Goal: Information Seeking & Learning: Learn about a topic

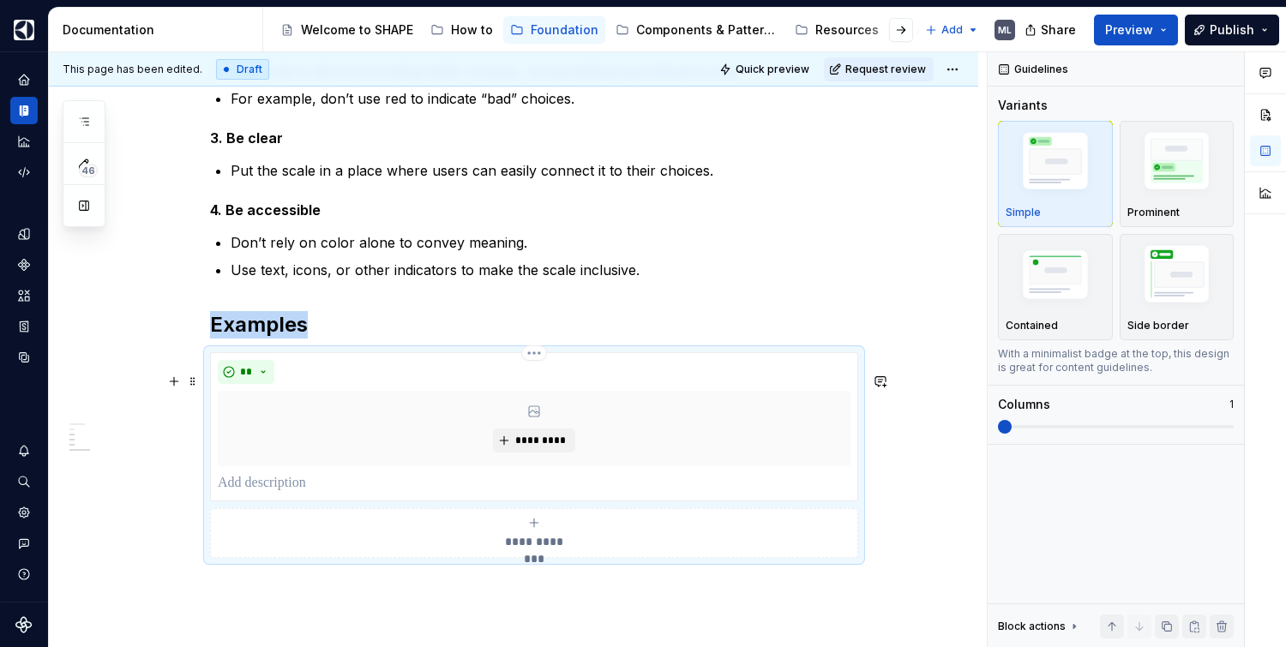
scroll to position [588, 0]
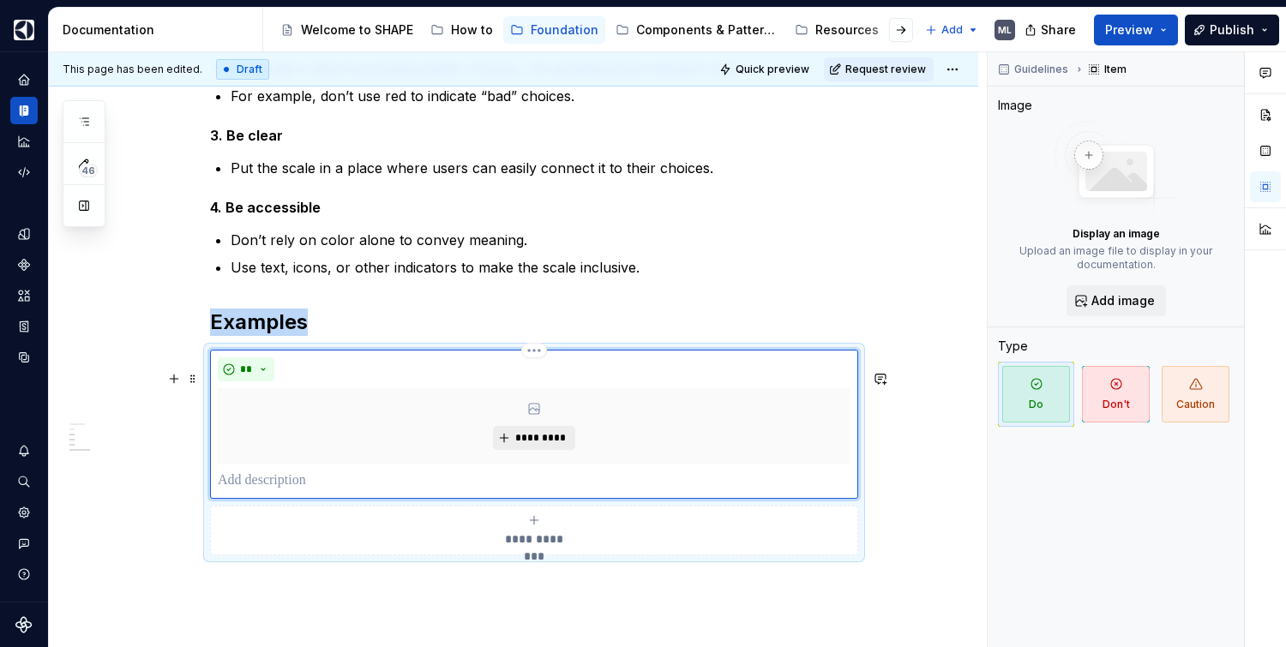
click at [524, 445] on span "*********" at bounding box center [540, 438] width 52 height 14
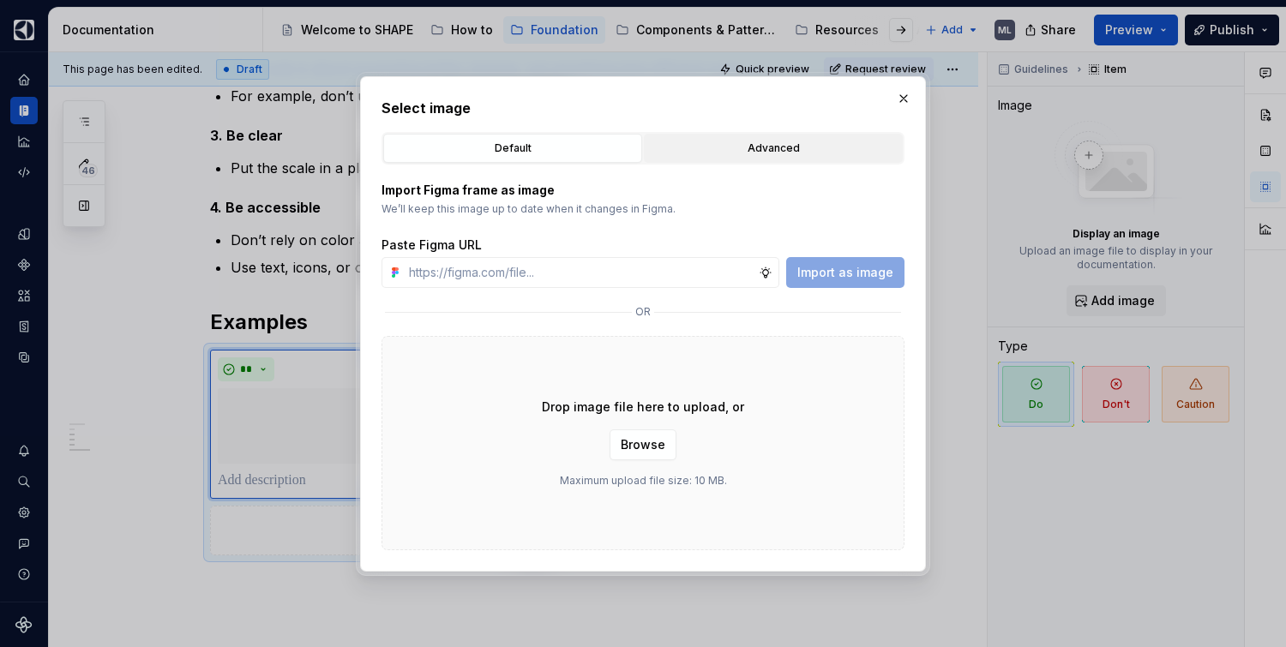
click at [778, 147] on div "Advanced" at bounding box center [773, 148] width 247 height 17
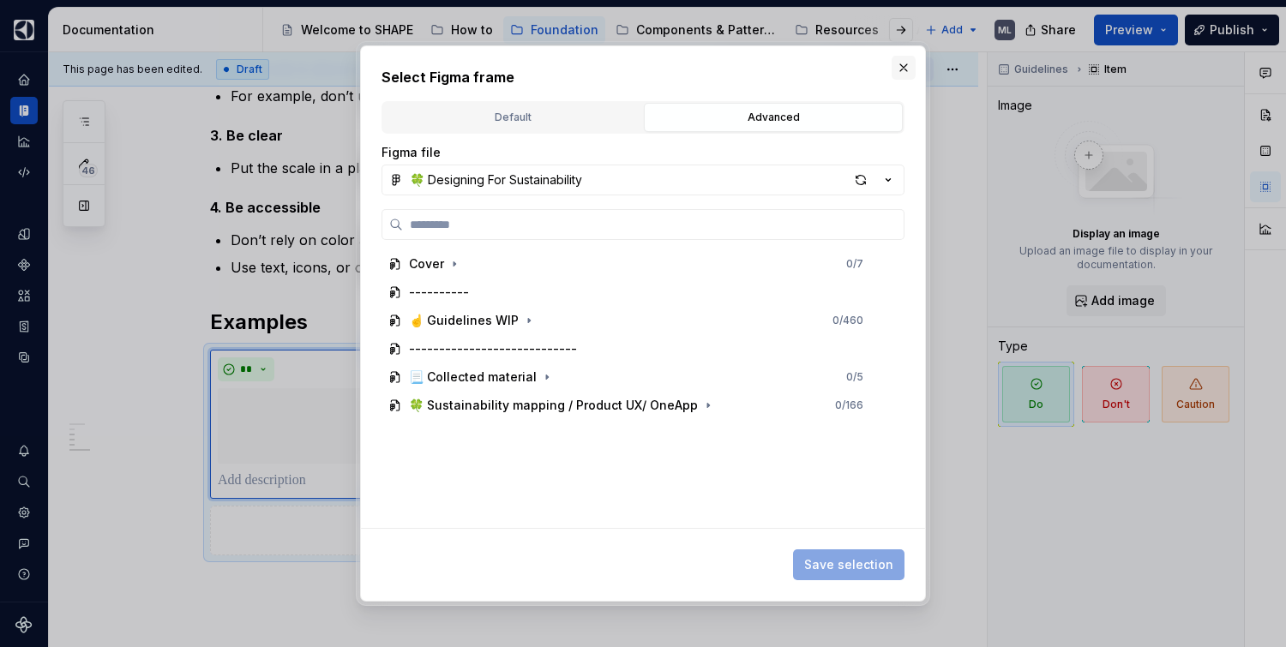
click at [907, 57] on button "button" at bounding box center [904, 68] width 24 height 24
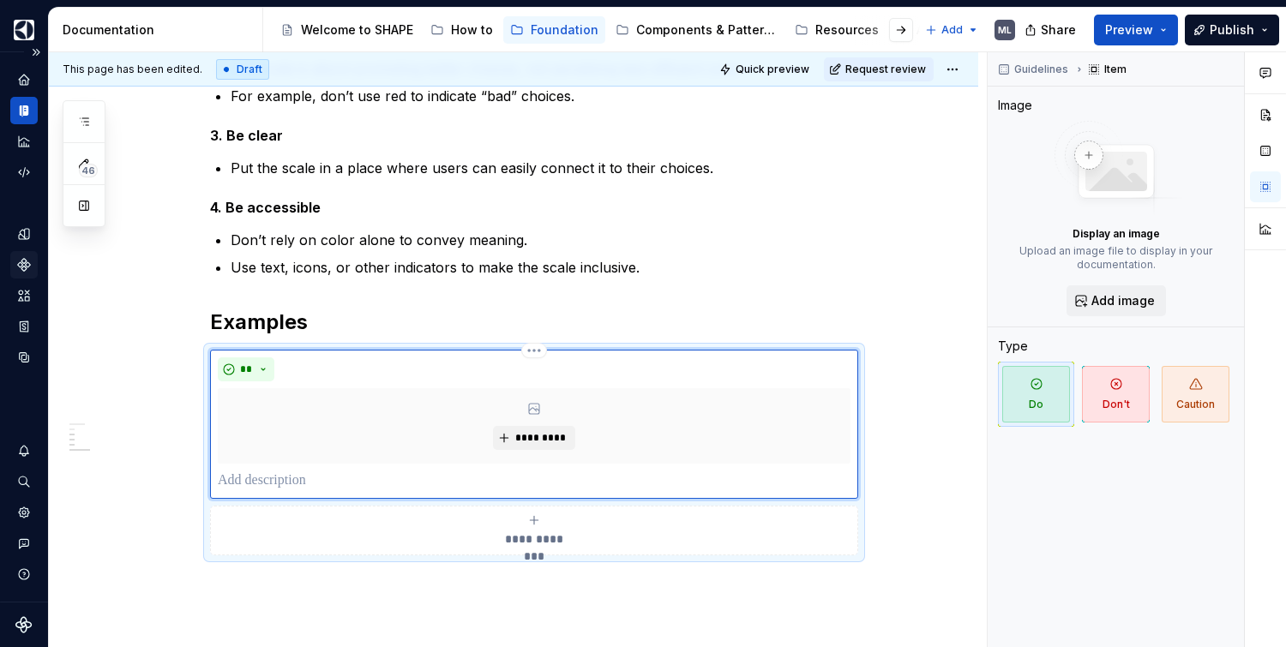
click at [27, 268] on icon "Components" at bounding box center [23, 264] width 15 height 15
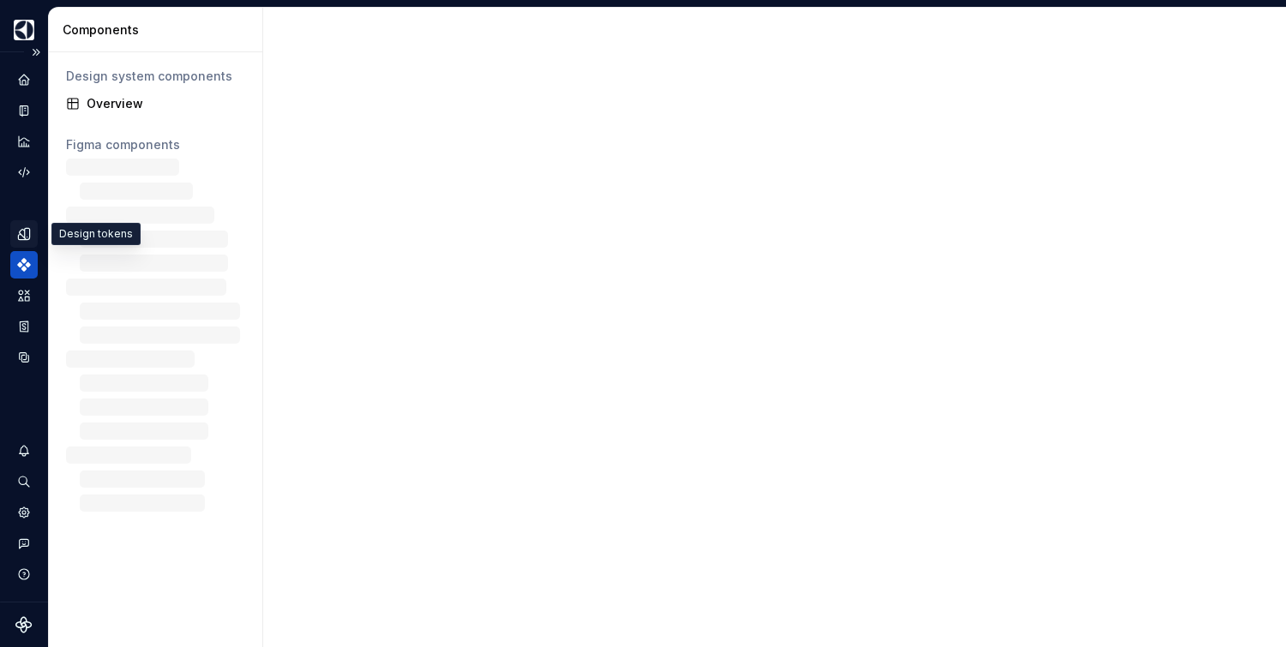
click at [26, 234] on icon "Design tokens" at bounding box center [27, 233] width 5 height 11
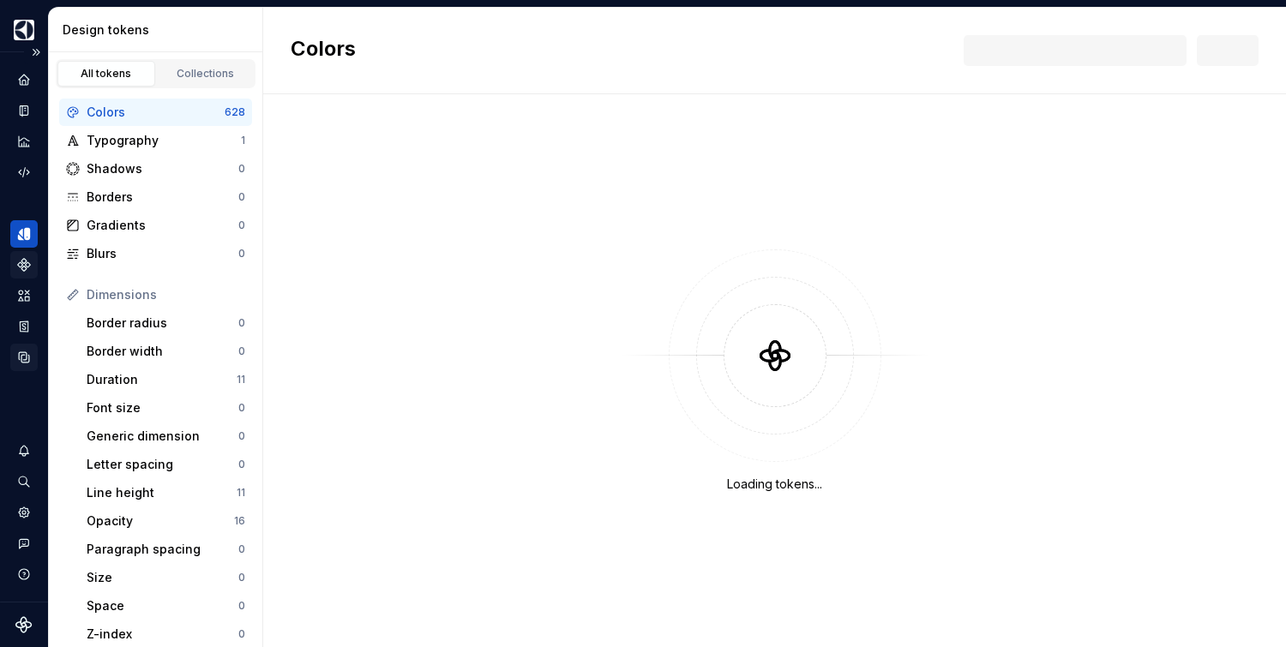
click at [26, 354] on icon "Data sources" at bounding box center [24, 357] width 10 height 10
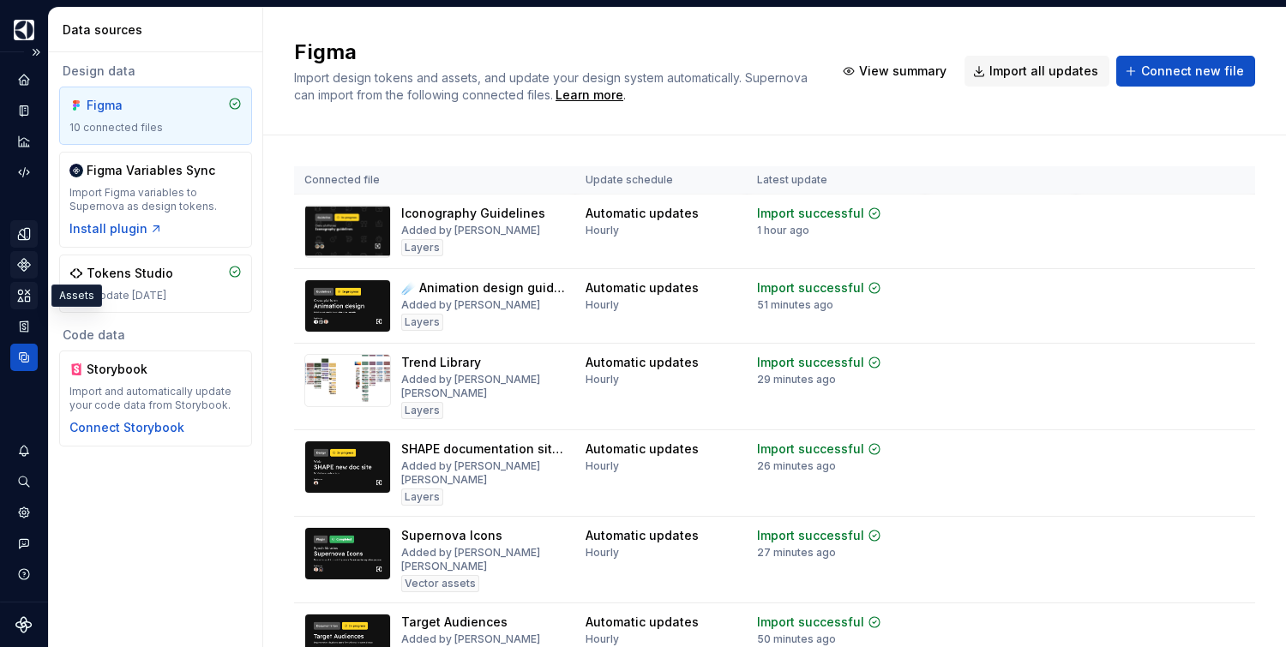
click at [27, 298] on icon "Assets" at bounding box center [24, 295] width 12 height 11
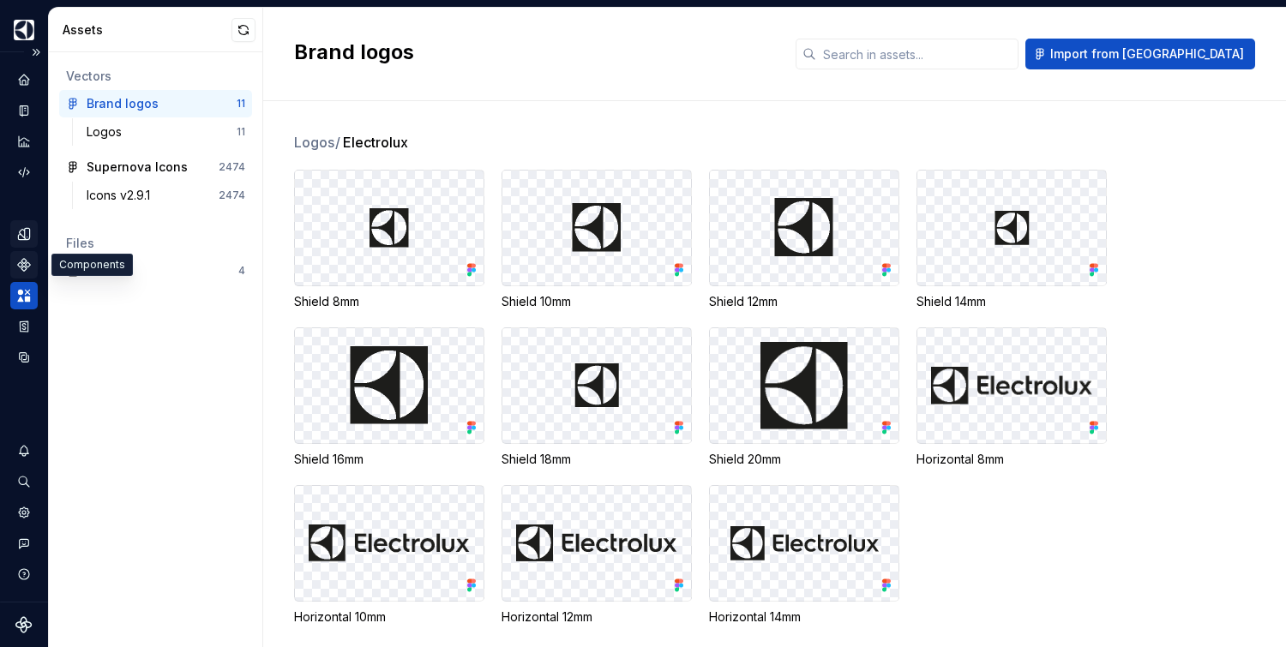
click at [27, 267] on icon "Components" at bounding box center [24, 265] width 12 height 12
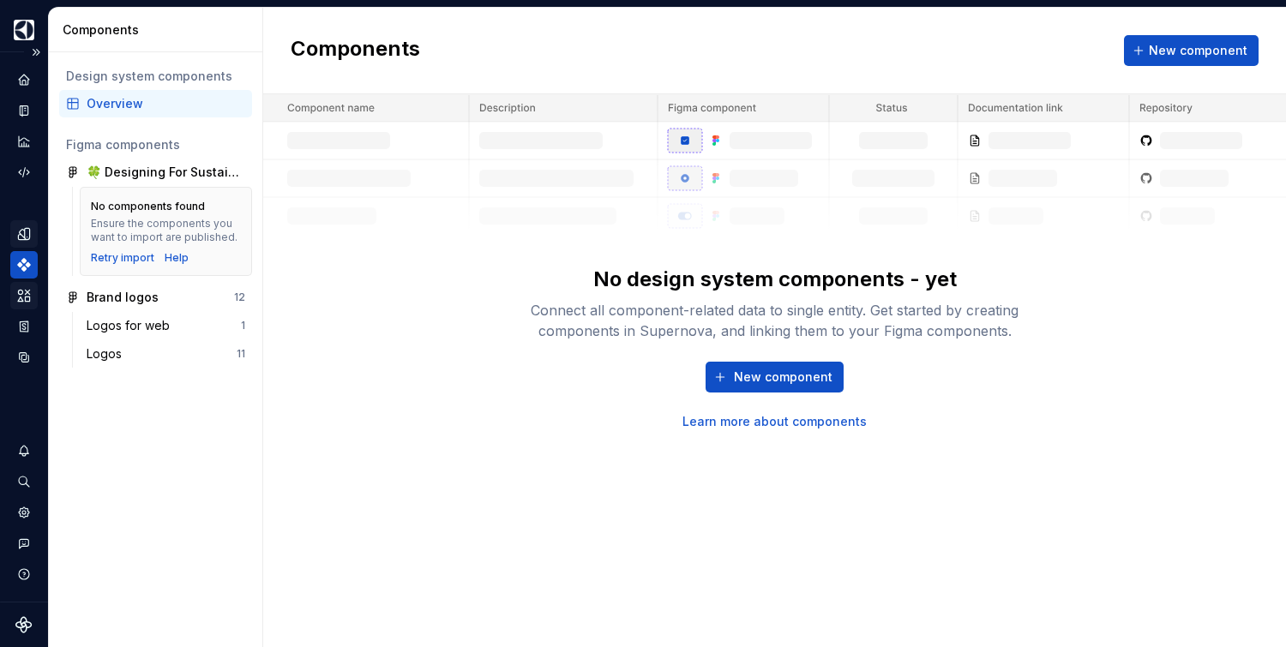
click at [22, 233] on icon "Design tokens" at bounding box center [23, 233] width 15 height 15
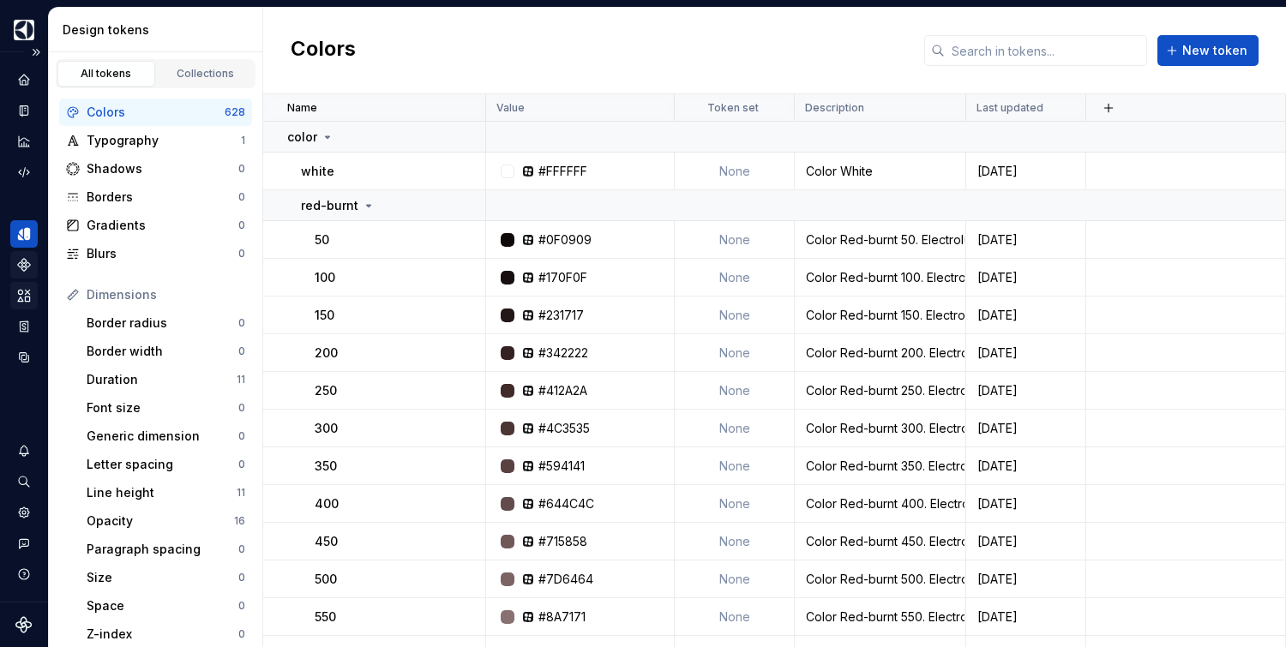
click at [27, 291] on icon "Assets" at bounding box center [23, 295] width 15 height 15
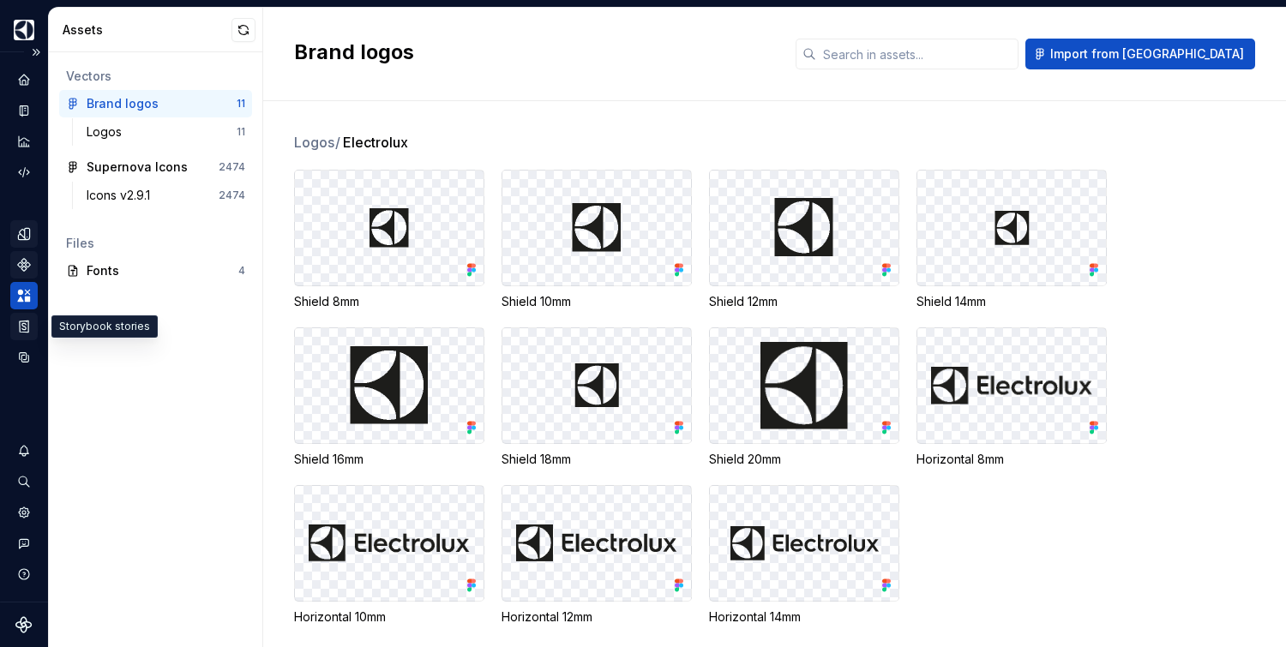
click at [31, 329] on icon "Storybook stories" at bounding box center [23, 326] width 15 height 15
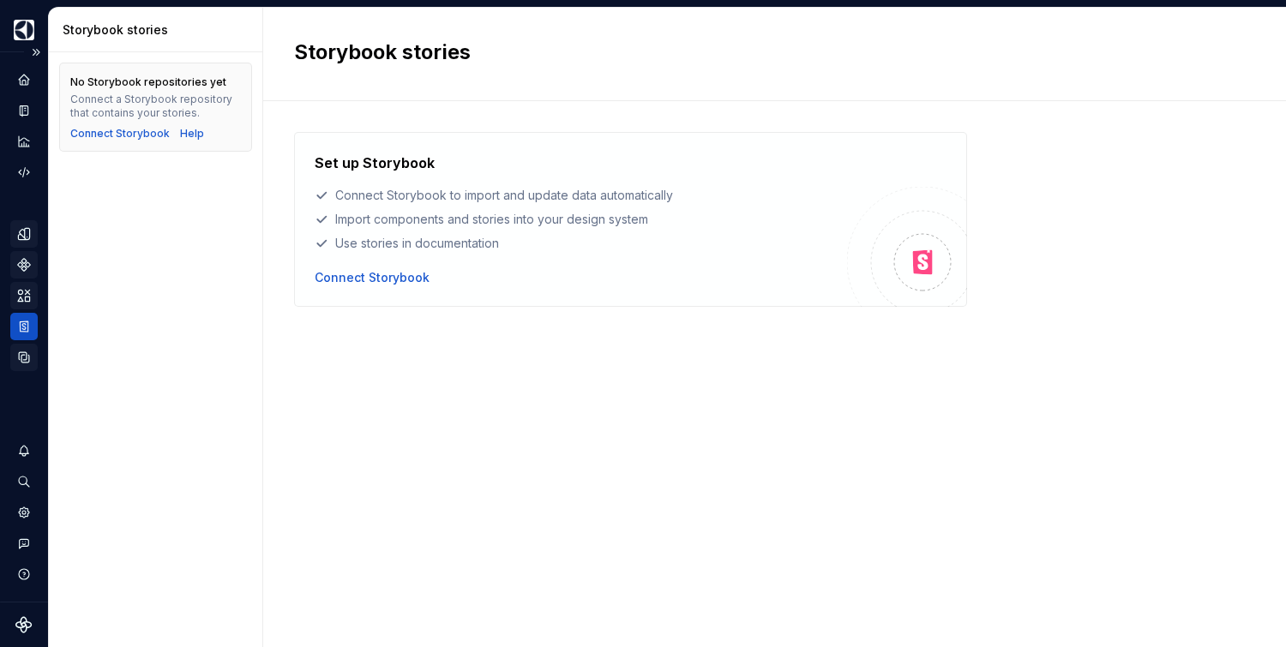
click at [27, 352] on icon "Data sources" at bounding box center [23, 357] width 15 height 15
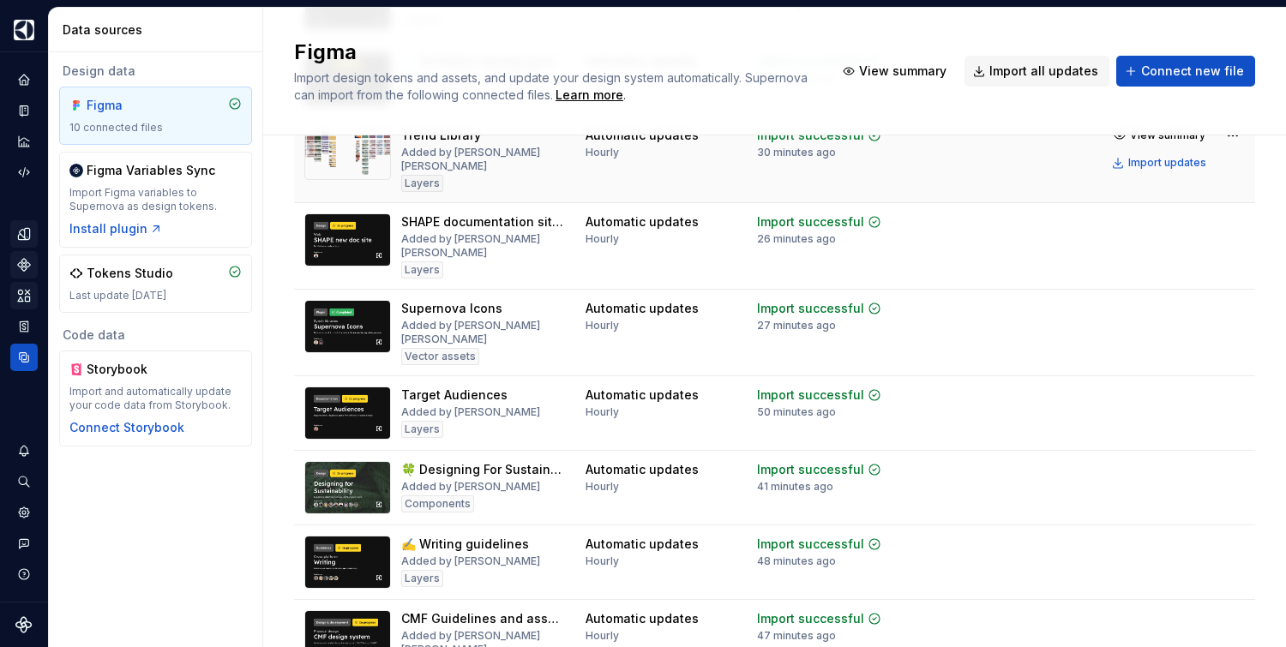
scroll to position [232, 0]
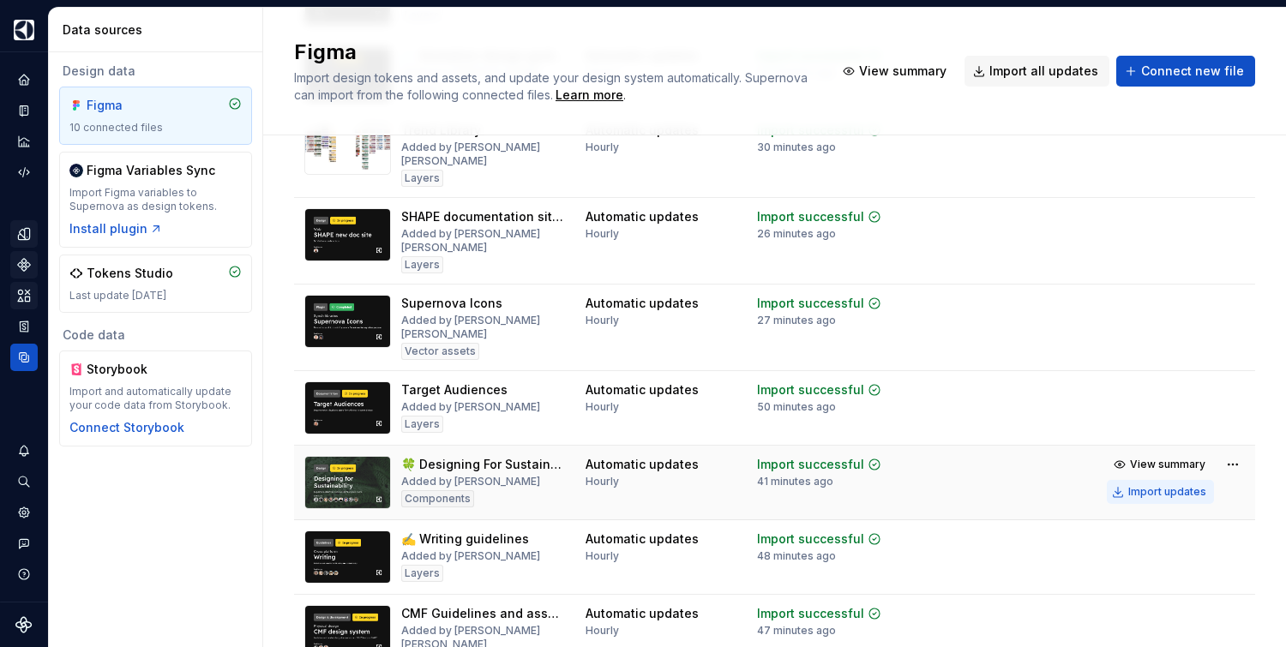
click at [1143, 485] on div "Import updates" at bounding box center [1167, 492] width 78 height 14
click at [1128, 485] on div "Import updates" at bounding box center [1167, 492] width 78 height 14
click at [1159, 485] on div "Import updates" at bounding box center [1167, 492] width 78 height 14
click at [27, 106] on icon "Documentation" at bounding box center [25, 110] width 7 height 9
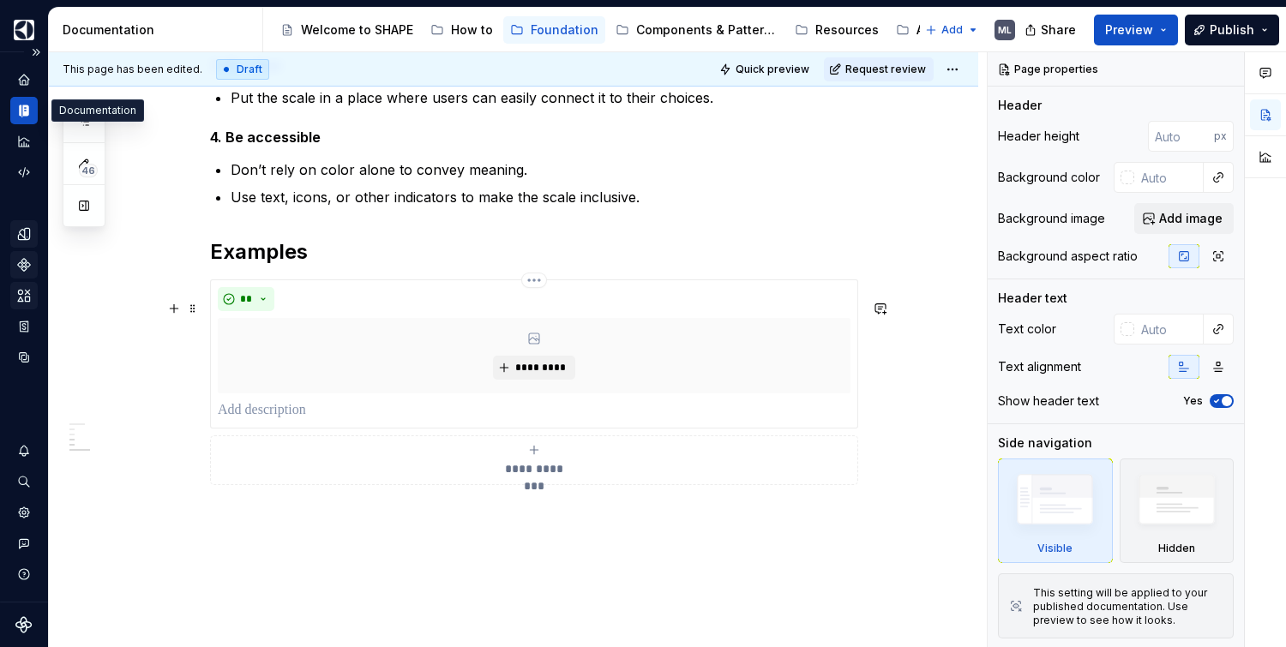
scroll to position [701, 0]
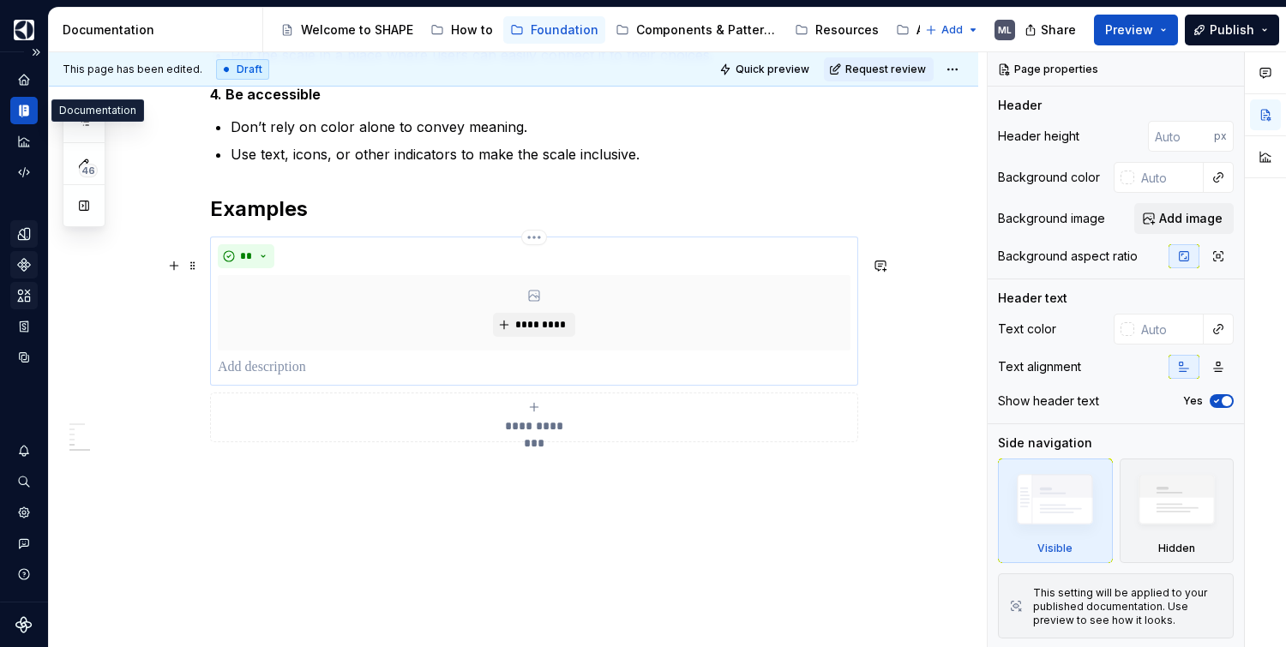
click at [347, 378] on p at bounding box center [534, 368] width 633 height 21
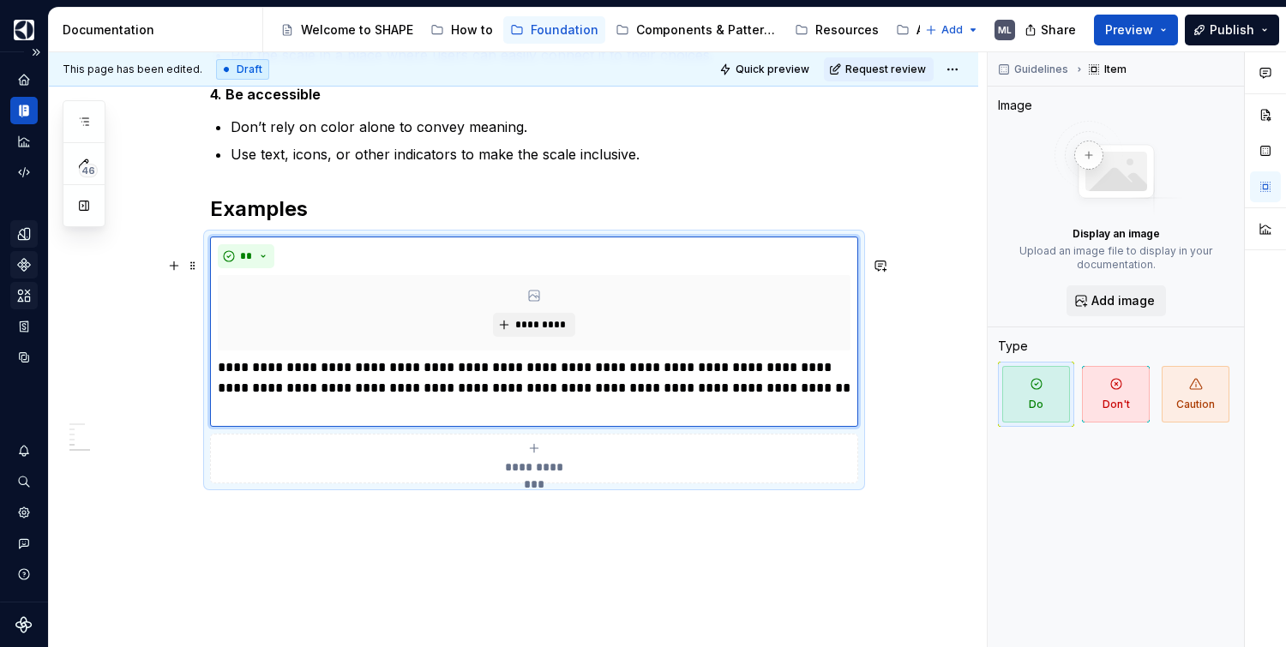
click at [964, 398] on div "A sustainability scale helps users compare the environmental impact of various …" at bounding box center [513, 145] width 929 height 1107
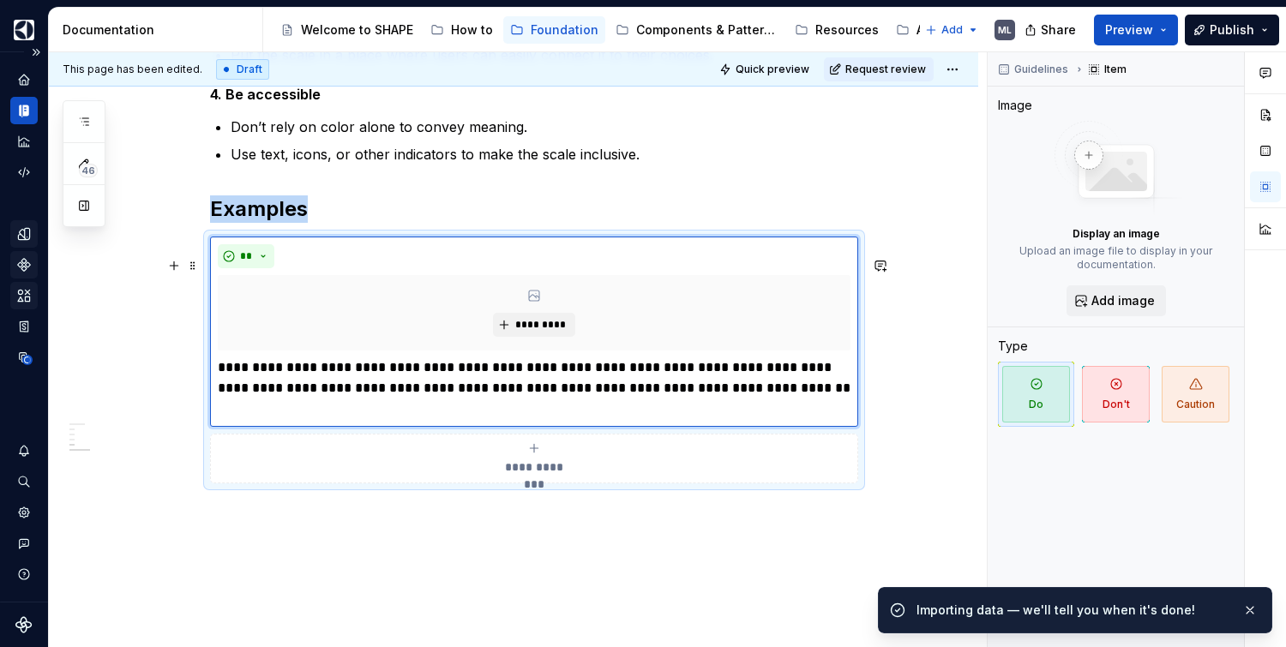
click at [601, 476] on div "**********" at bounding box center [534, 459] width 633 height 34
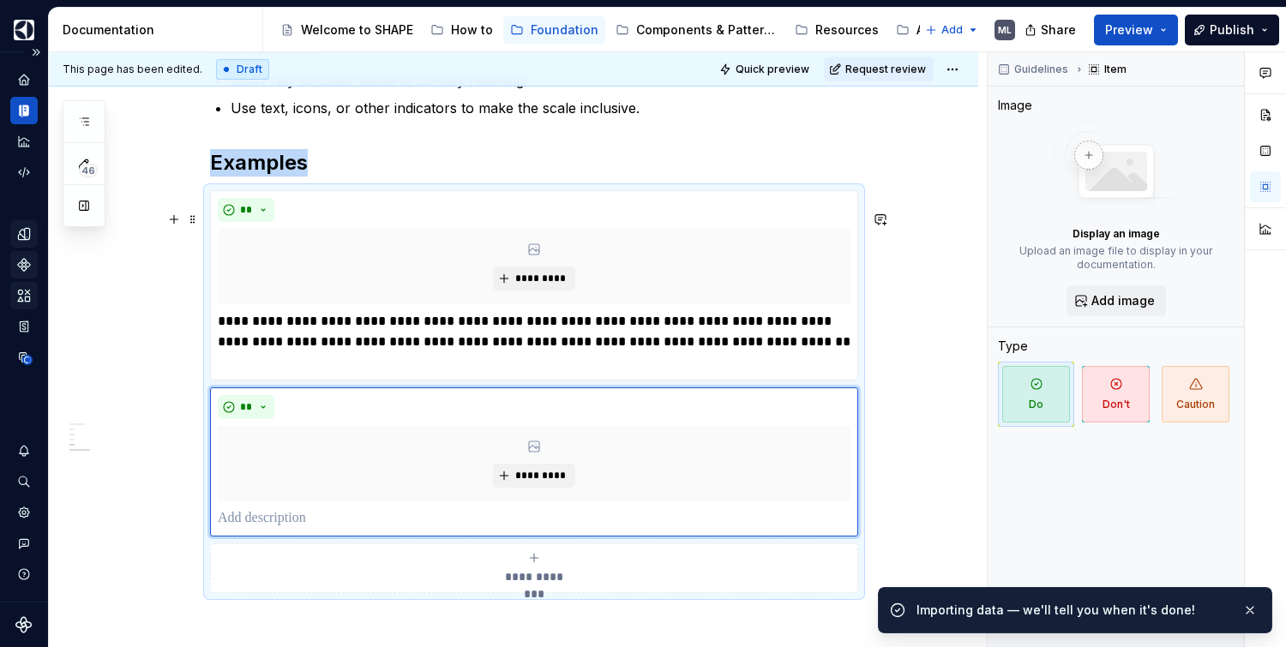
scroll to position [748, 0]
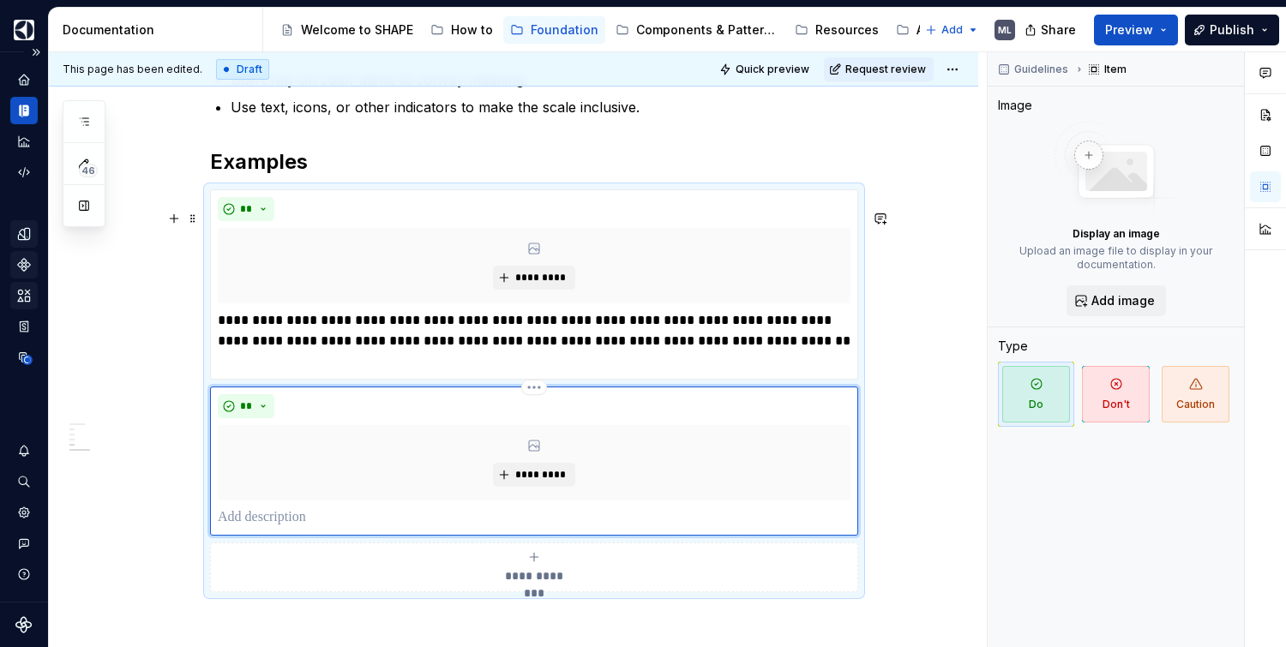
click at [370, 528] on p at bounding box center [534, 518] width 633 height 21
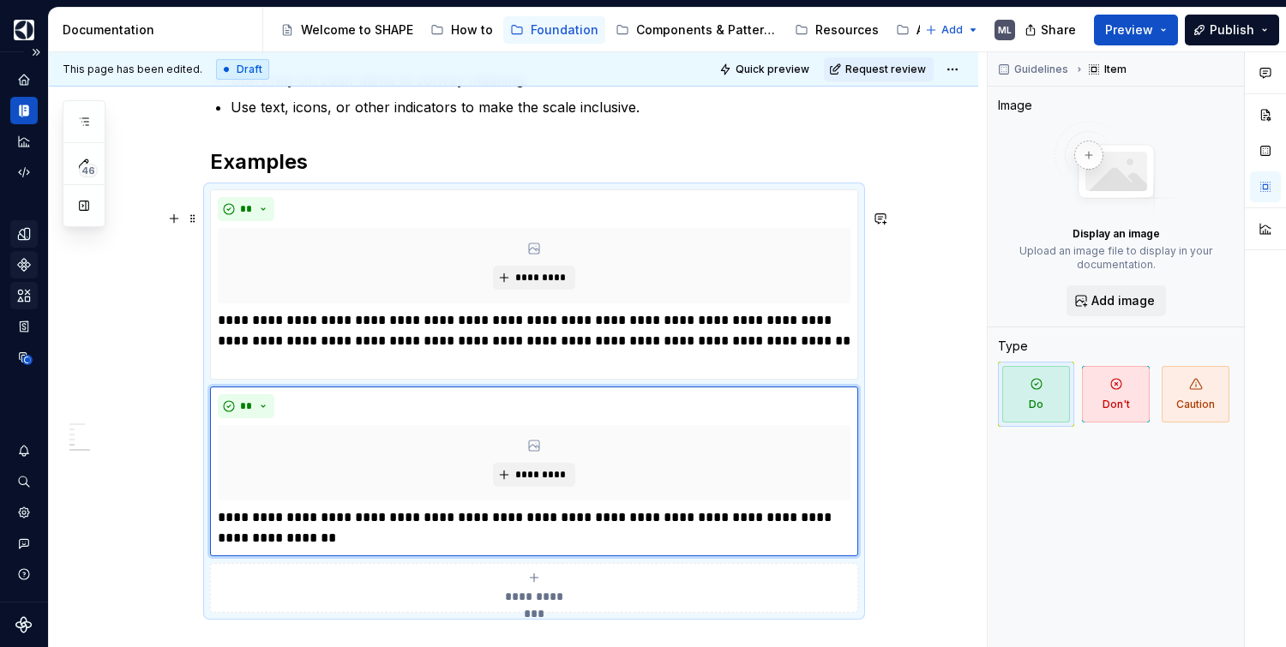
click at [933, 489] on div "A sustainability scale helps users compare the environmental impact of various …" at bounding box center [513, 186] width 929 height 1283
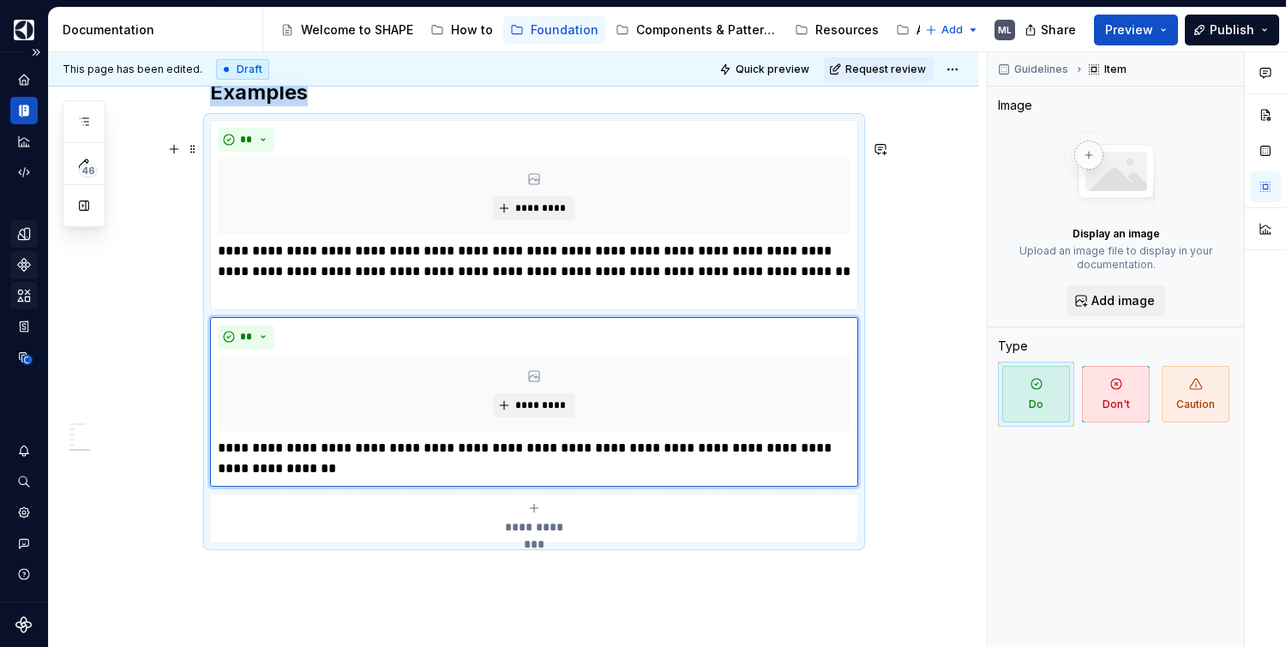
click at [623, 536] on div "**********" at bounding box center [534, 519] width 633 height 34
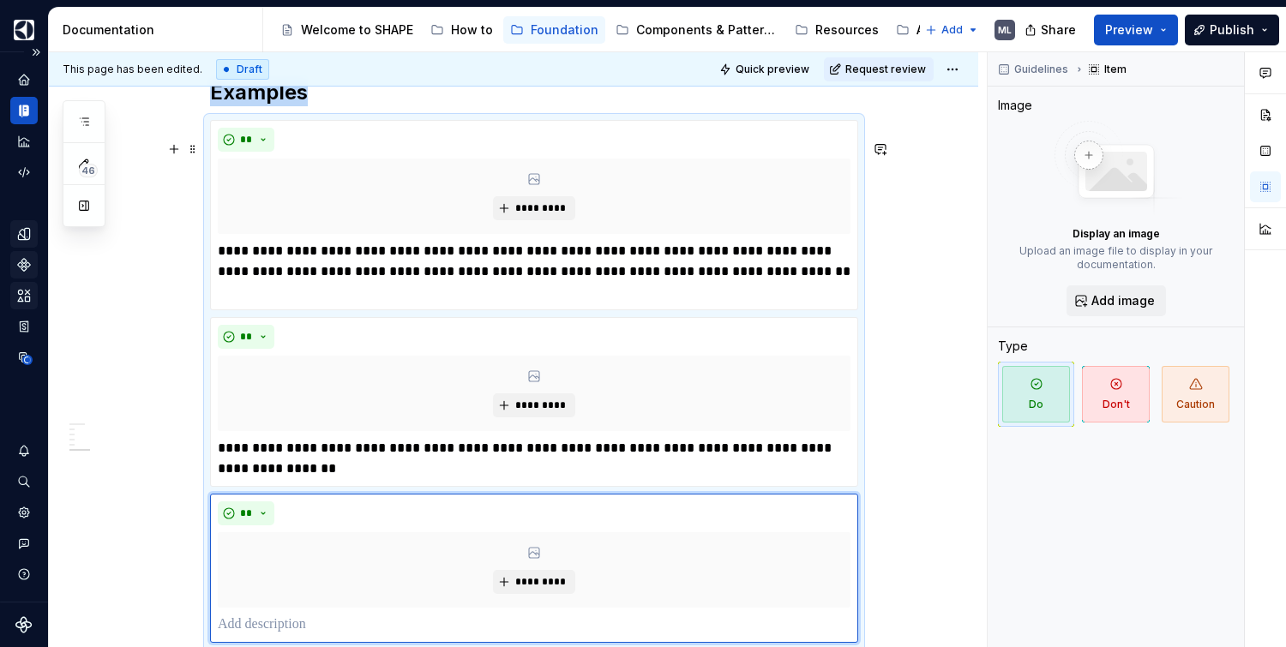
scroll to position [912, 0]
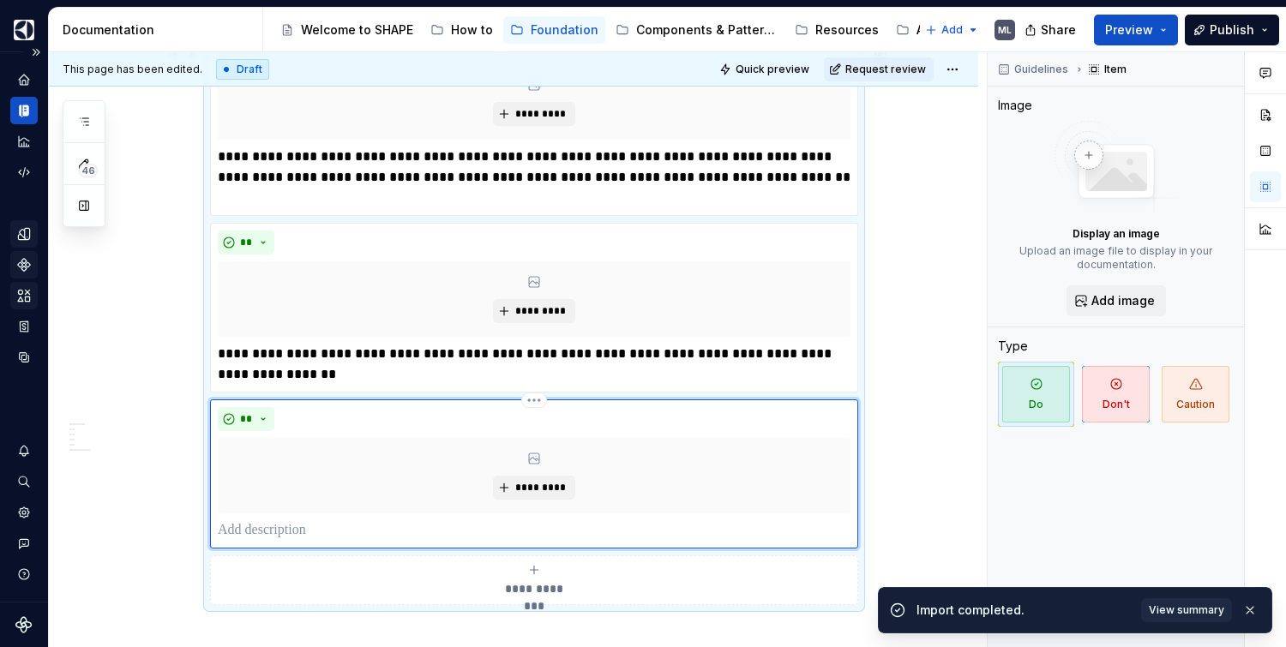
click at [412, 541] on p at bounding box center [534, 530] width 633 height 21
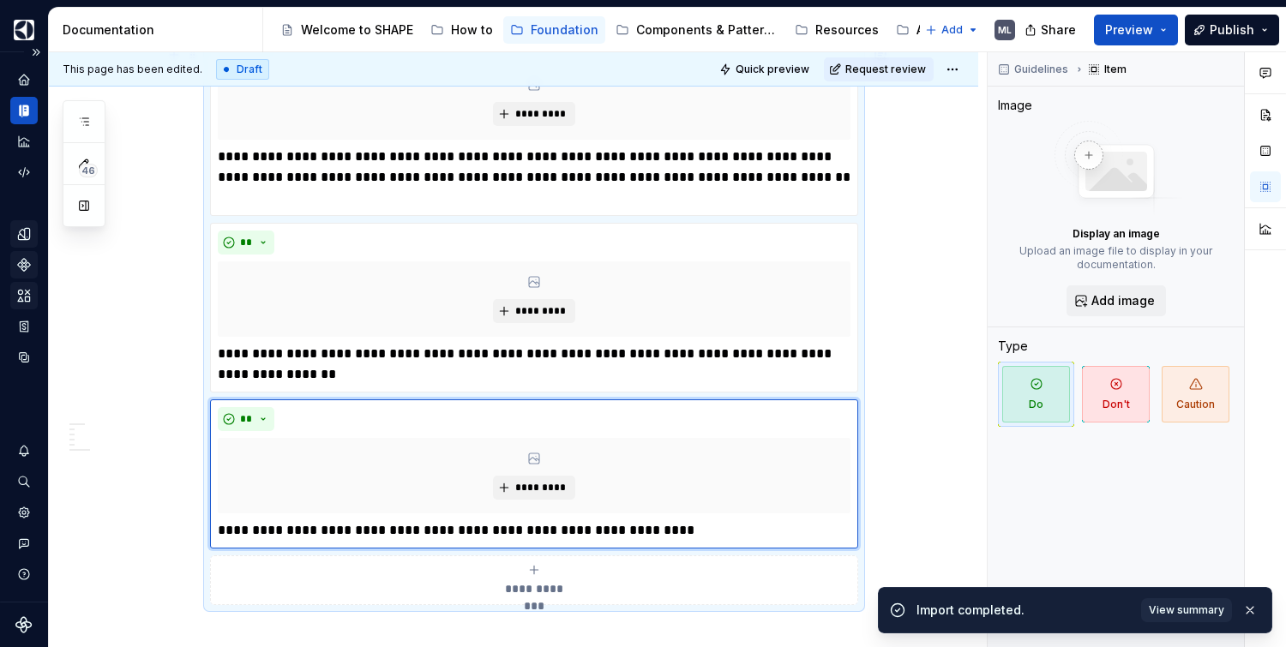
click at [931, 445] on div "A sustainability scale helps users compare the environmental impact of various …" at bounding box center [513, 100] width 929 height 1439
click at [1253, 609] on button "button" at bounding box center [1250, 610] width 22 height 24
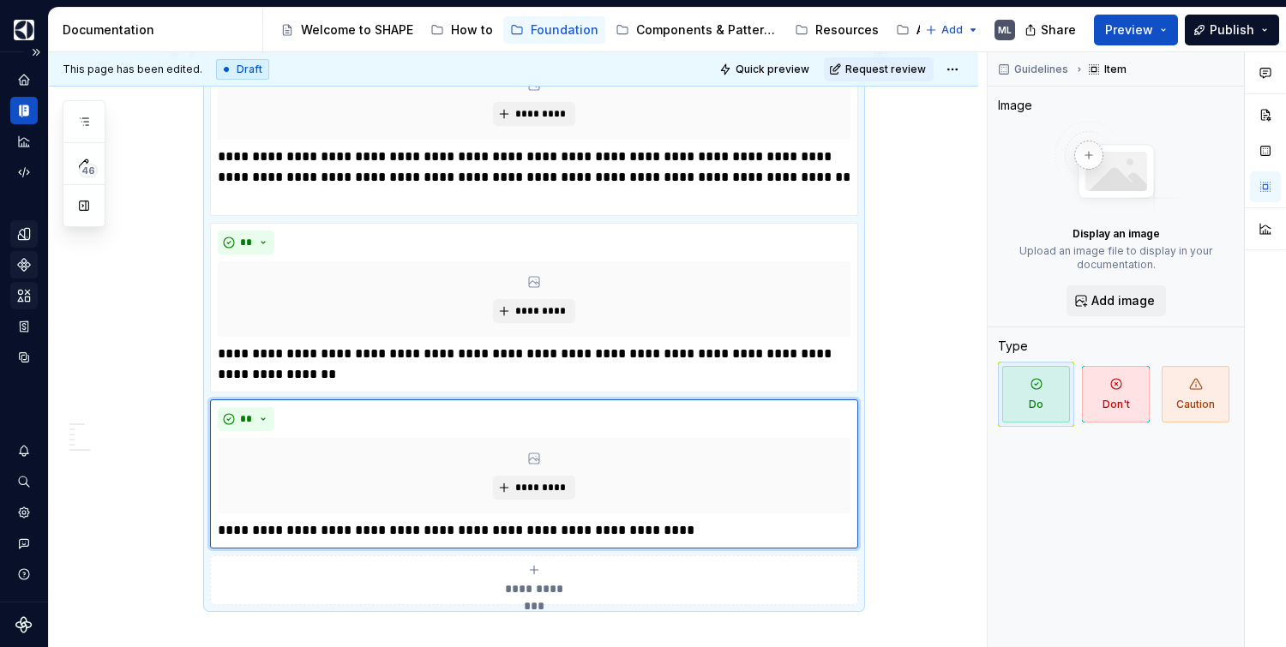
click at [627, 598] on div "**********" at bounding box center [534, 580] width 633 height 34
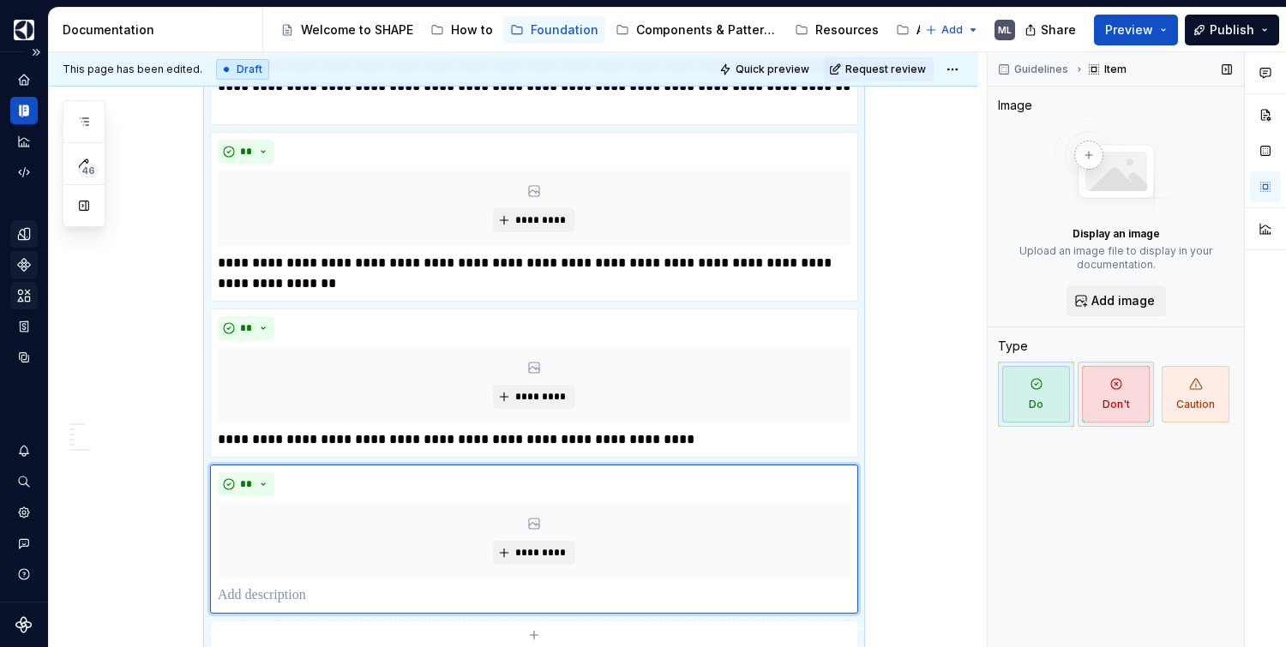
click at [1105, 391] on span "Don't" at bounding box center [1116, 394] width 68 height 57
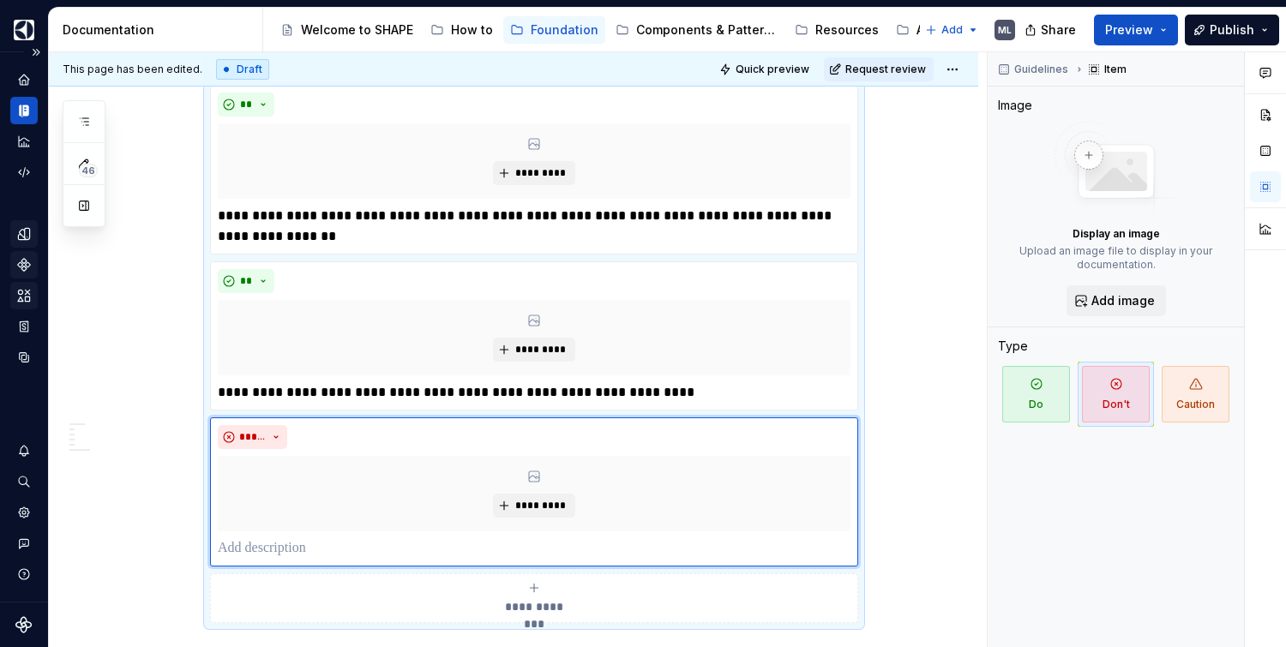
scroll to position [1099, 0]
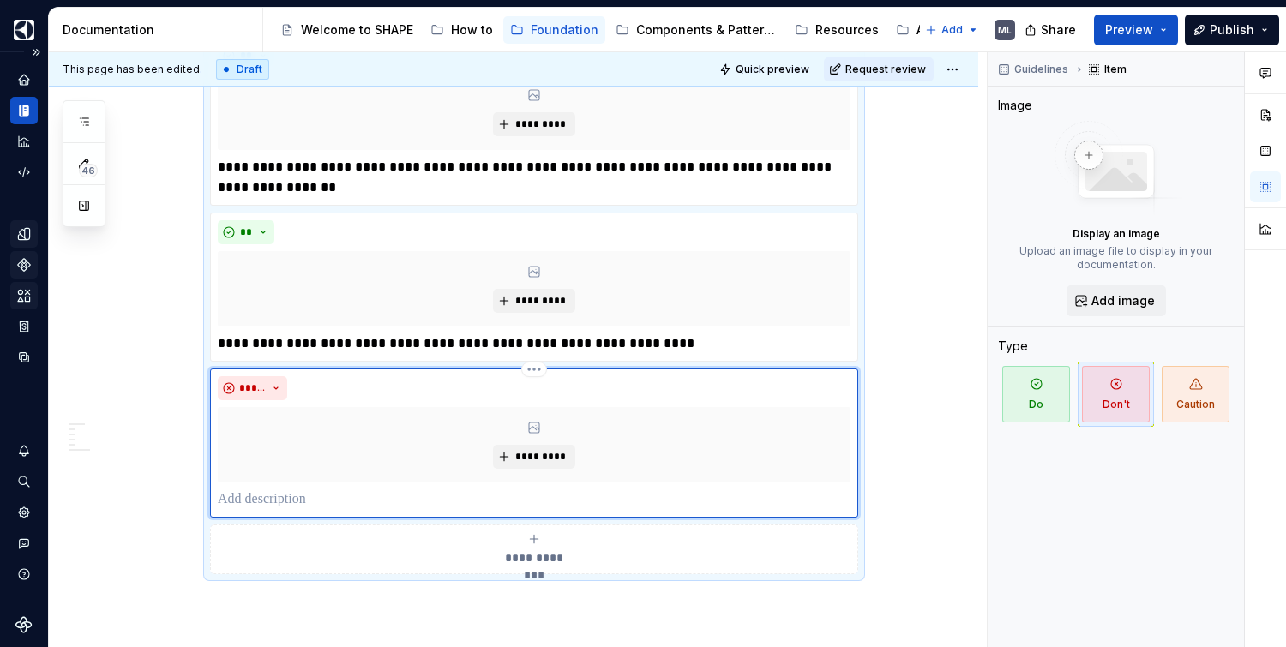
click at [414, 510] on p at bounding box center [534, 500] width 633 height 21
click at [663, 567] on div "**********" at bounding box center [534, 549] width 633 height 34
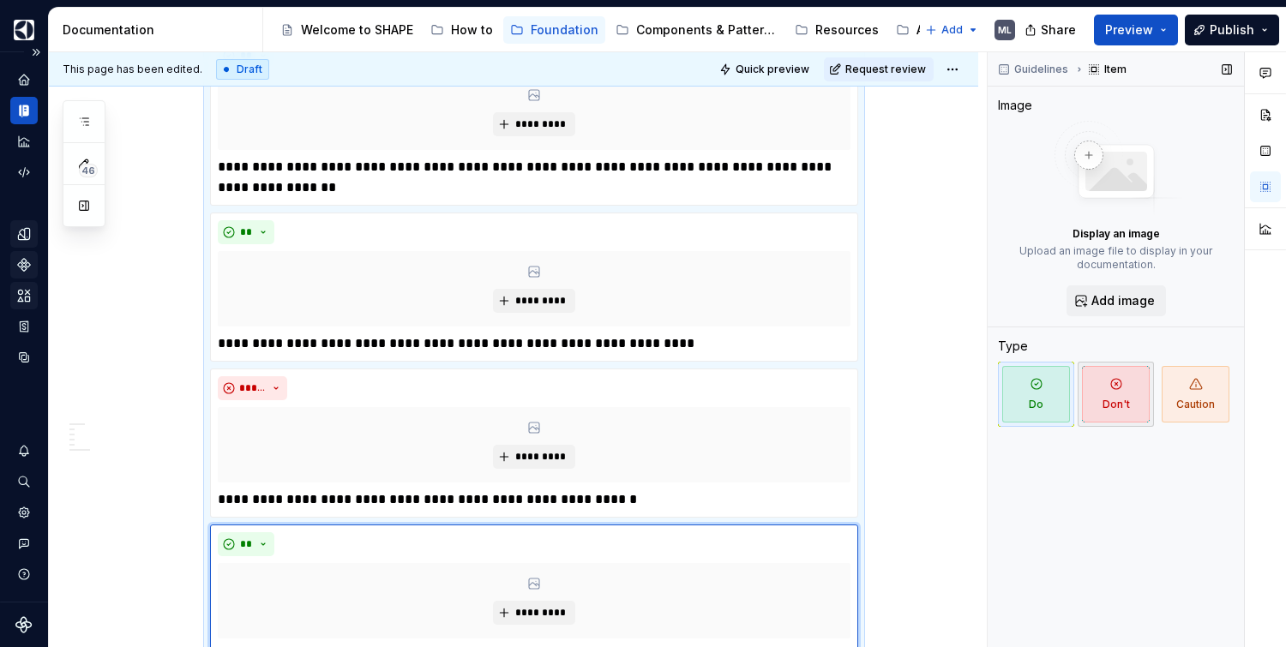
click at [1100, 399] on span "Don't" at bounding box center [1116, 394] width 68 height 57
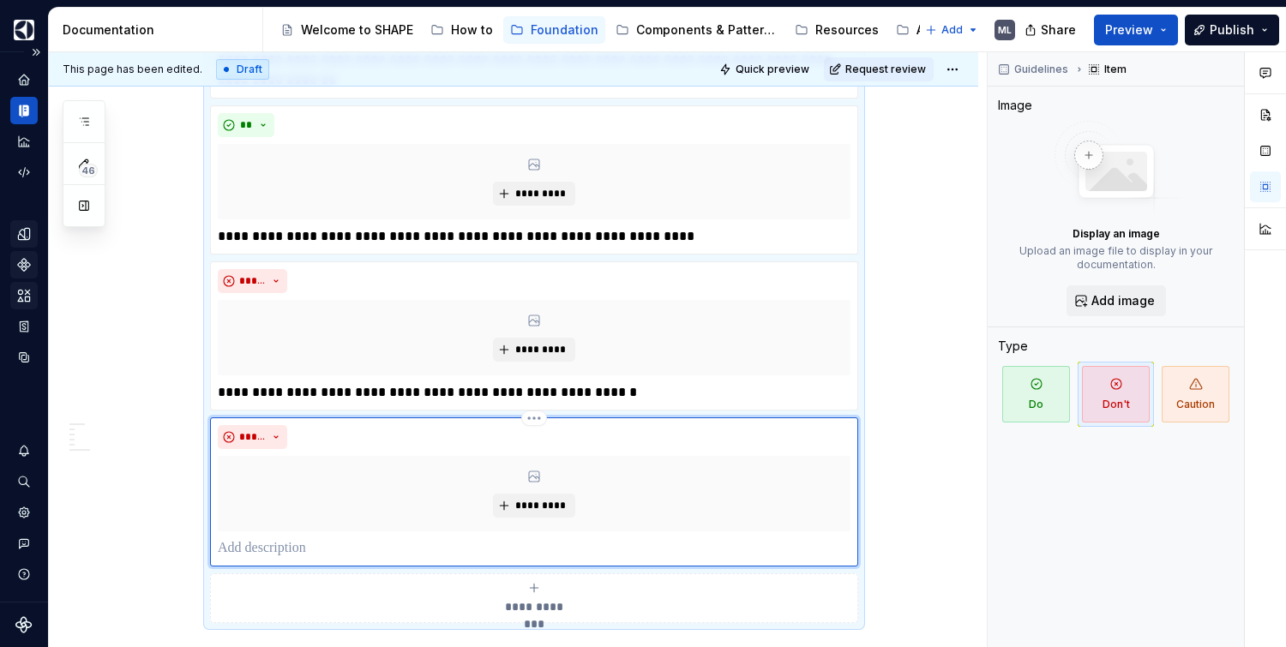
scroll to position [1289, 0]
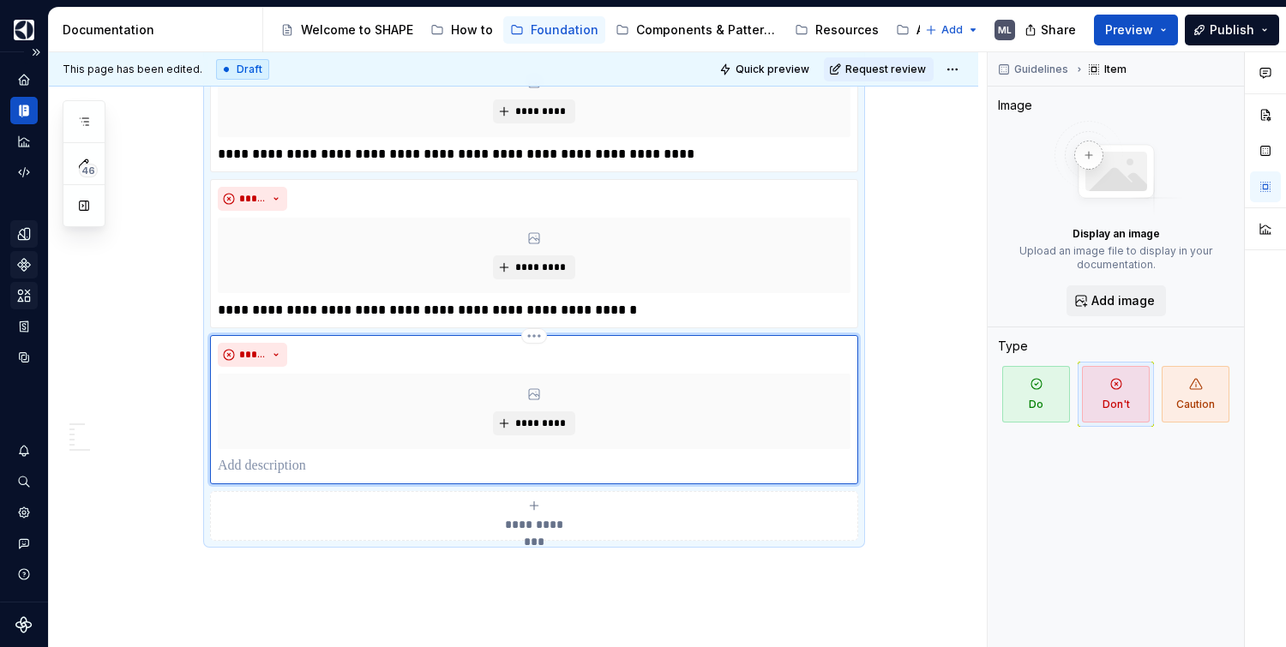
click at [403, 477] on p at bounding box center [534, 466] width 633 height 21
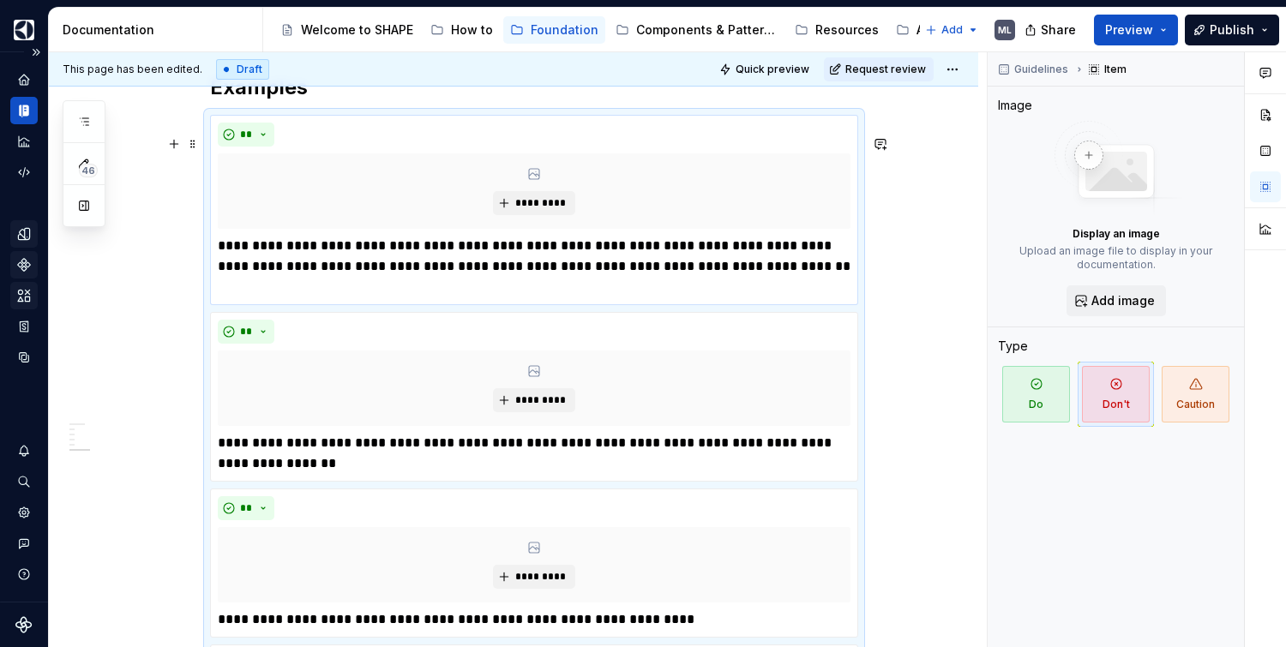
scroll to position [838, 0]
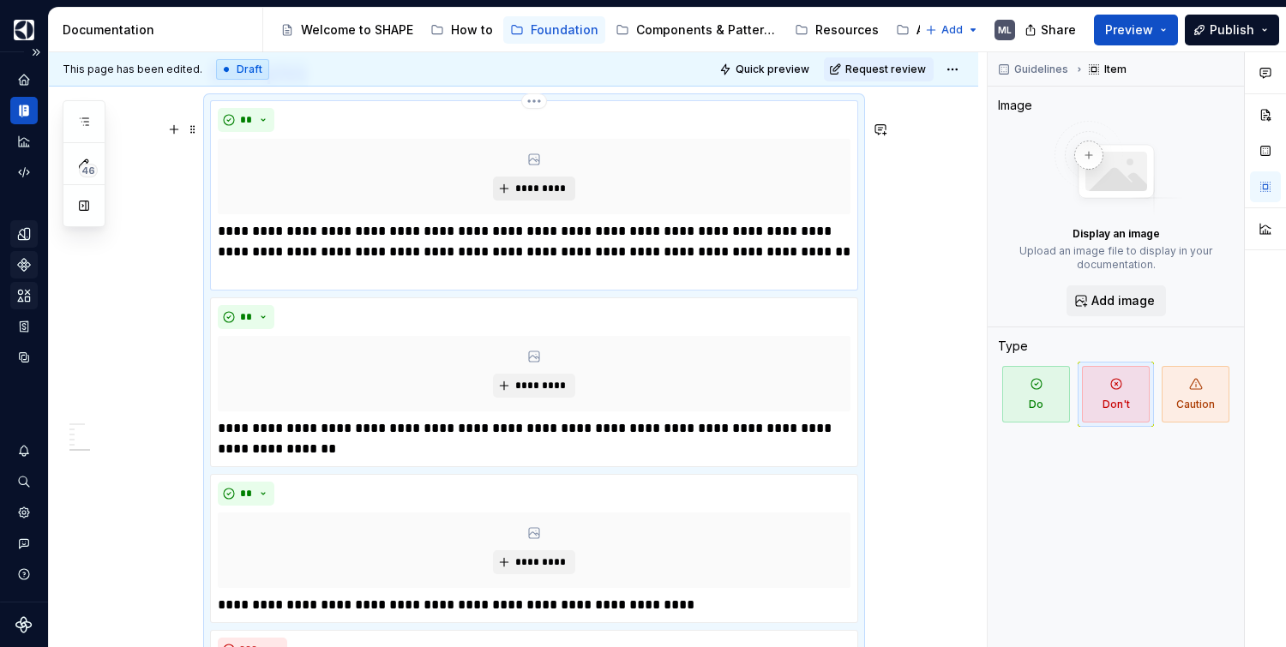
click at [538, 195] on span "*********" at bounding box center [540, 189] width 52 height 14
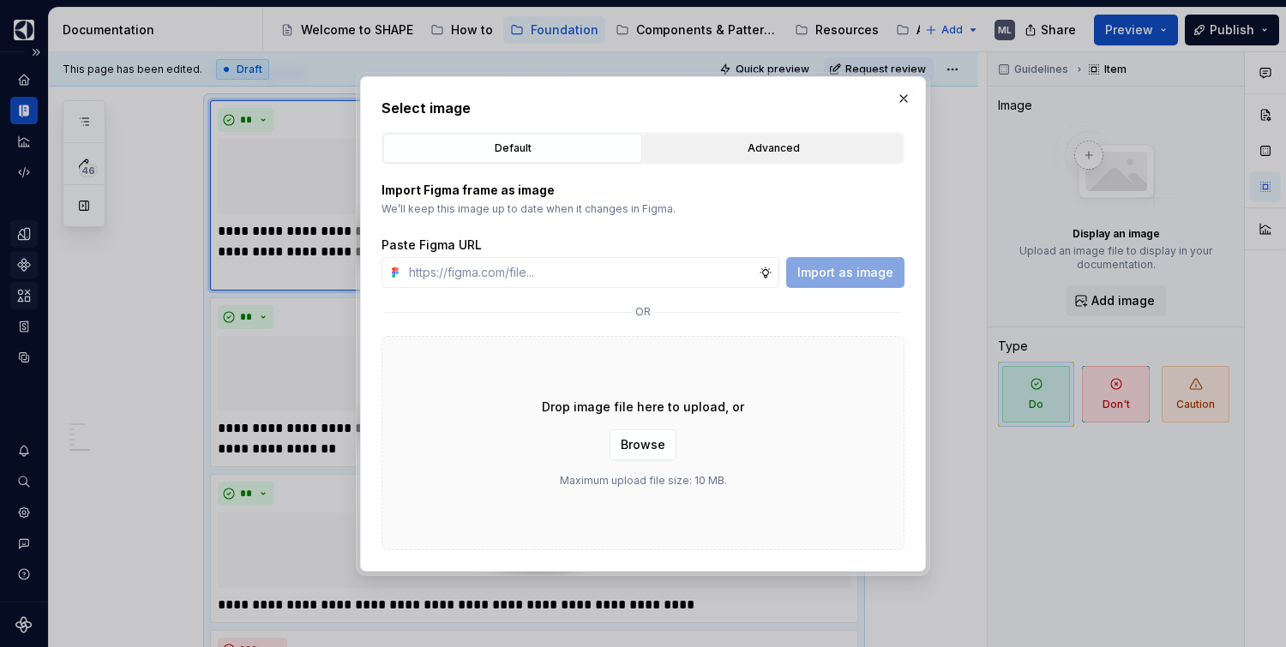
click at [723, 151] on div "Advanced" at bounding box center [773, 148] width 247 height 17
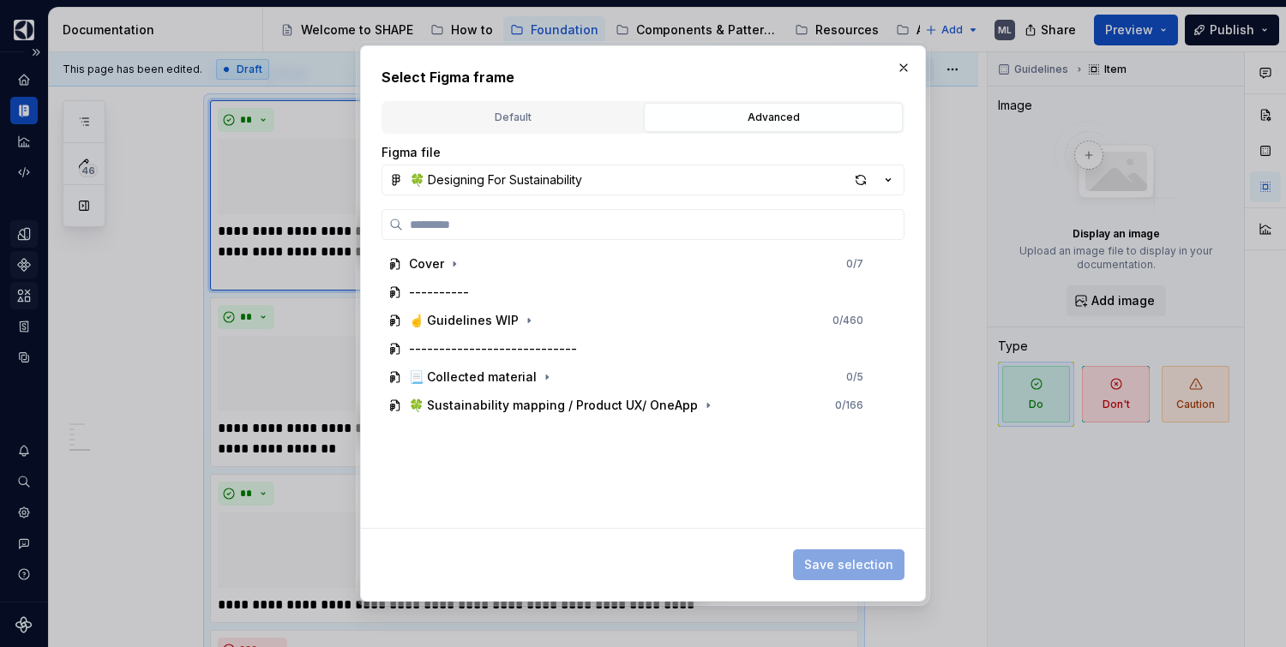
type textarea "*"
type input "*"
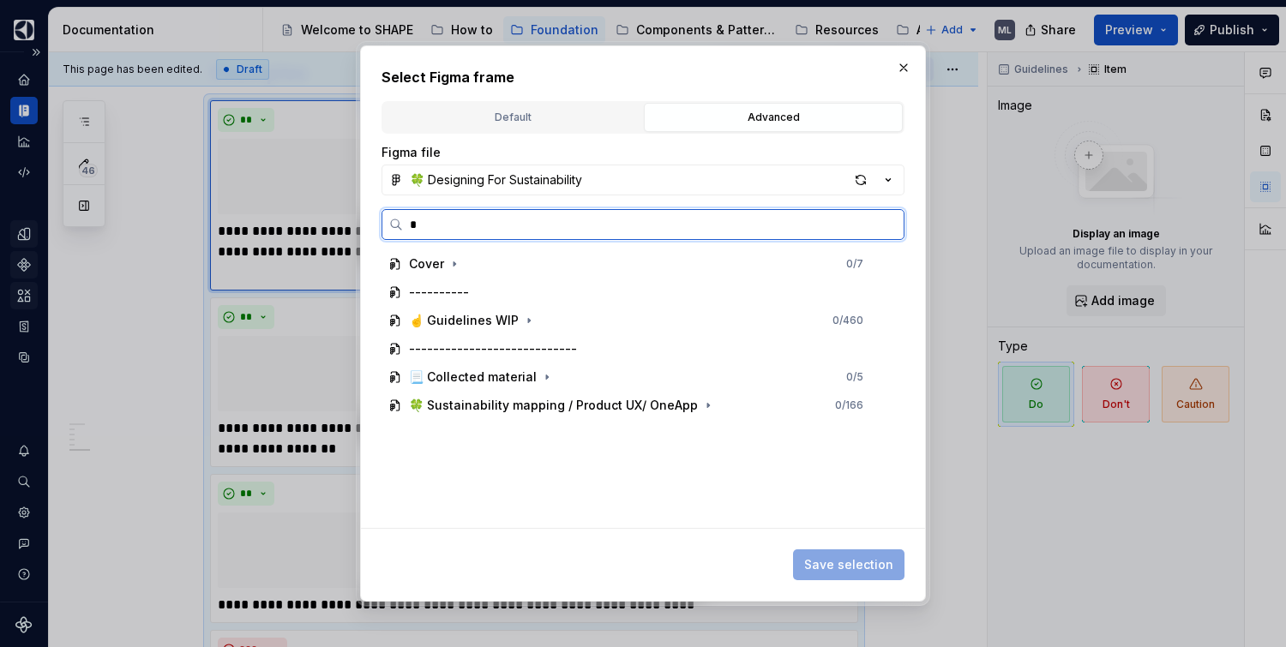
type textarea "*"
type input "**"
type textarea "*"
type input "***"
type textarea "*"
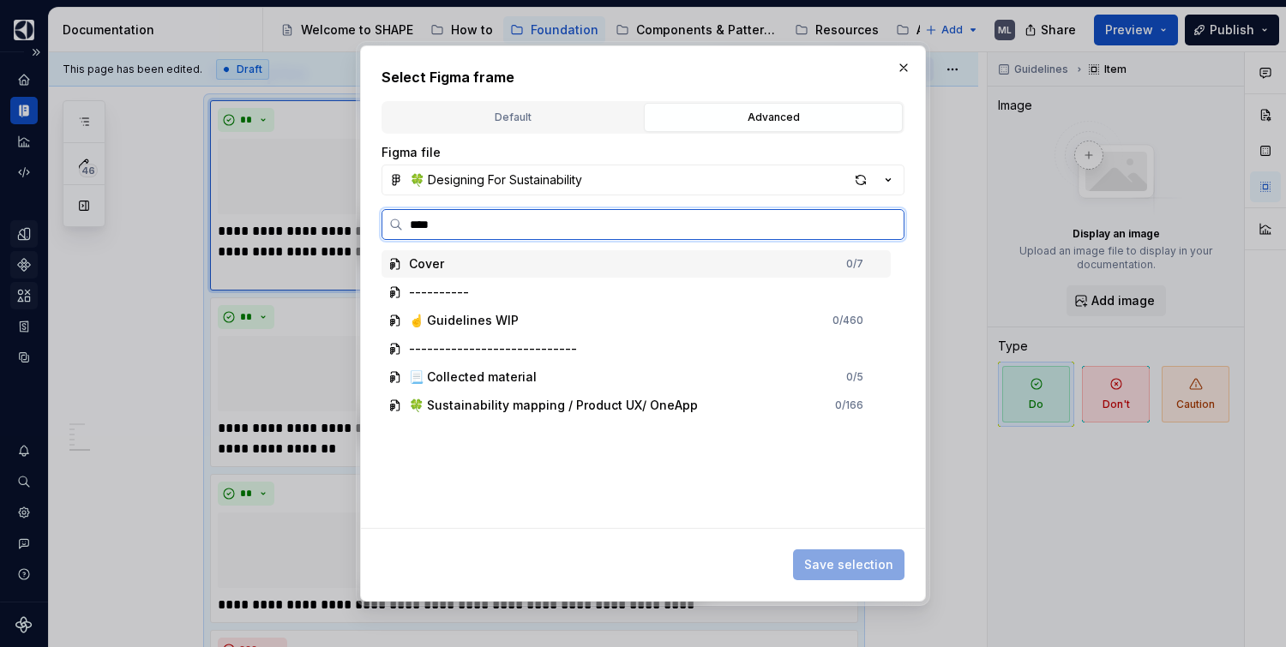
type input "*****"
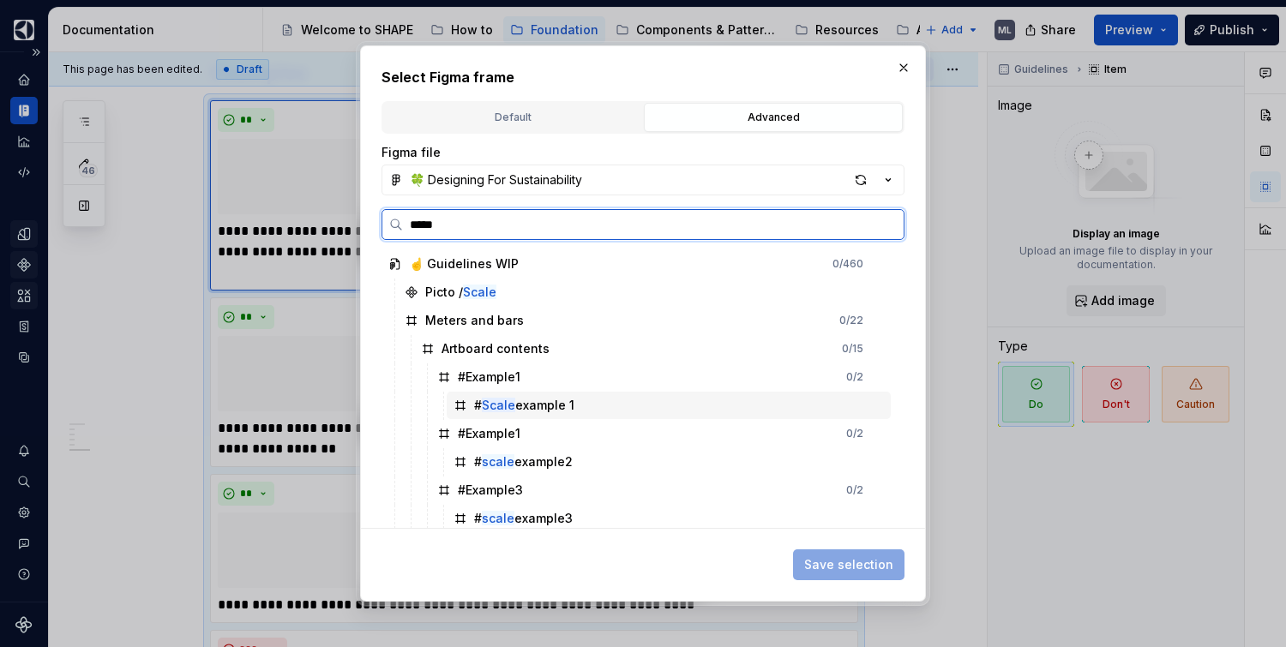
click at [584, 404] on div "# Scale example 1" at bounding box center [669, 405] width 444 height 27
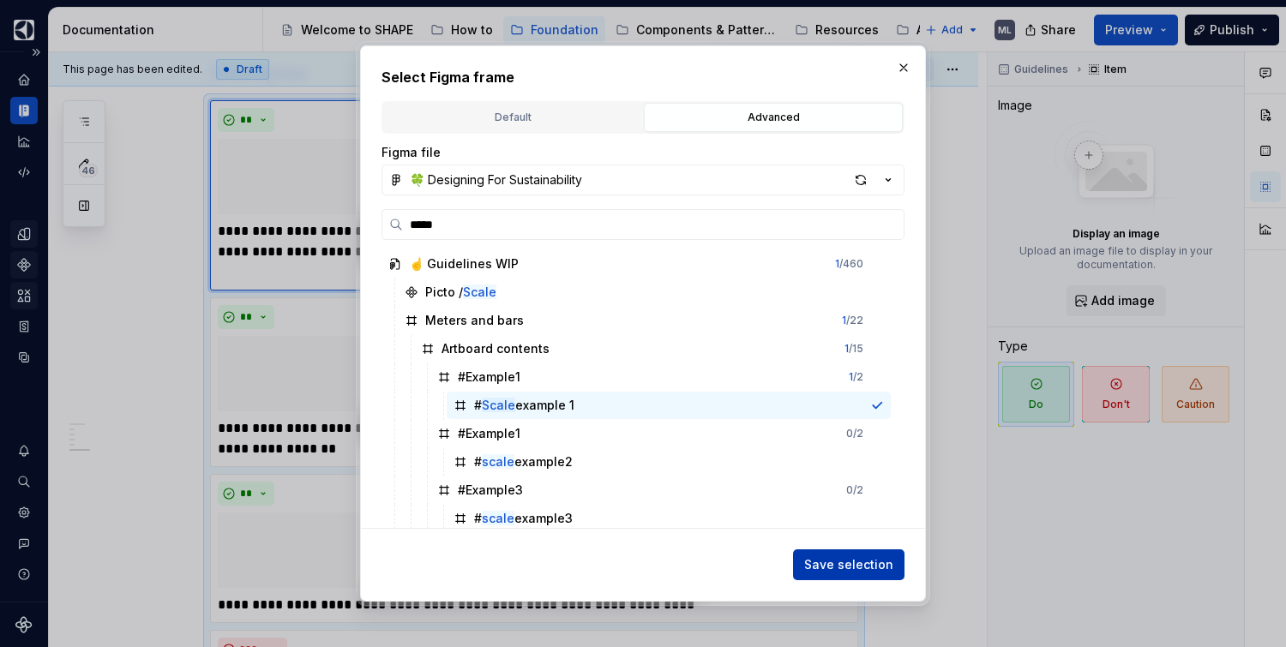
click at [836, 562] on span "Save selection" at bounding box center [848, 564] width 89 height 17
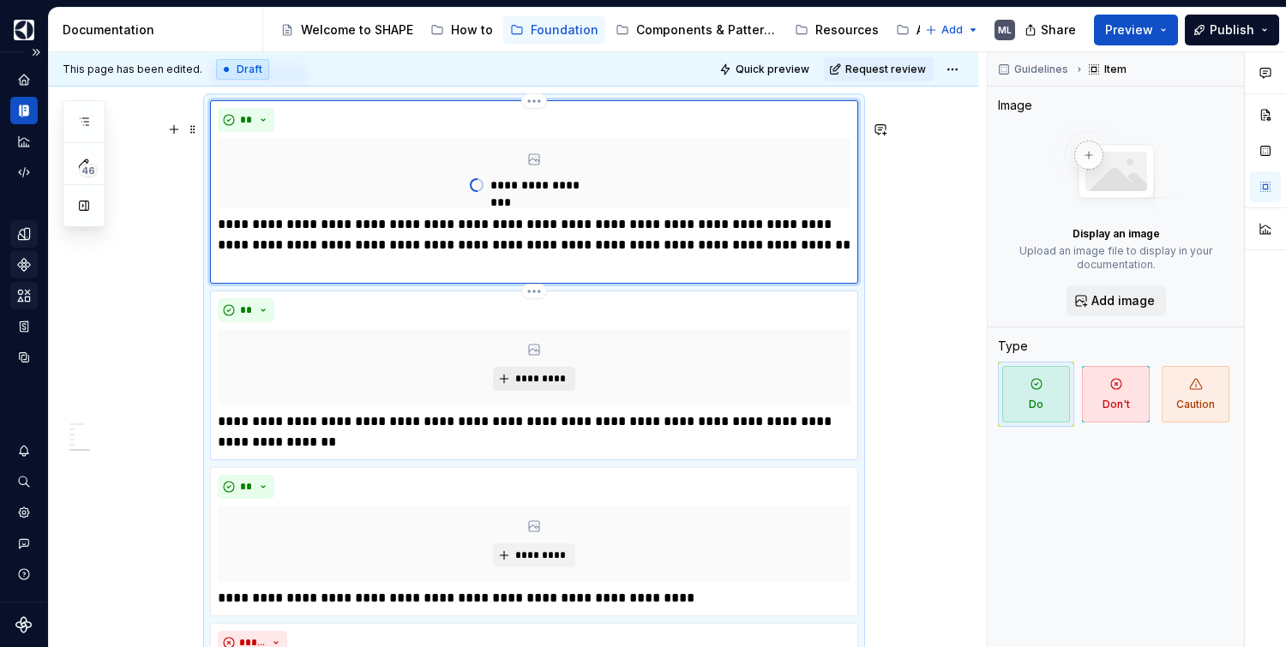
click at [547, 386] on span "*********" at bounding box center [540, 379] width 52 height 14
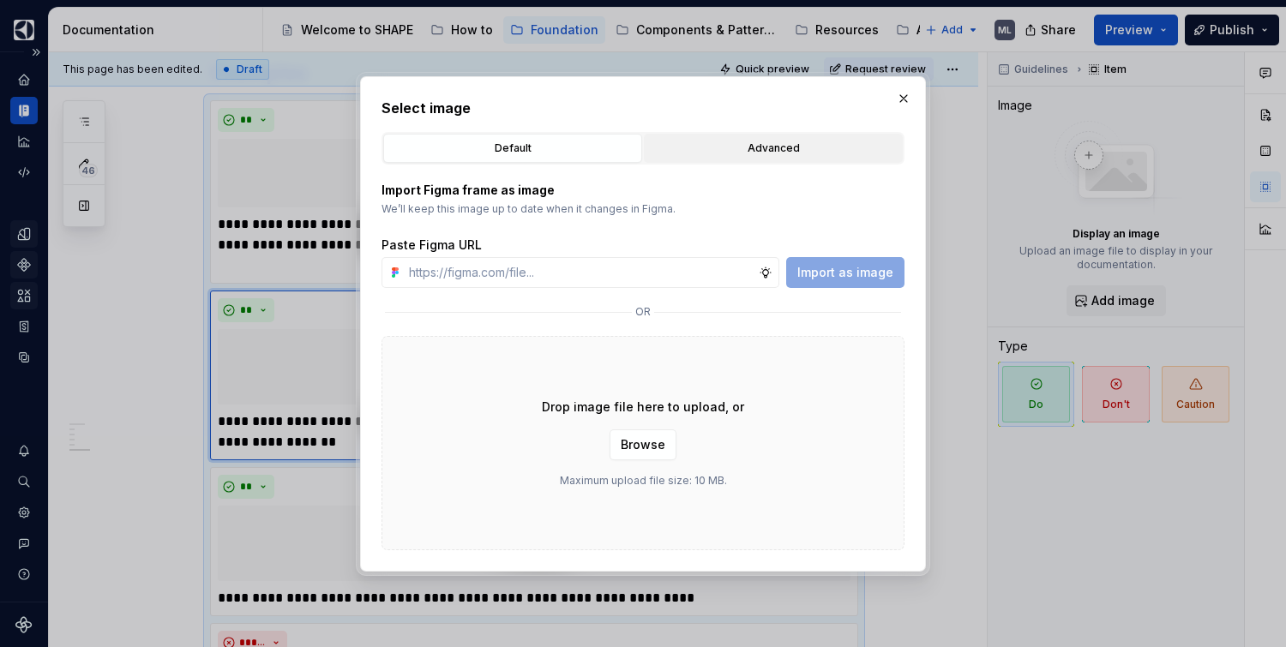
click at [746, 155] on div "Advanced" at bounding box center [773, 148] width 247 height 17
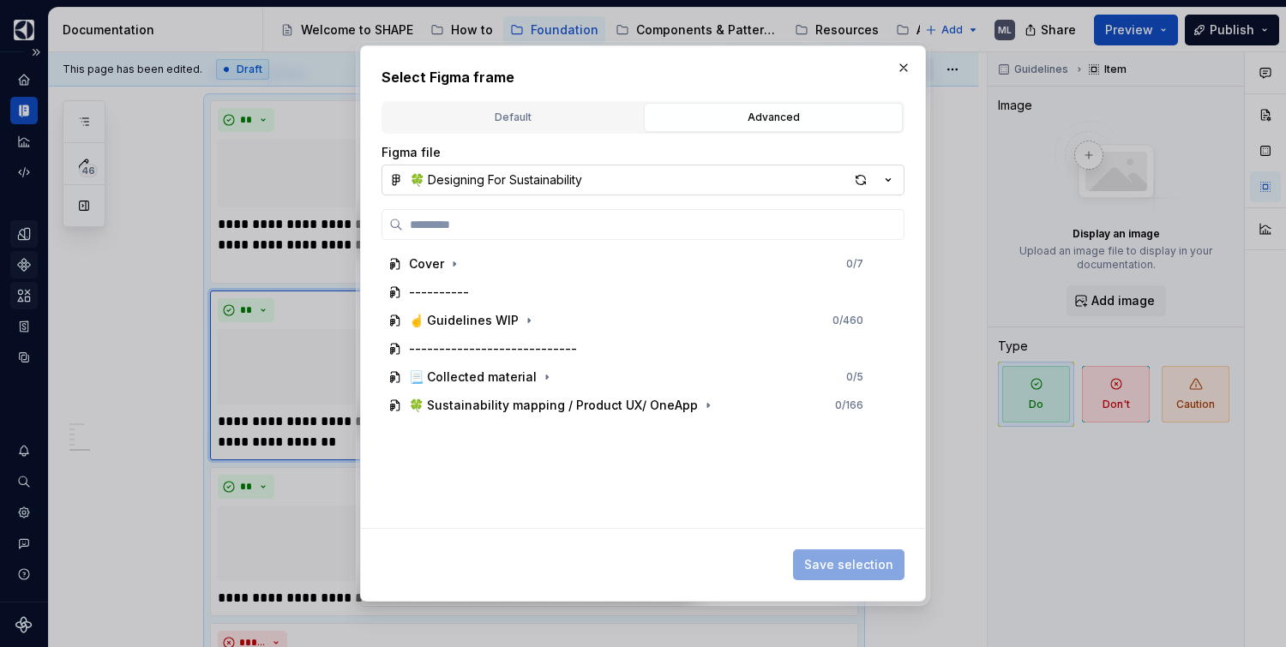
click at [624, 180] on button "🍀 Designing For Sustainability" at bounding box center [643, 180] width 523 height 31
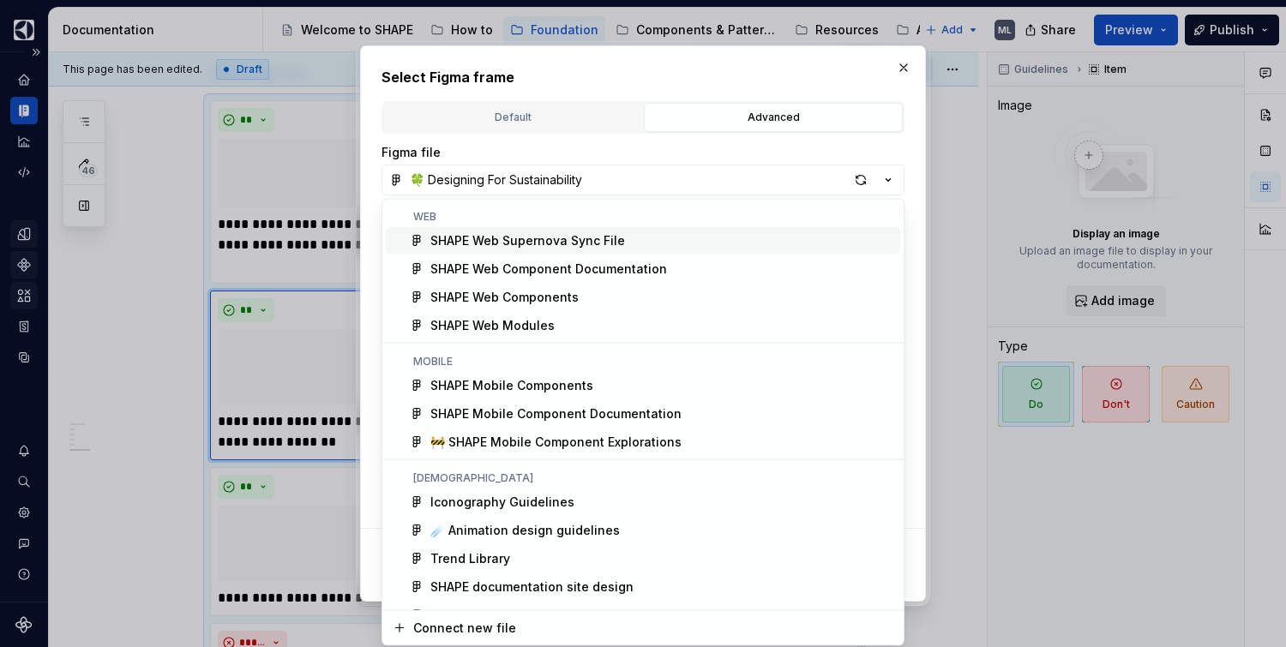
click at [743, 144] on div "Select Figma frame Default Advanced Import Figma frame as image We’ll keep this…" at bounding box center [643, 323] width 1286 height 647
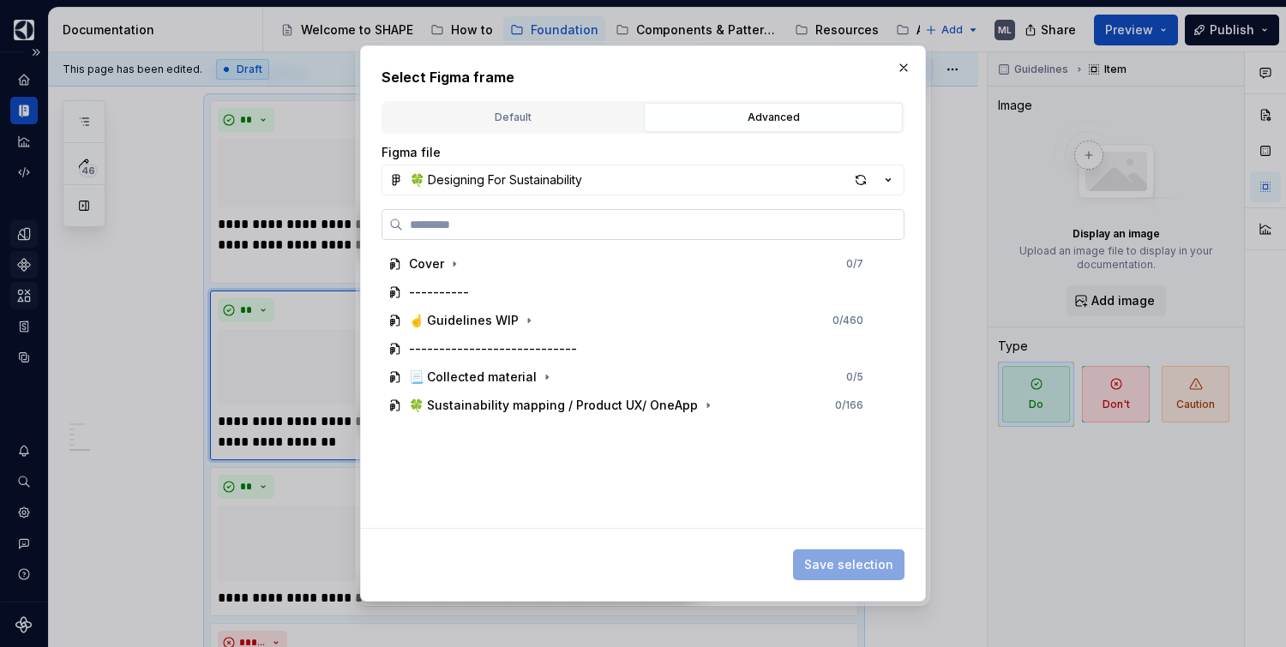
click at [640, 234] on label at bounding box center [643, 224] width 523 height 31
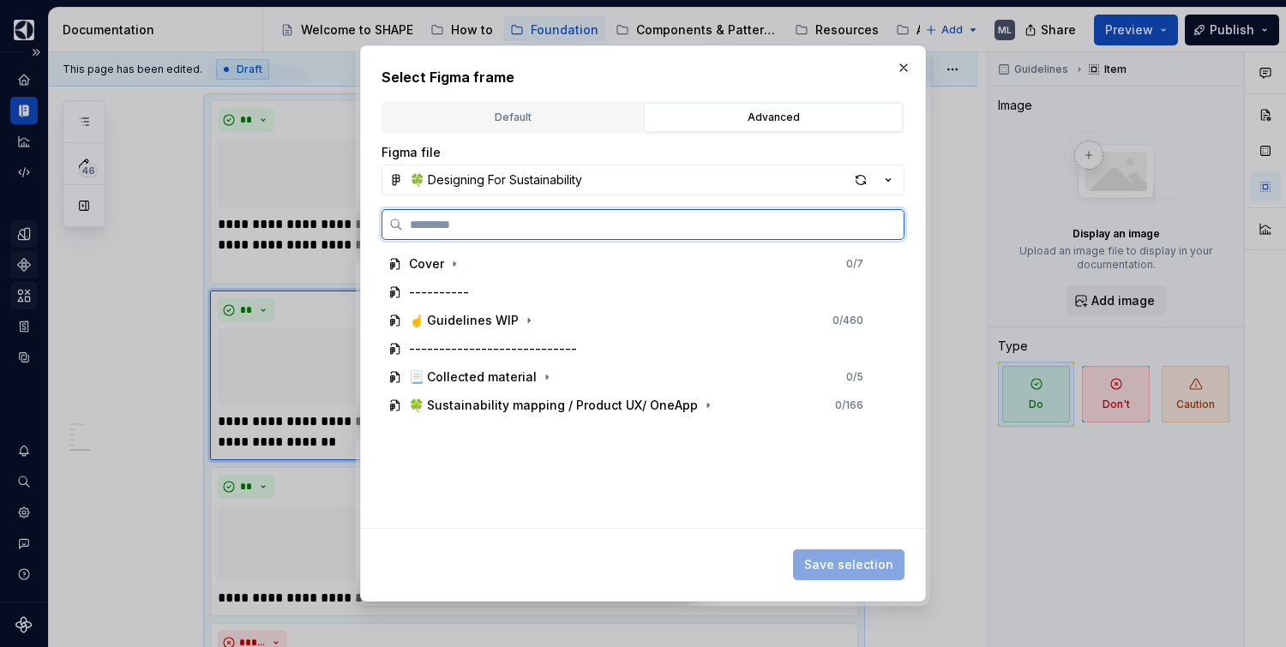
click at [640, 233] on input "search" at bounding box center [653, 224] width 501 height 17
type input "*****"
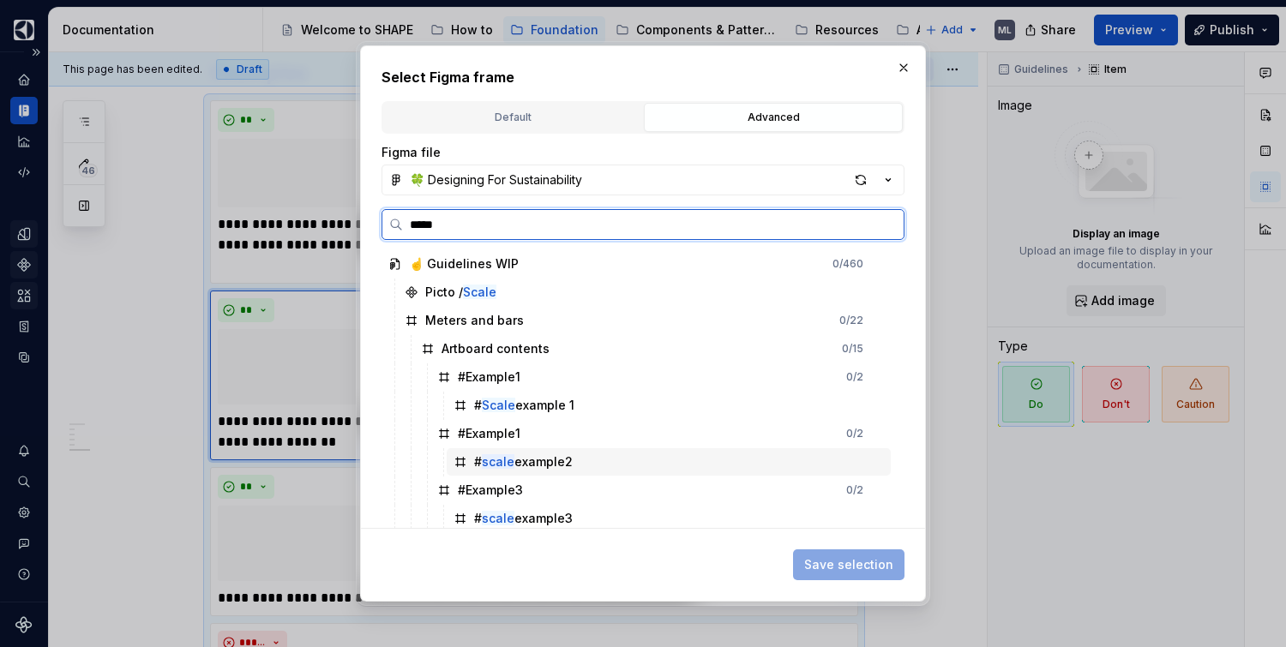
click at [544, 458] on div "# scale example2" at bounding box center [523, 462] width 99 height 17
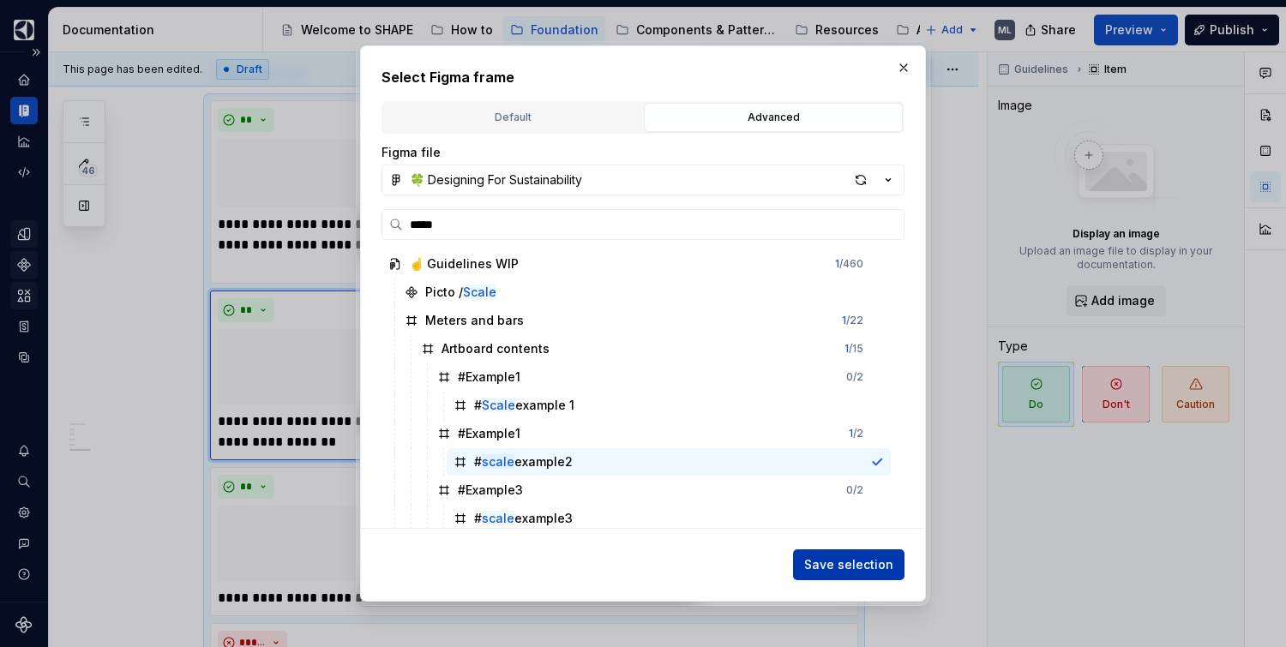
click at [877, 568] on span "Save selection" at bounding box center [848, 564] width 89 height 17
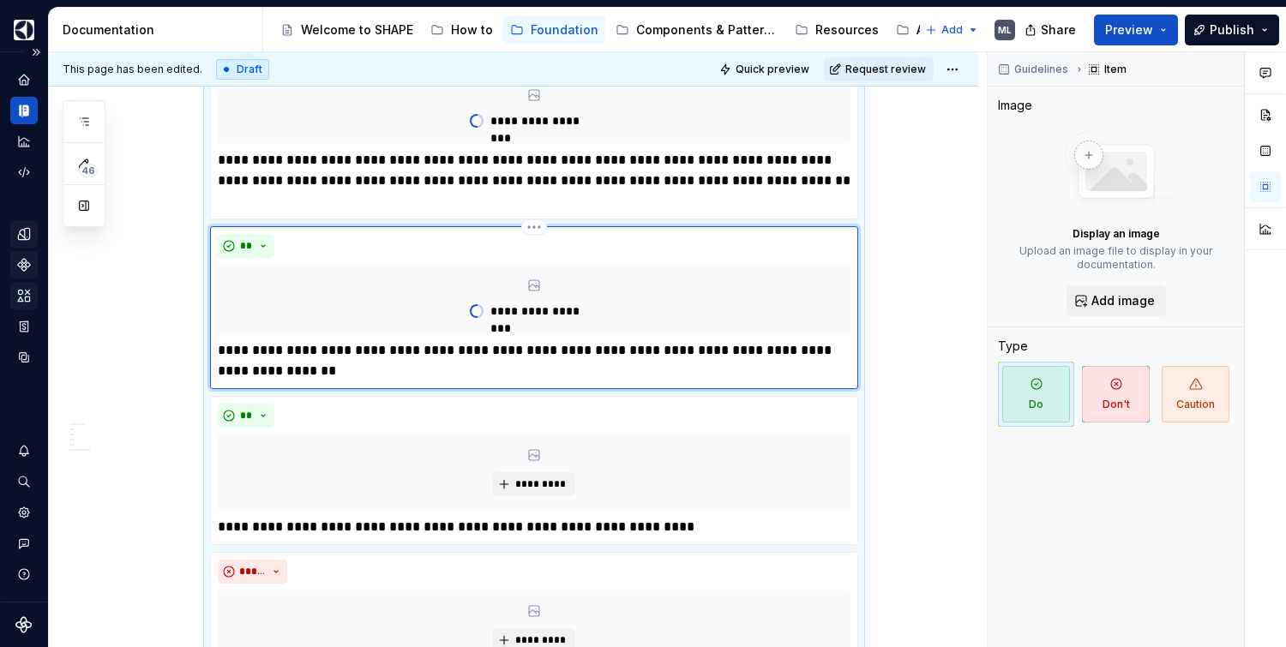
scroll to position [932, 0]
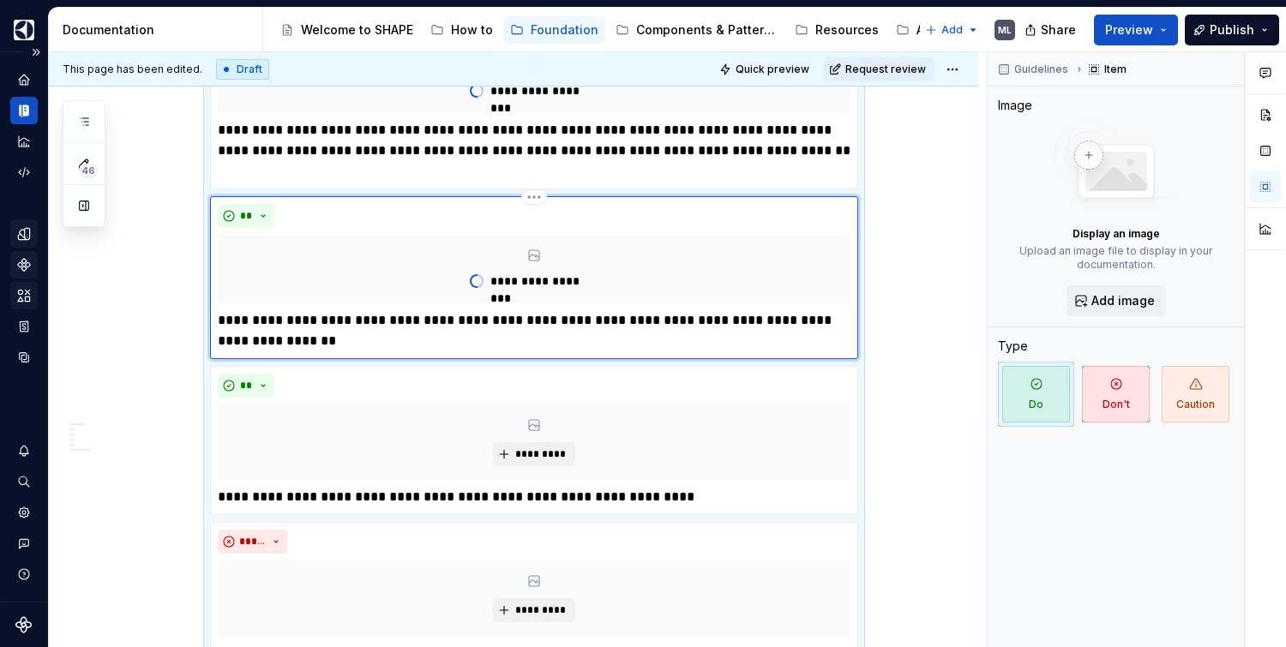
type textarea "*"
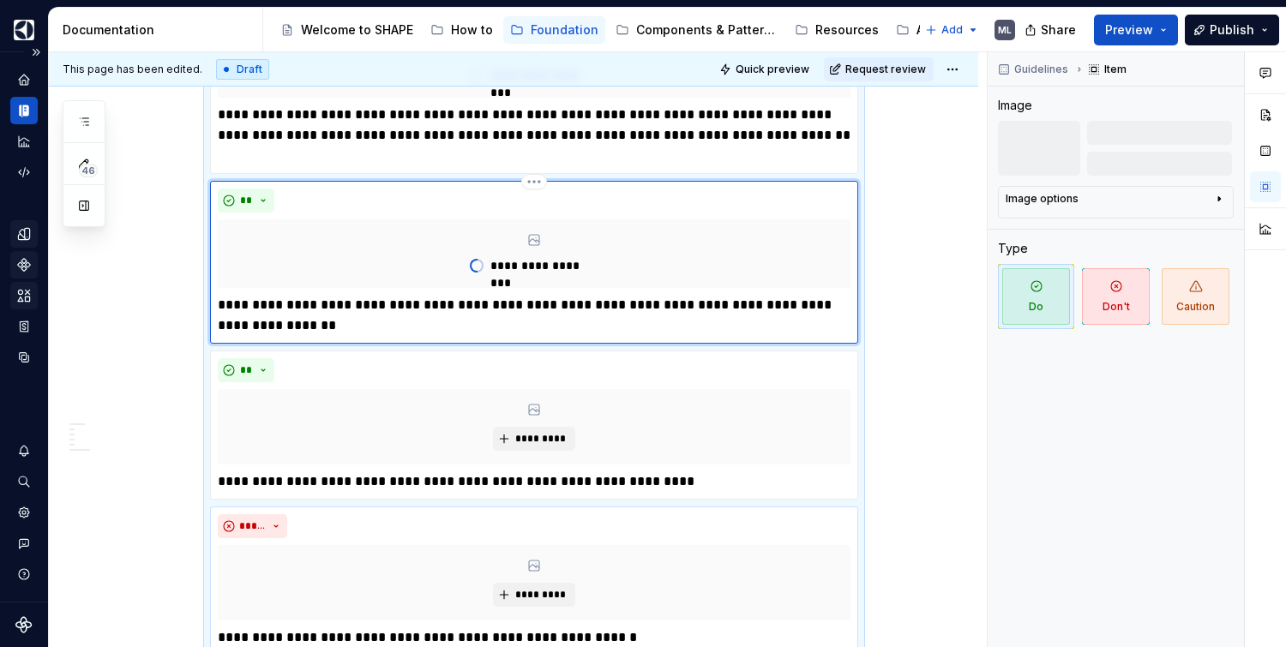
scroll to position [948, 0]
click at [538, 445] on span "*********" at bounding box center [540, 438] width 52 height 14
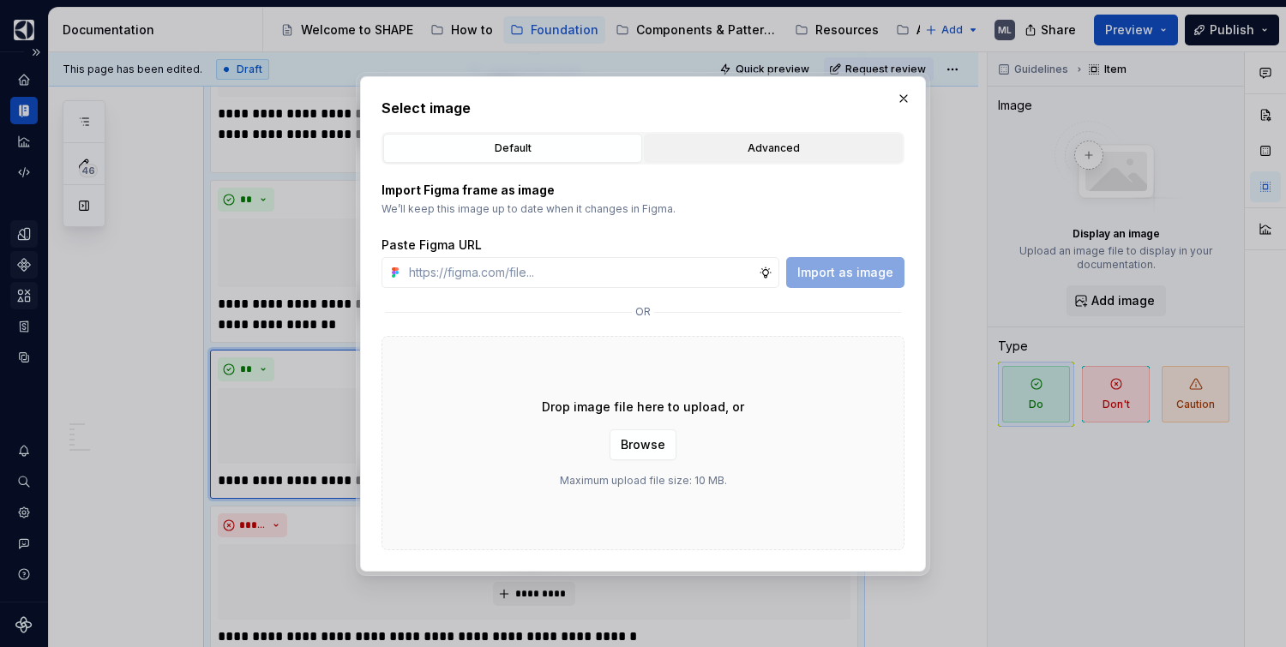
click at [708, 144] on div "Advanced" at bounding box center [773, 148] width 247 height 17
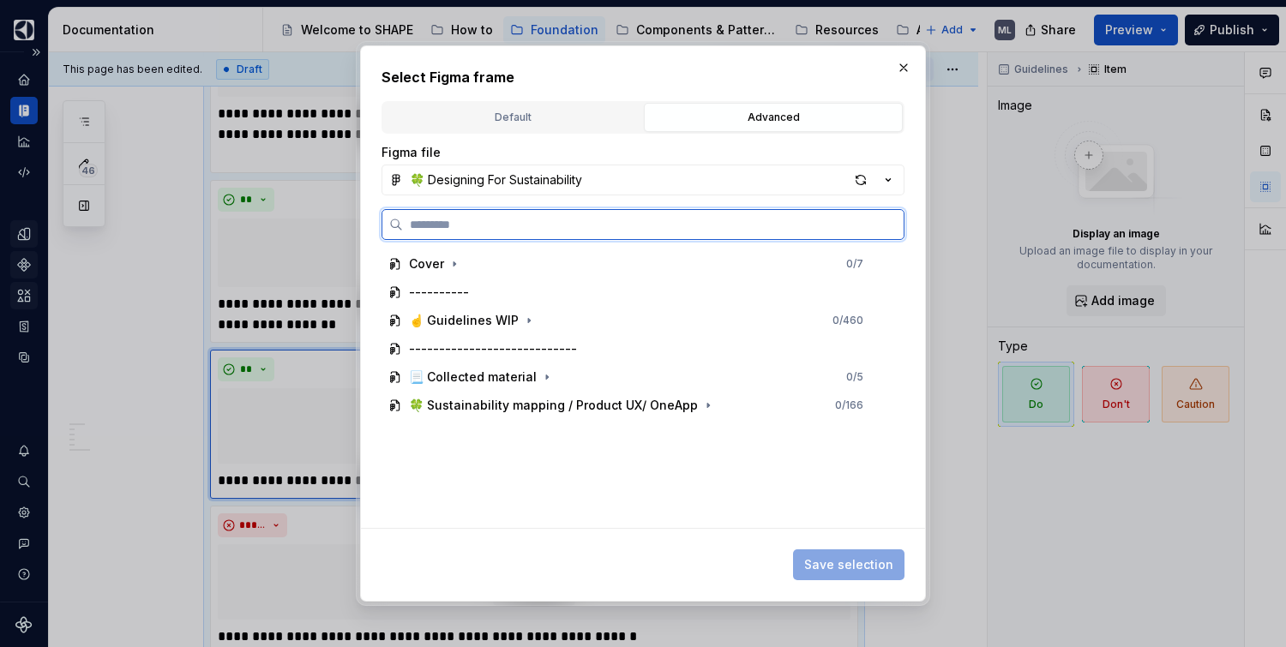
click at [574, 228] on input "search" at bounding box center [653, 224] width 501 height 17
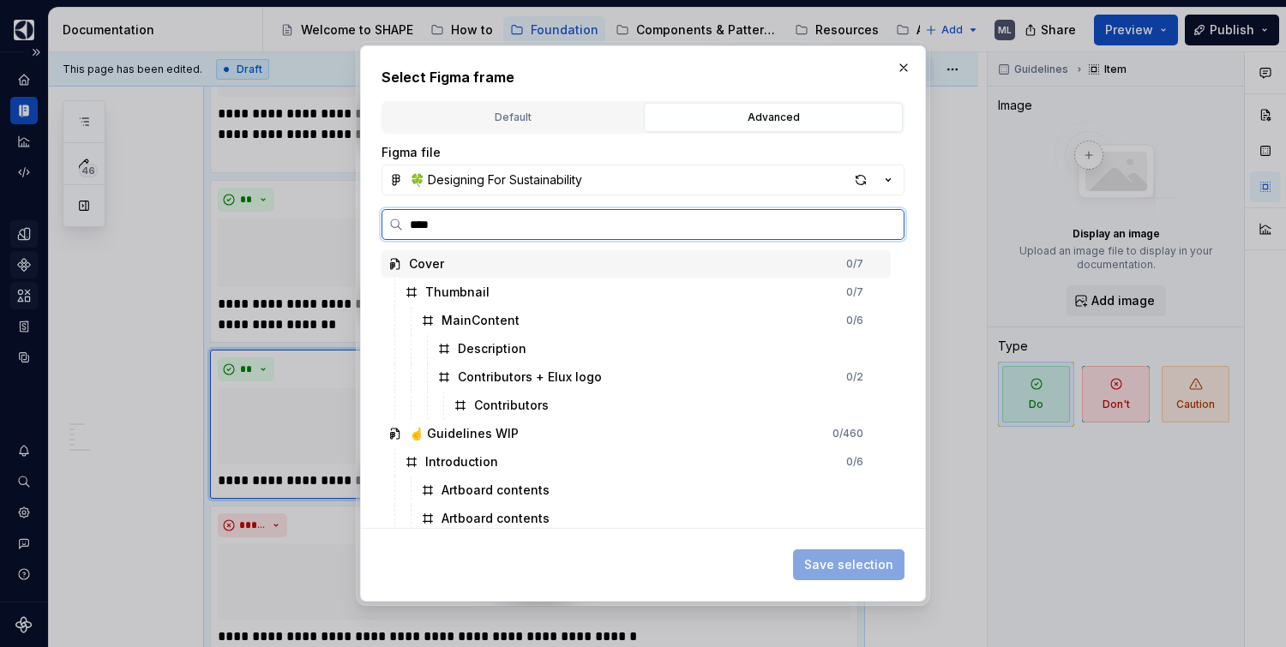
type input "*****"
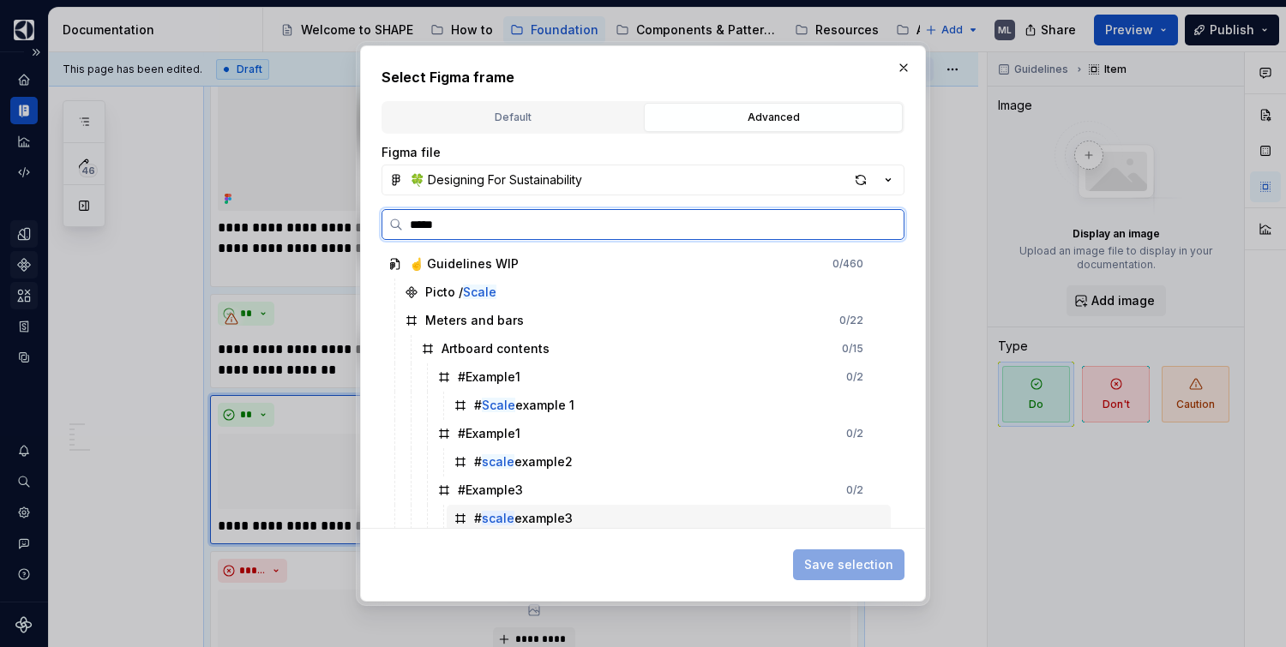
click at [575, 518] on div "# scale example3" at bounding box center [669, 518] width 444 height 27
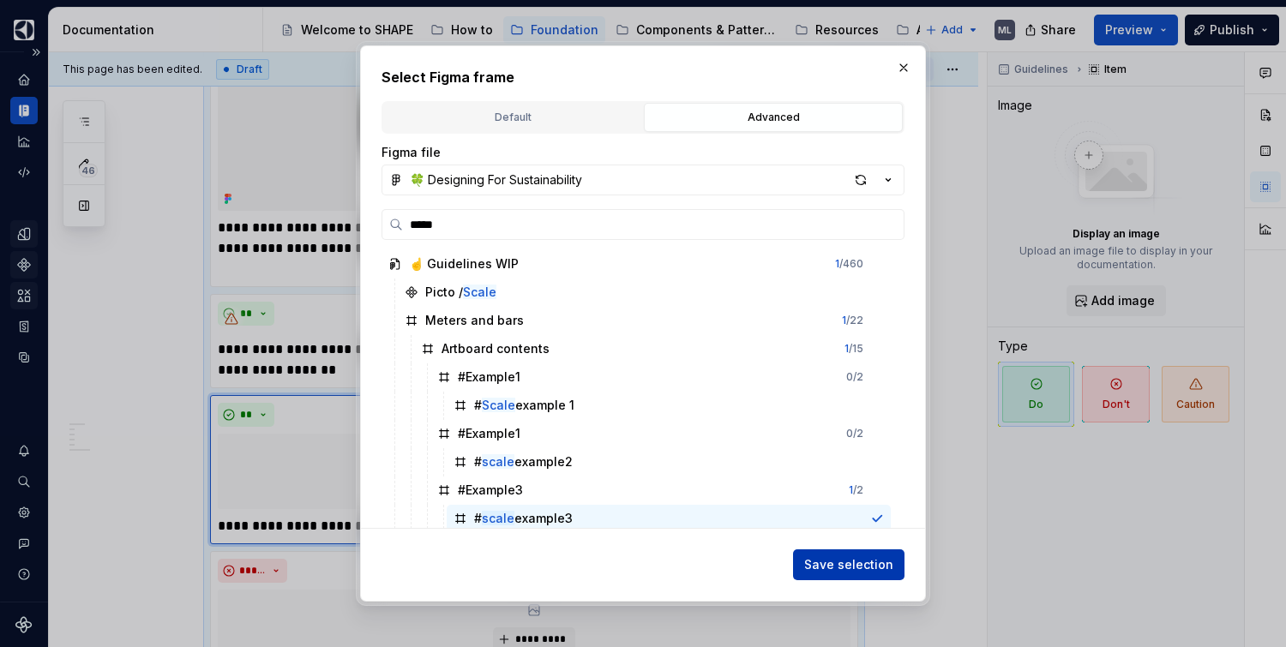
click at [887, 568] on span "Save selection" at bounding box center [848, 564] width 89 height 17
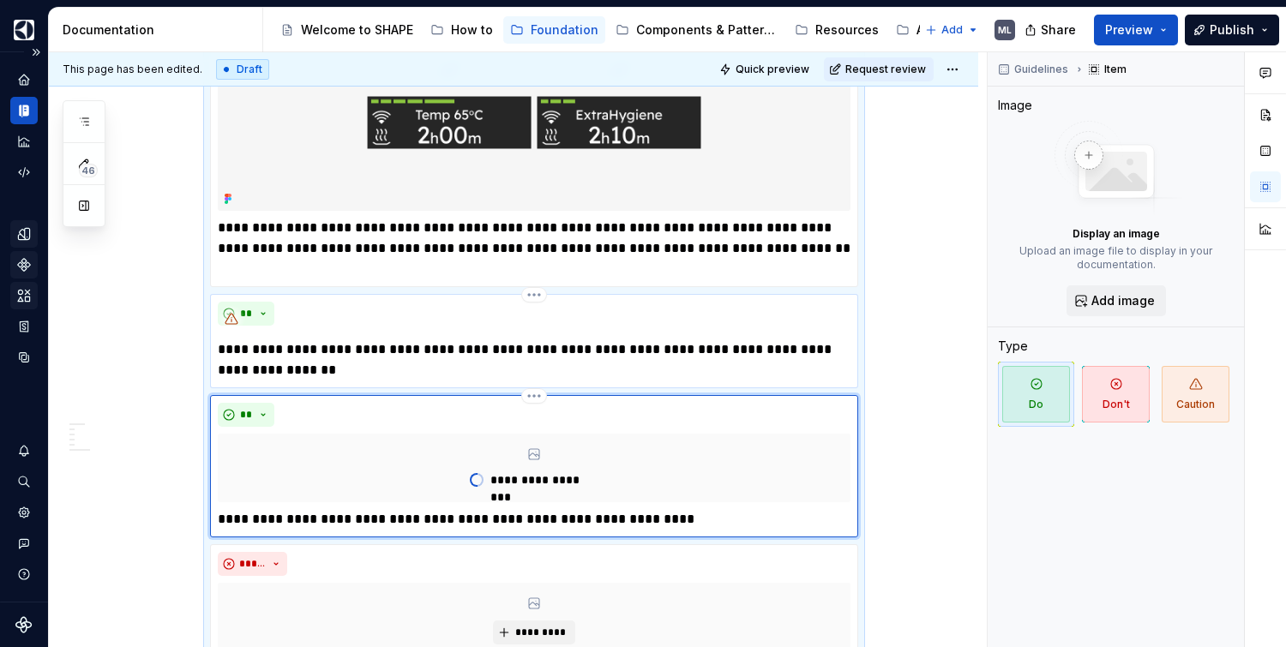
type textarea "*"
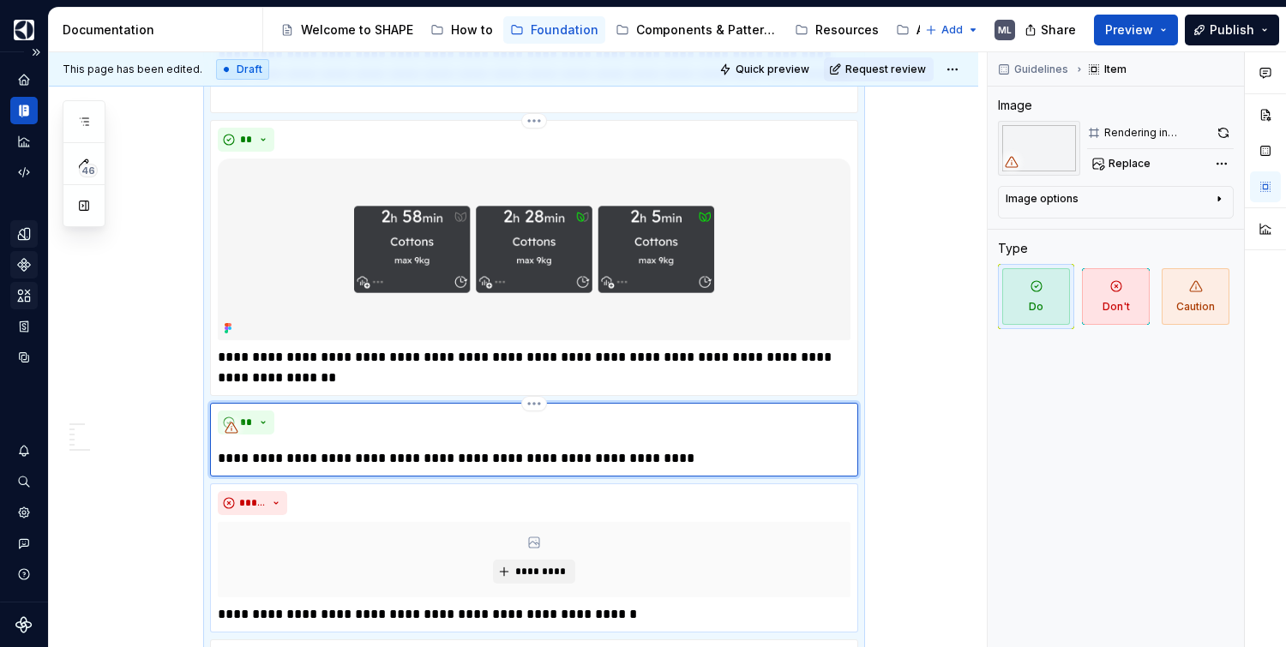
scroll to position [1151, 0]
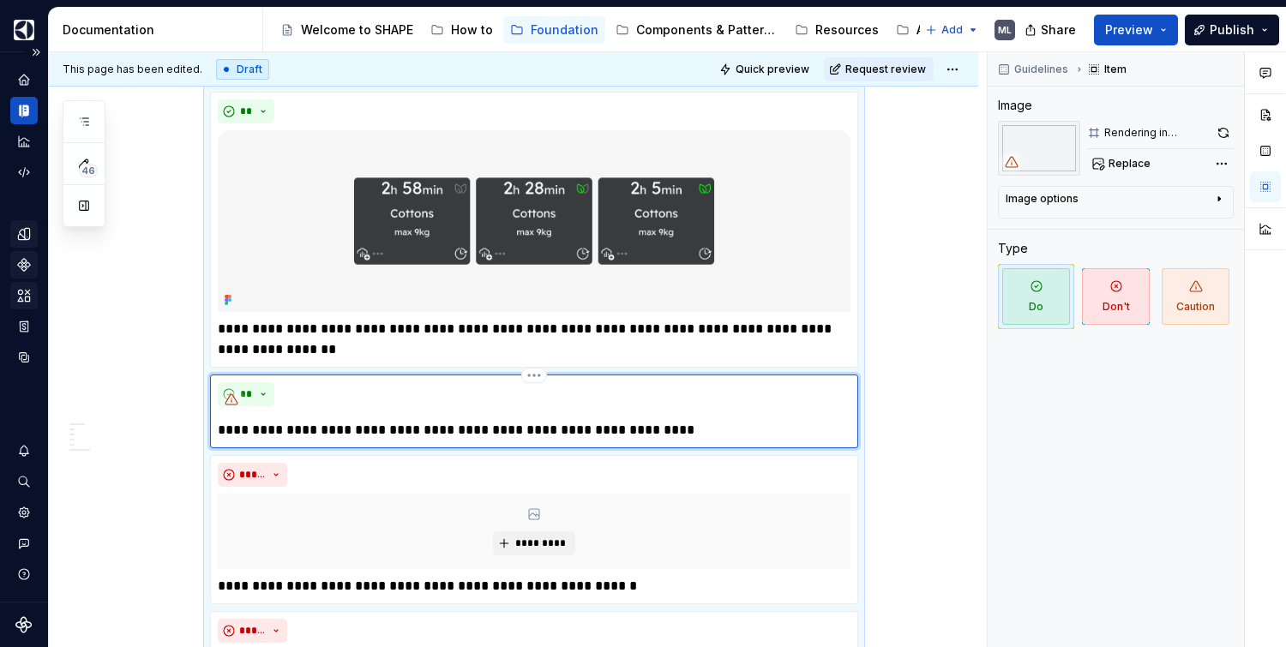
click at [497, 441] on p "**********" at bounding box center [534, 430] width 633 height 21
click at [270, 406] on button "**" at bounding box center [246, 394] width 57 height 24
click at [305, 406] on div "**" at bounding box center [534, 394] width 633 height 24
click at [489, 436] on div "**********" at bounding box center [534, 411] width 633 height 58
click at [486, 406] on div "**" at bounding box center [534, 394] width 633 height 24
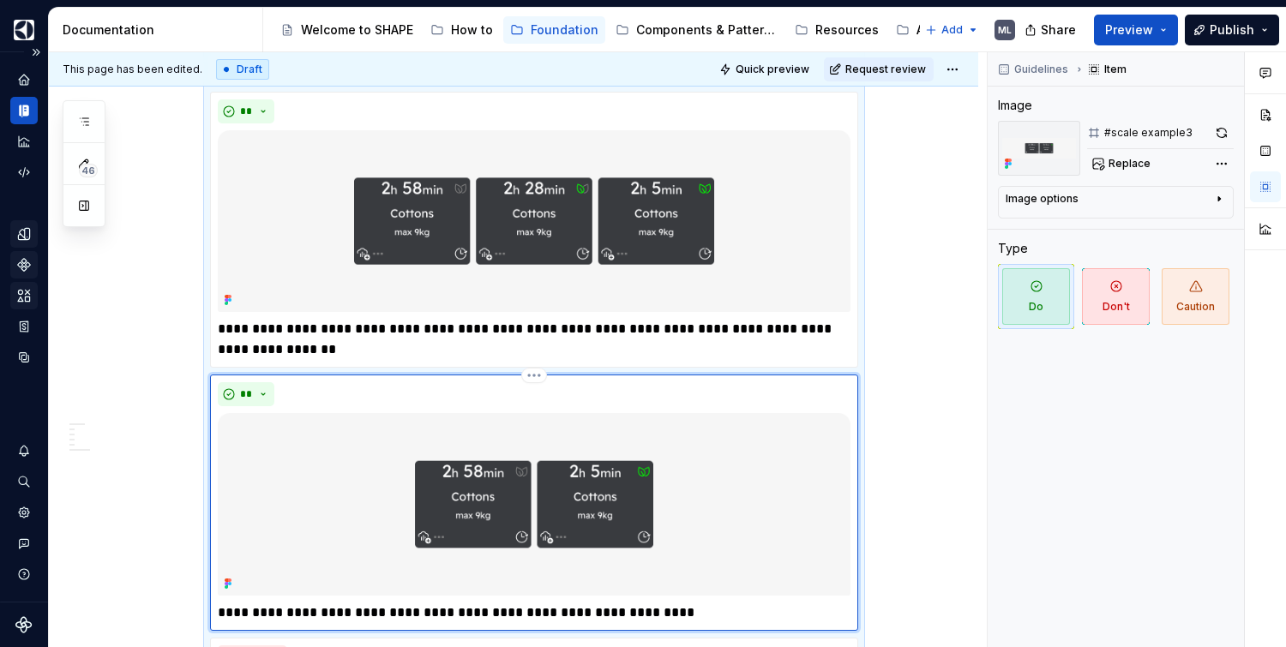
scroll to position [1265, 0]
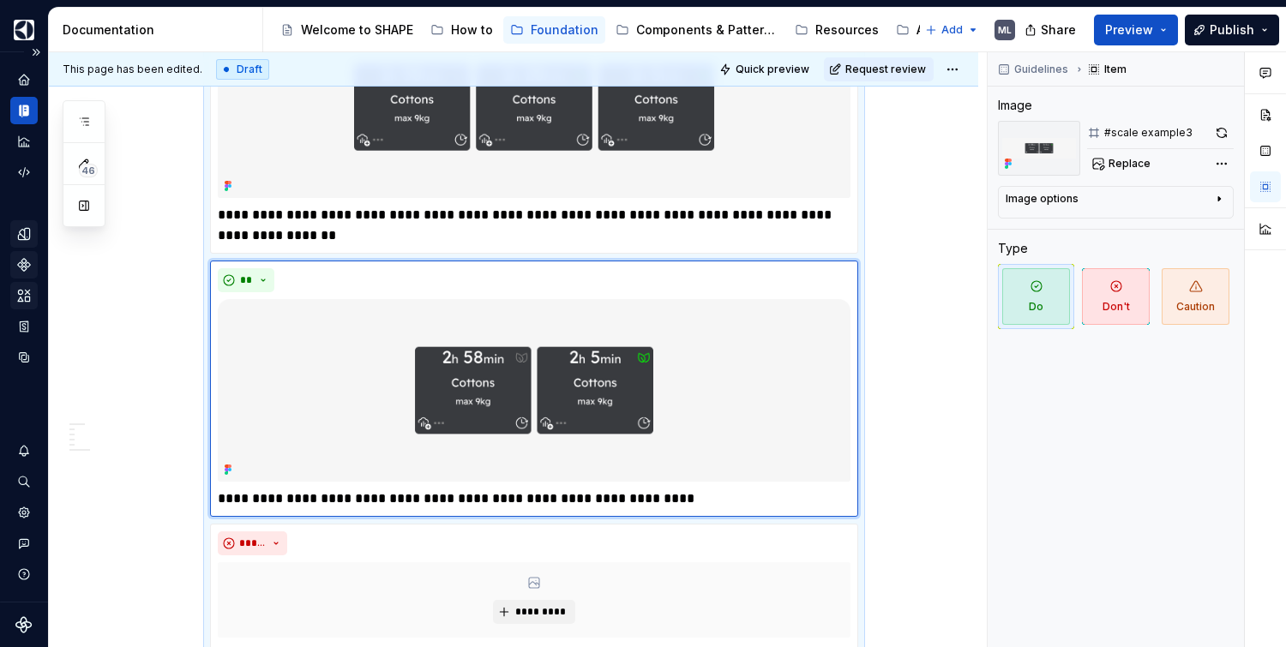
click at [931, 328] on div "A sustainability scale helps users compare the environmental impact of various …" at bounding box center [513, 65] width 929 height 2072
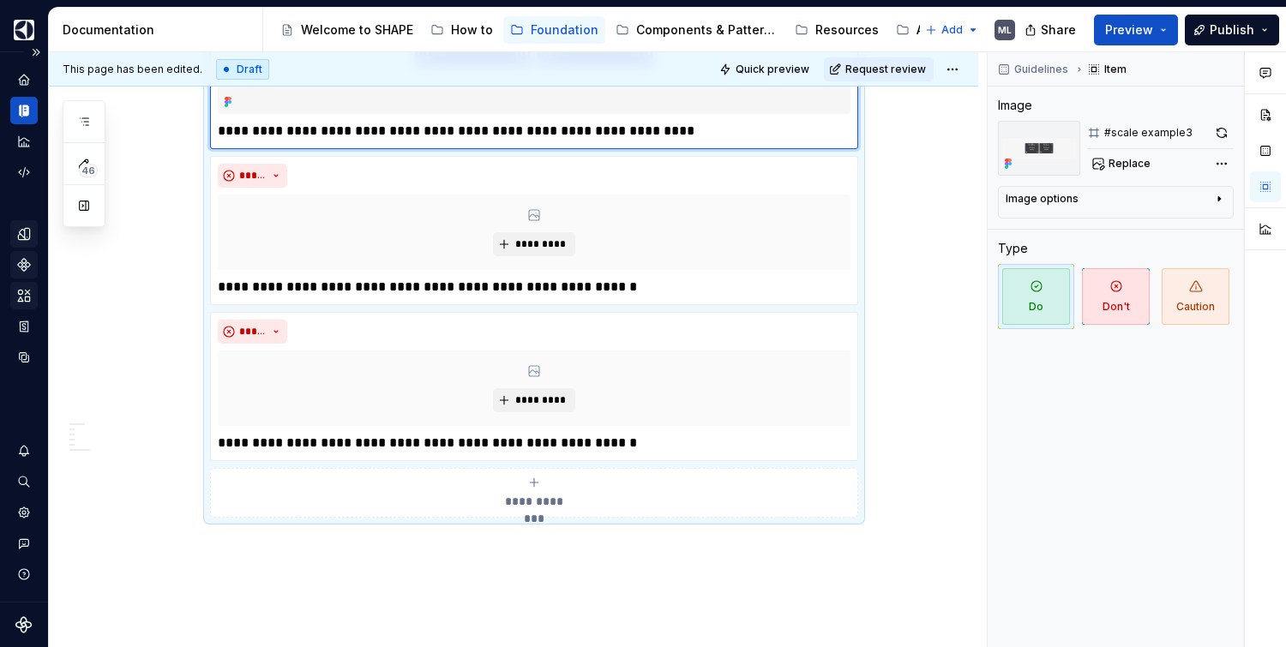
scroll to position [1631, 0]
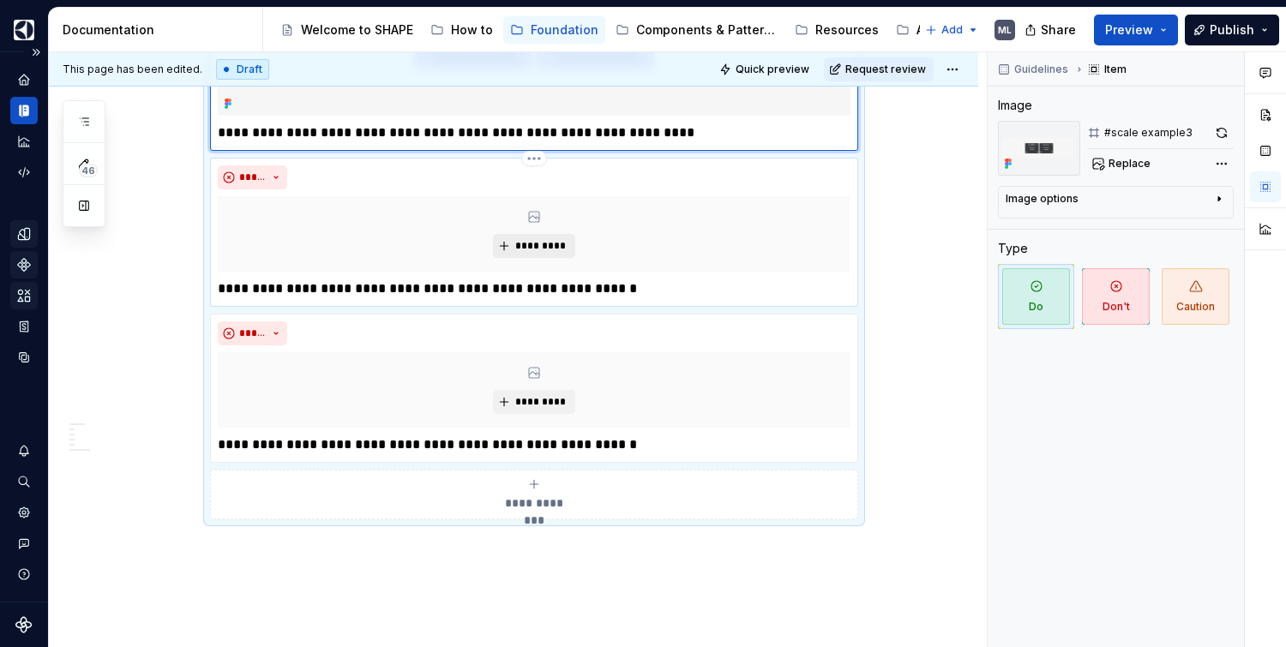
click at [527, 258] on button "*********" at bounding box center [533, 246] width 81 height 24
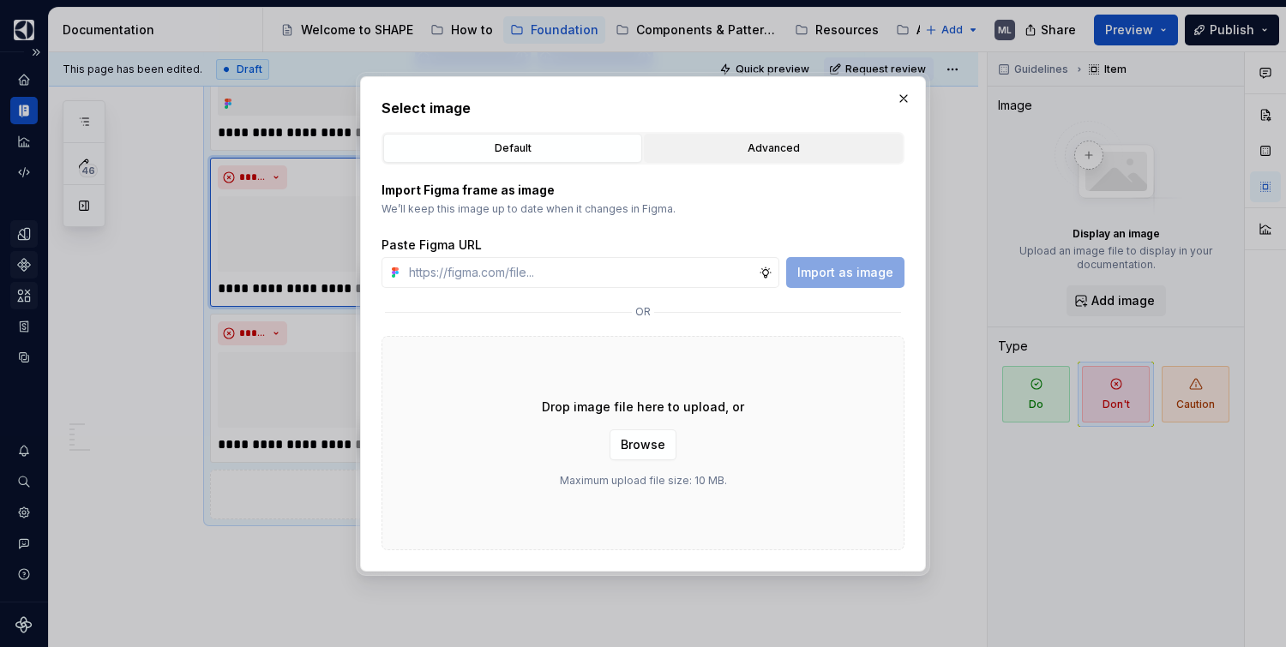
click at [720, 155] on div "Advanced" at bounding box center [773, 148] width 247 height 17
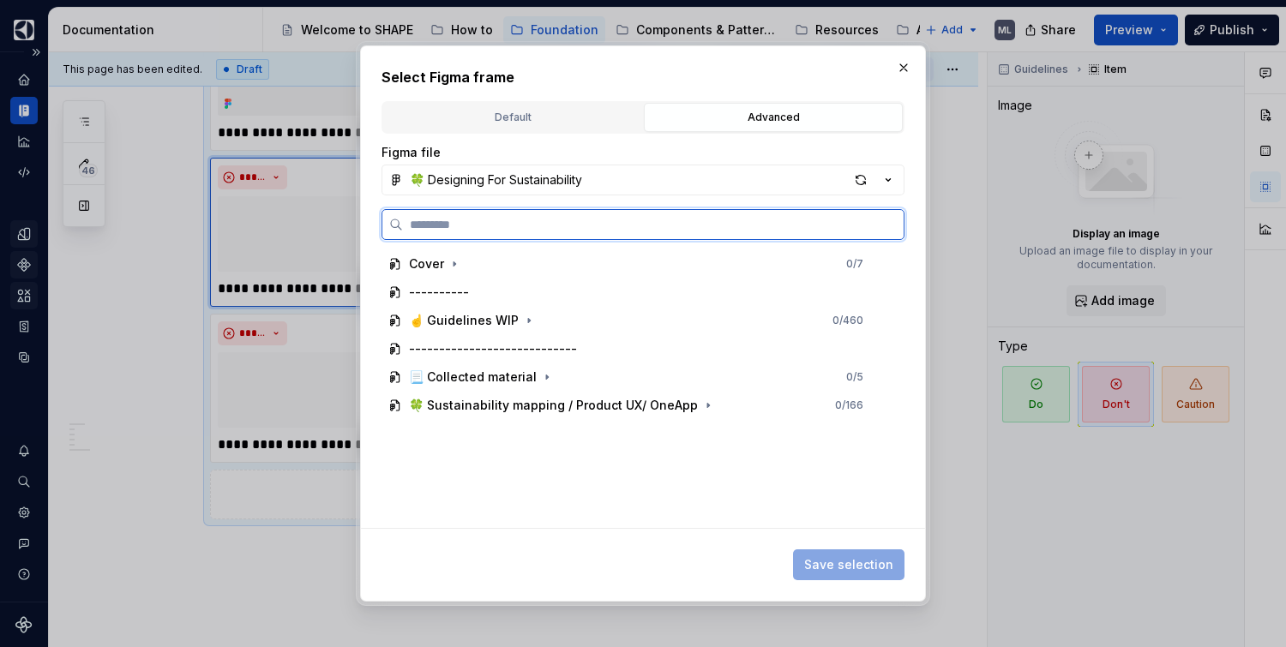
click at [667, 225] on input "search" at bounding box center [653, 224] width 501 height 17
type input "*****"
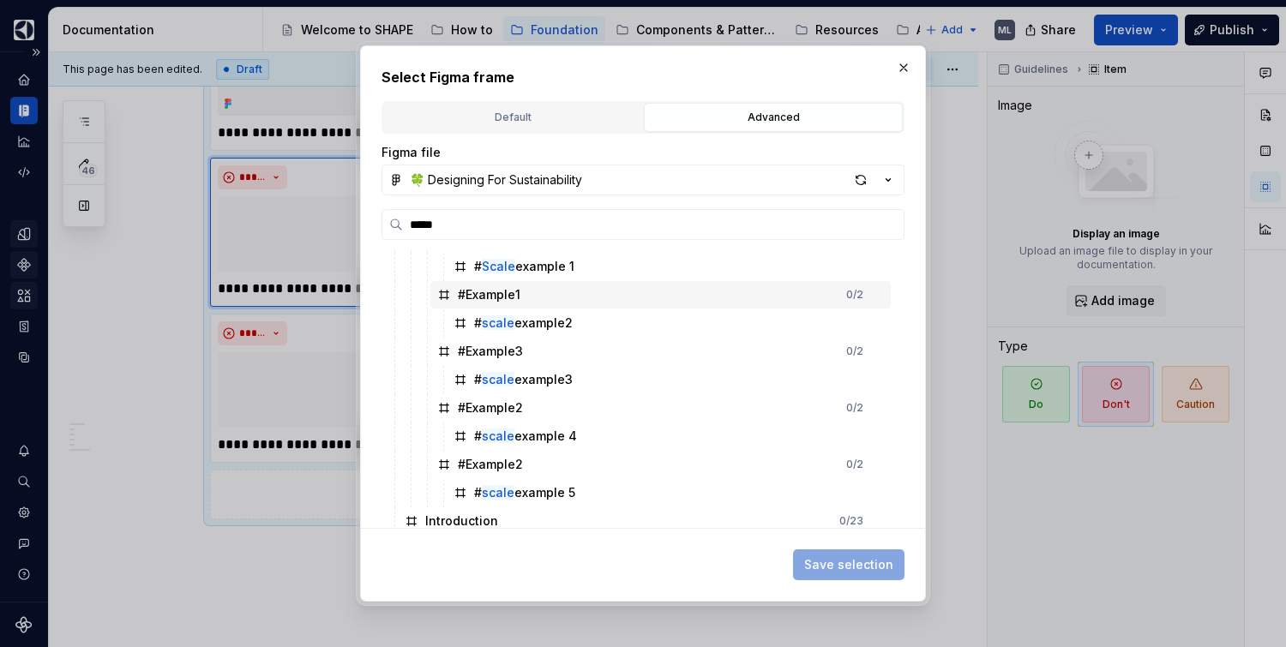
scroll to position [171, 0]
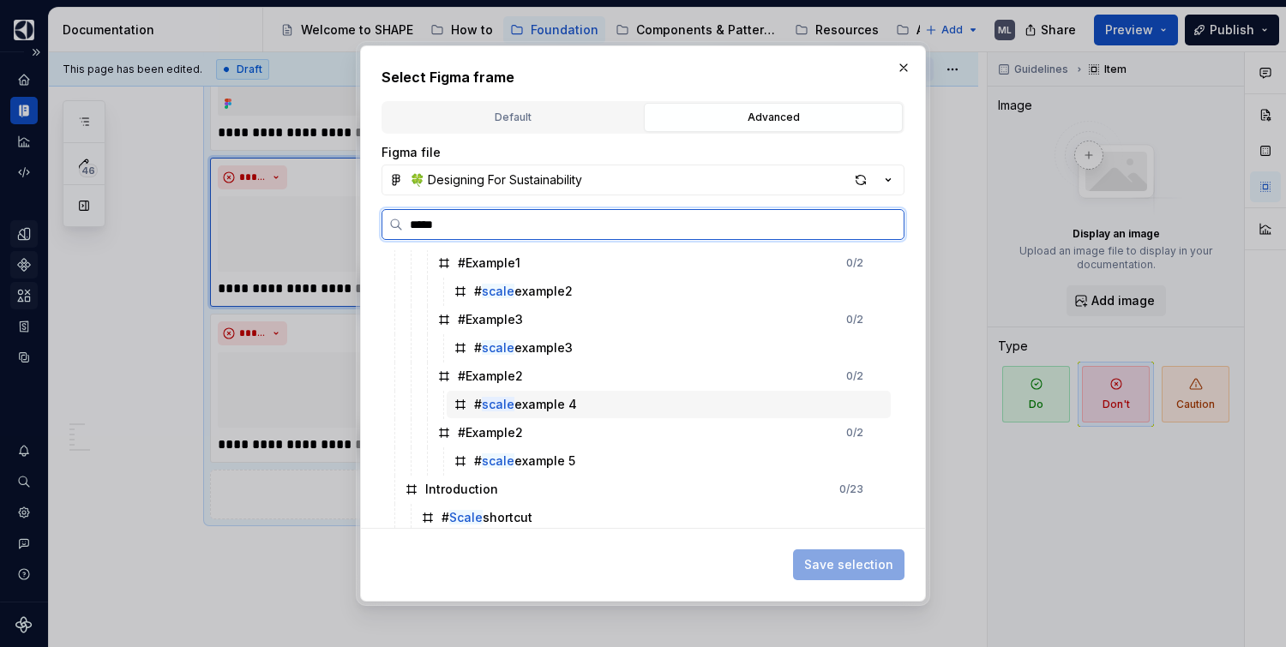
click at [599, 406] on div "# scale example 4" at bounding box center [669, 404] width 444 height 27
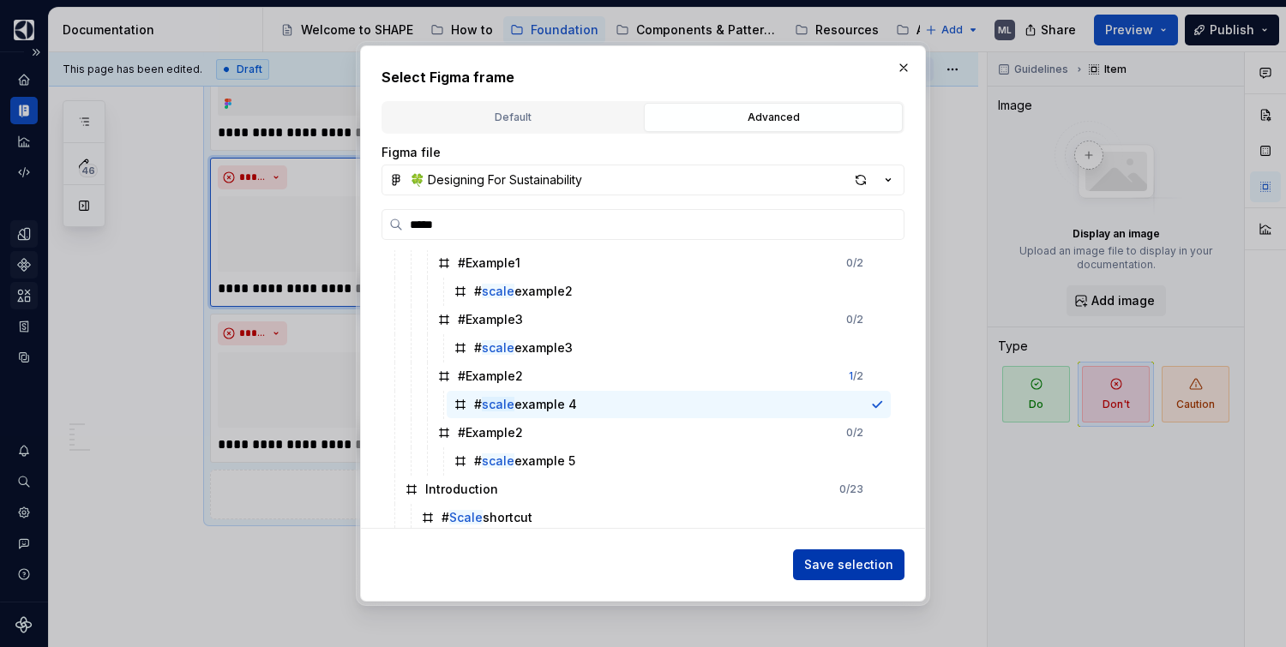
click at [822, 568] on span "Save selection" at bounding box center [848, 564] width 89 height 17
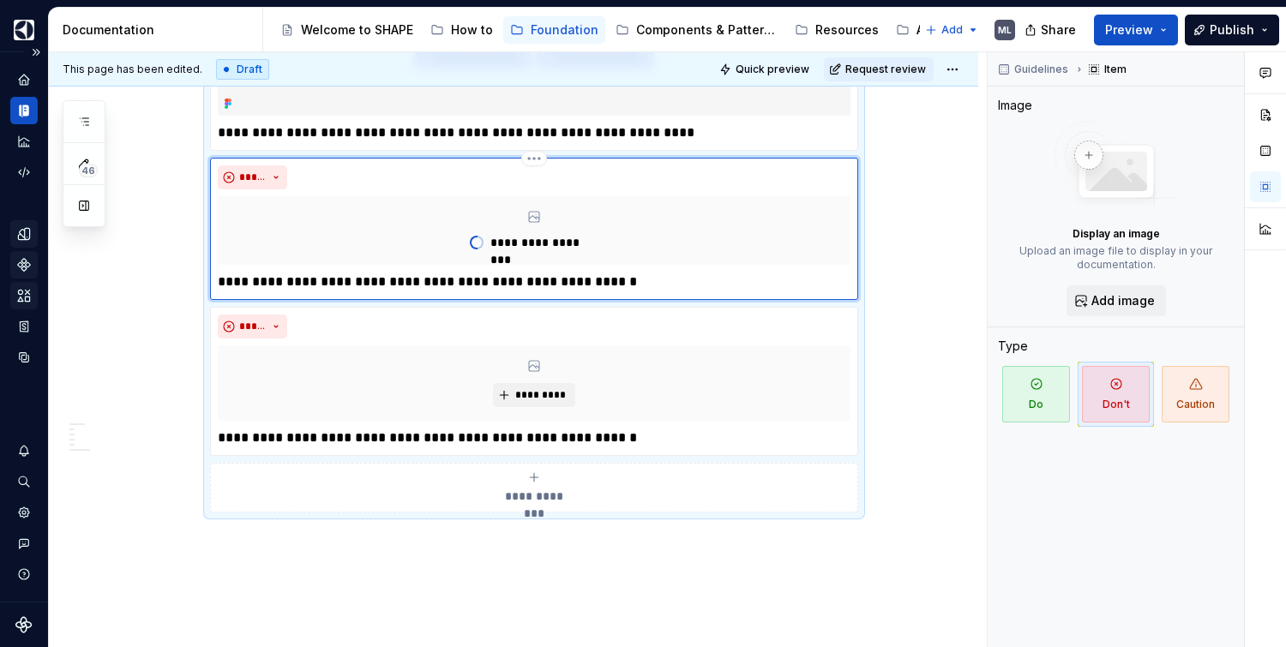
type textarea "*"
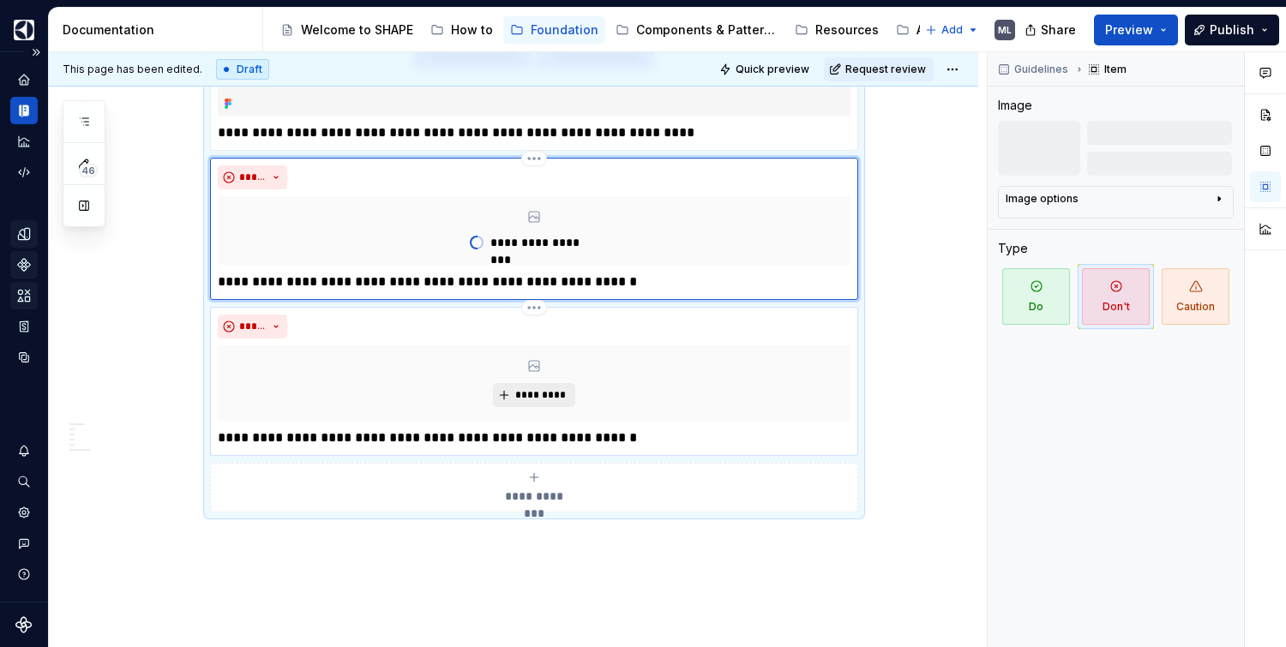
click at [532, 402] on span "*********" at bounding box center [540, 395] width 52 height 14
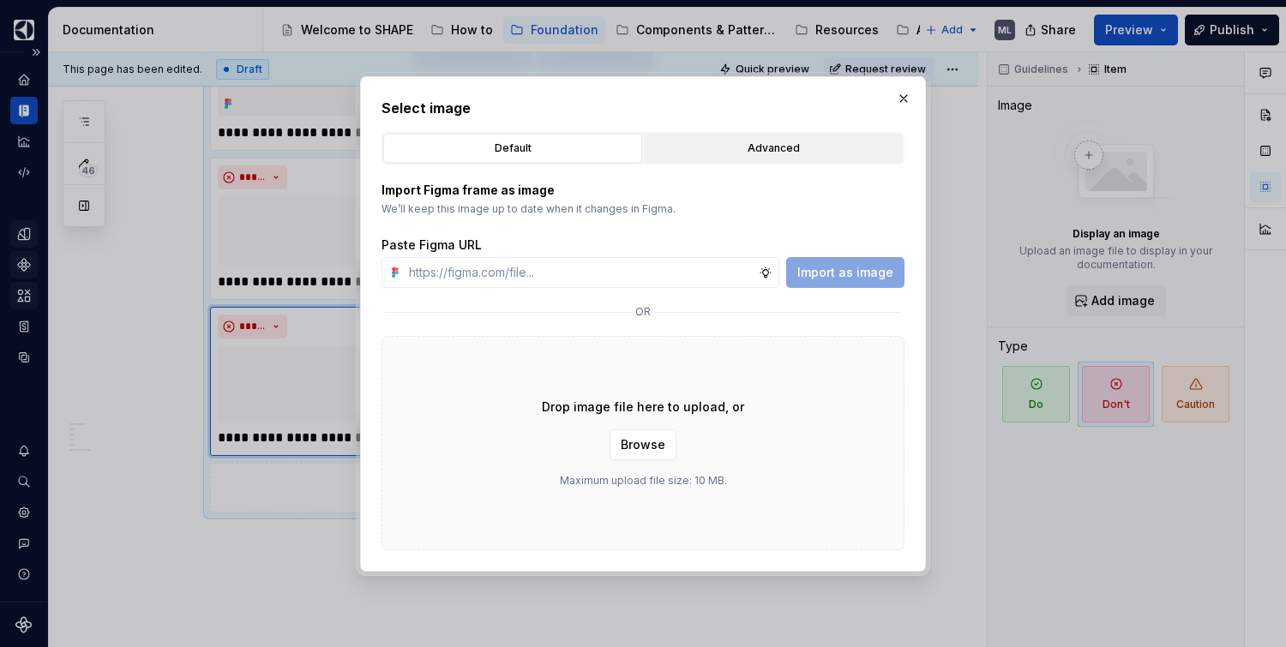
click at [730, 149] on div "Advanced" at bounding box center [773, 148] width 247 height 17
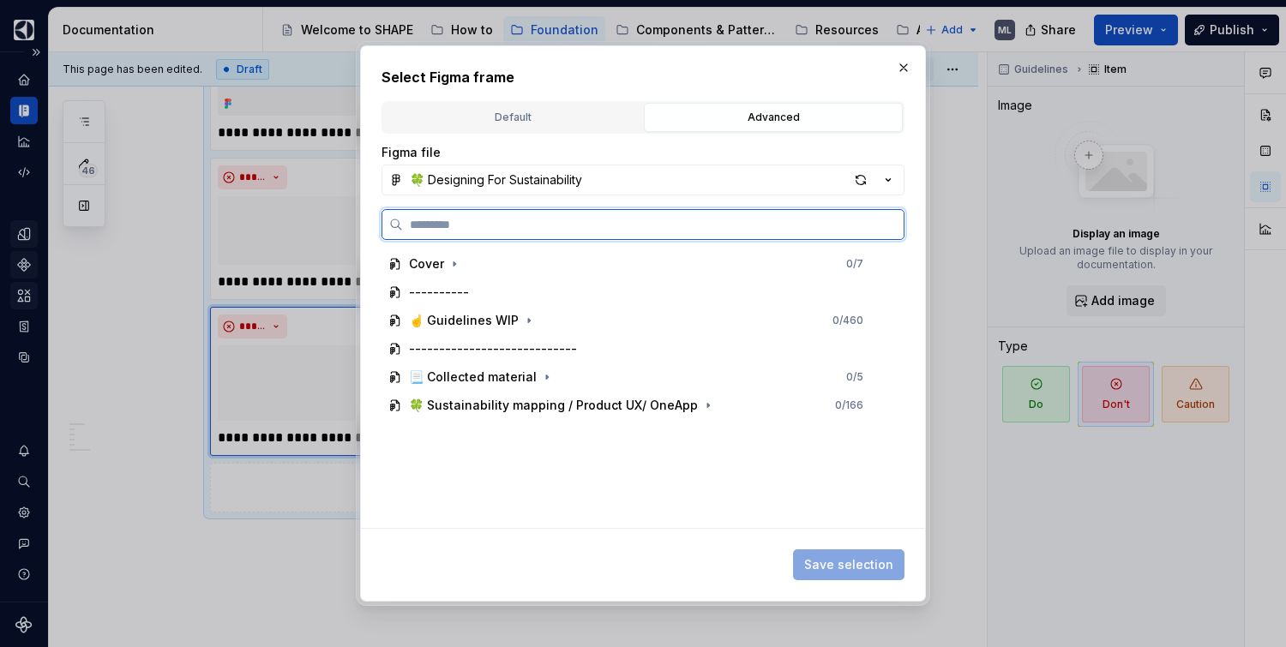
click at [577, 221] on input "search" at bounding box center [653, 224] width 501 height 17
type input "*****"
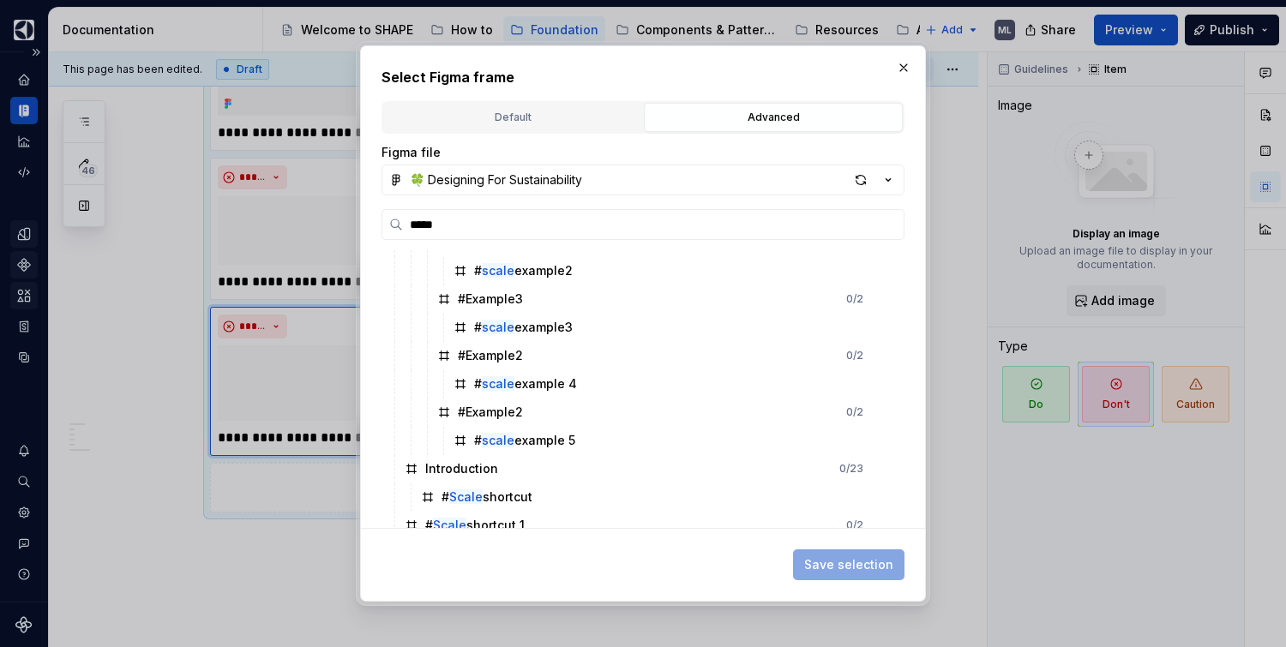
scroll to position [190, 0]
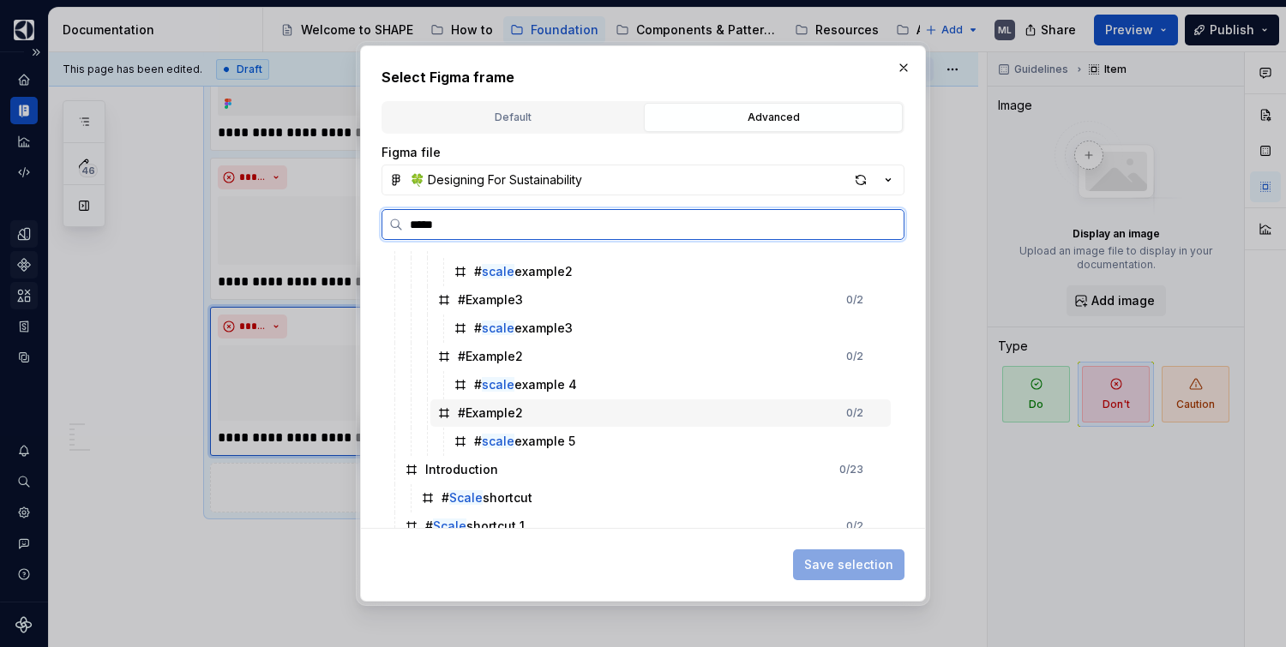
click at [592, 425] on div "#Example2 0 / 2" at bounding box center [660, 413] width 460 height 27
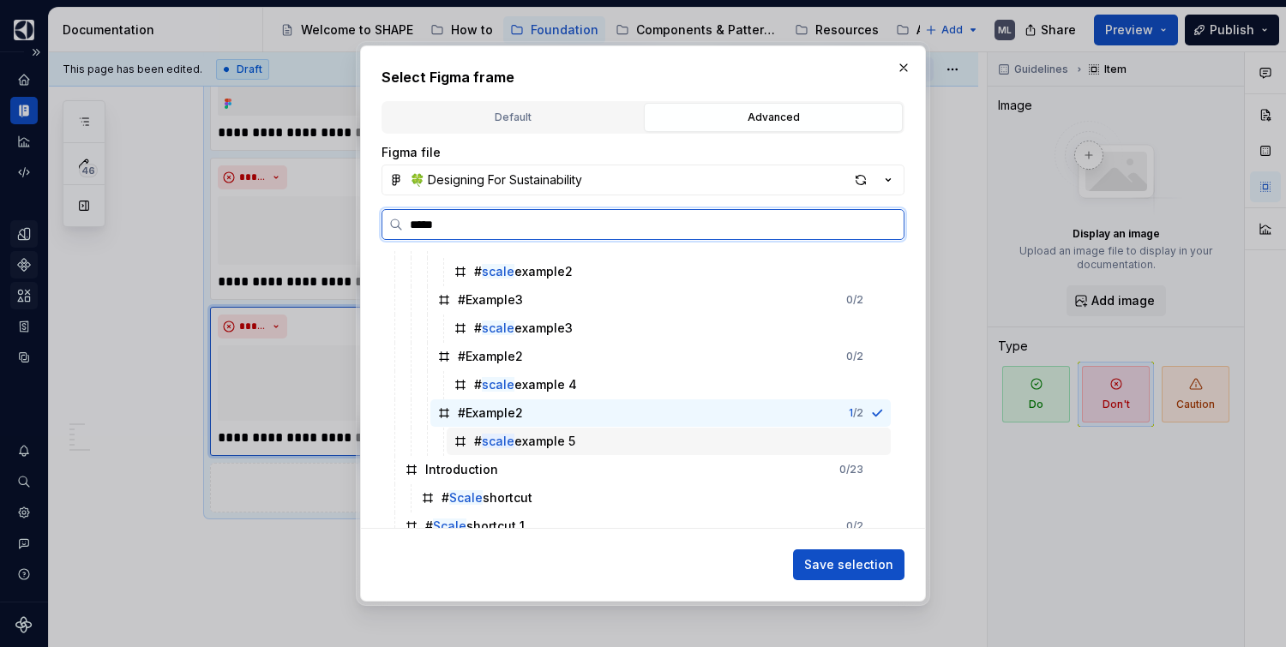
click at [584, 442] on div "# scale example 5" at bounding box center [669, 441] width 444 height 27
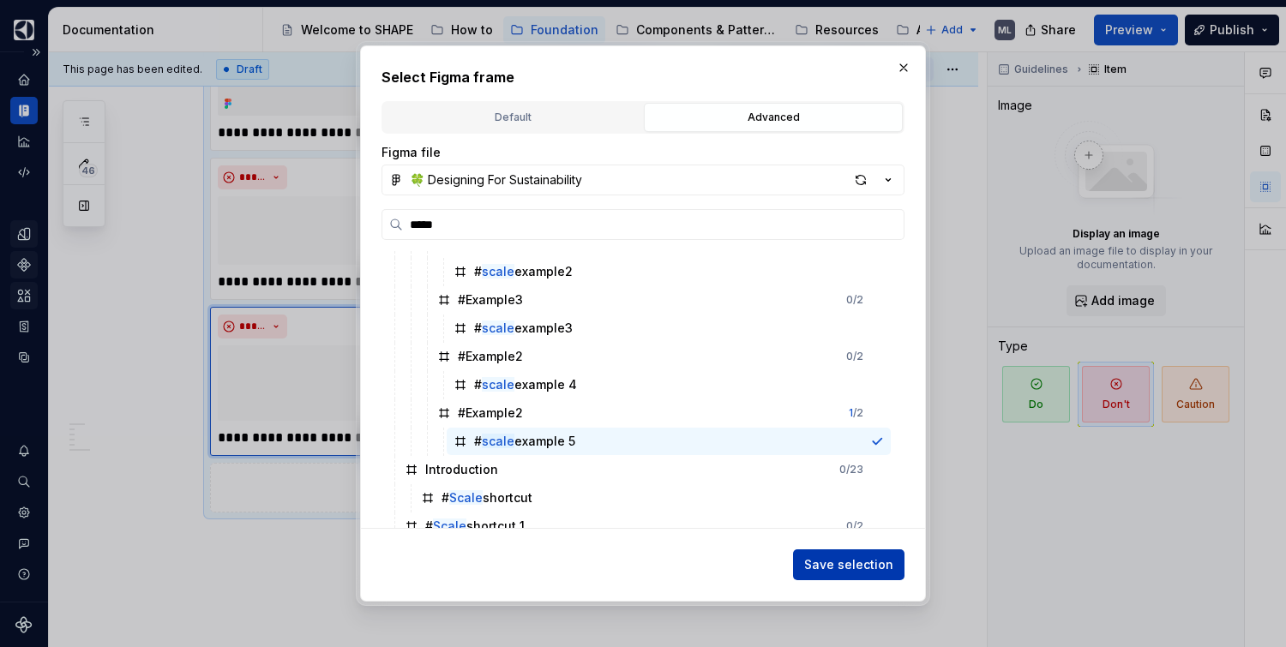
click at [819, 567] on span "Save selection" at bounding box center [848, 564] width 89 height 17
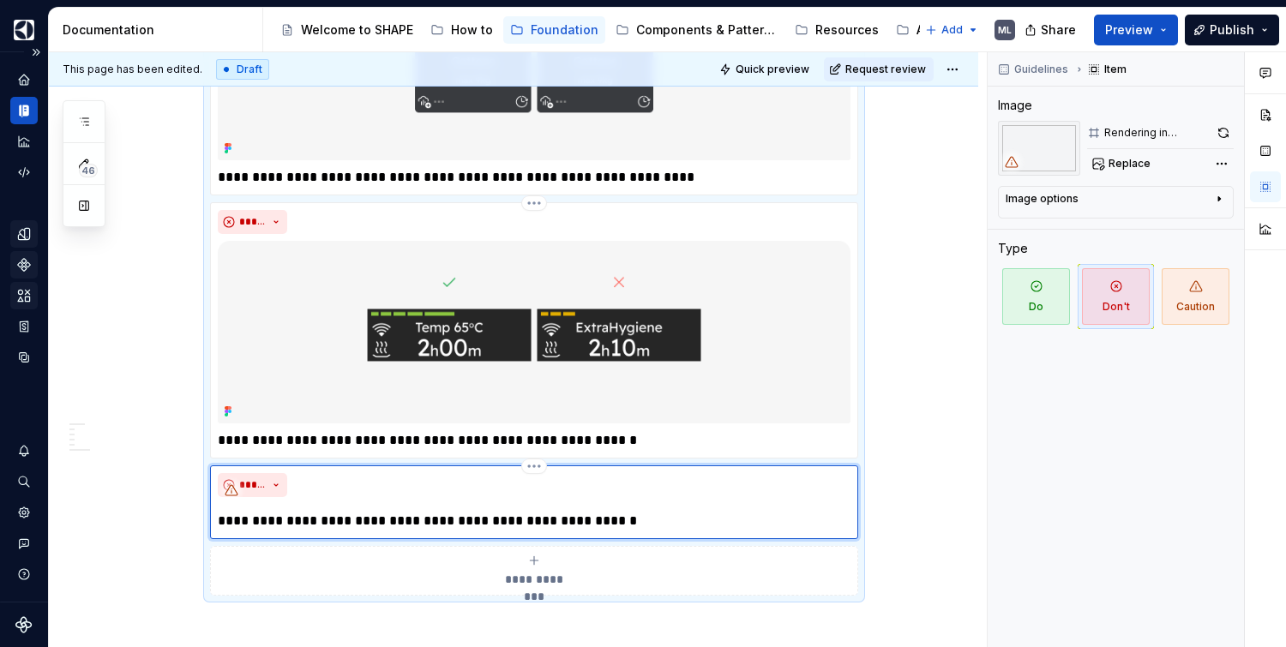
scroll to position [1631, 0]
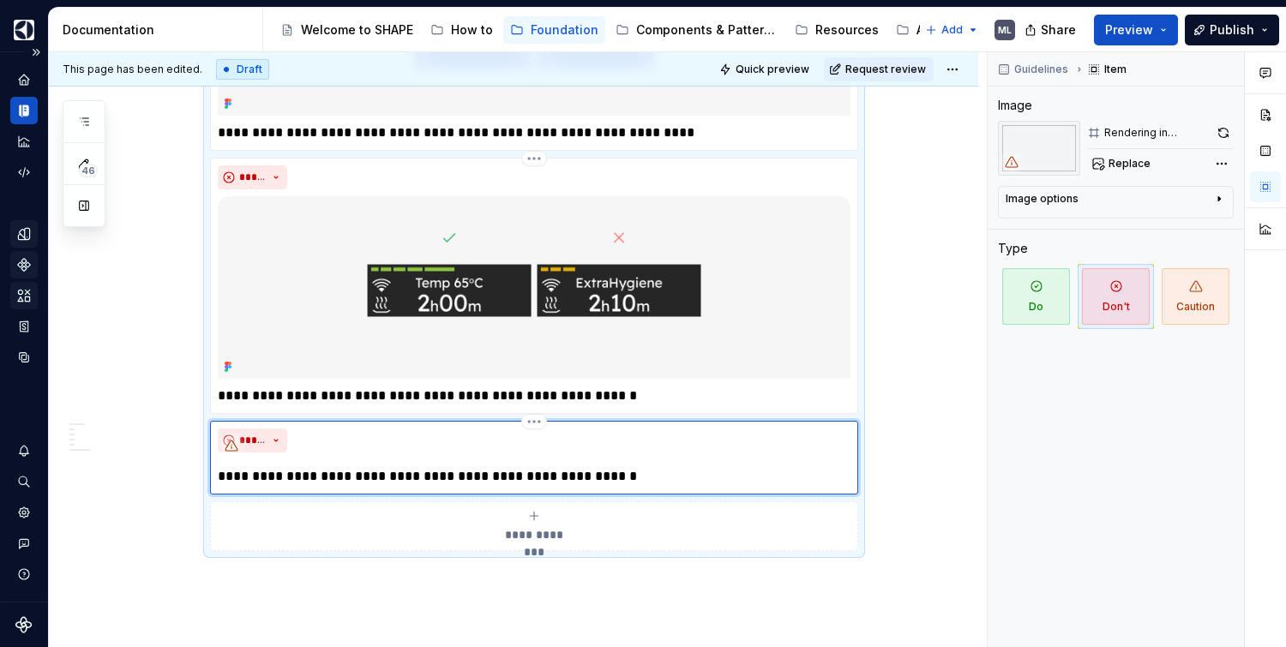
click at [563, 481] on div "**********" at bounding box center [534, 458] width 633 height 58
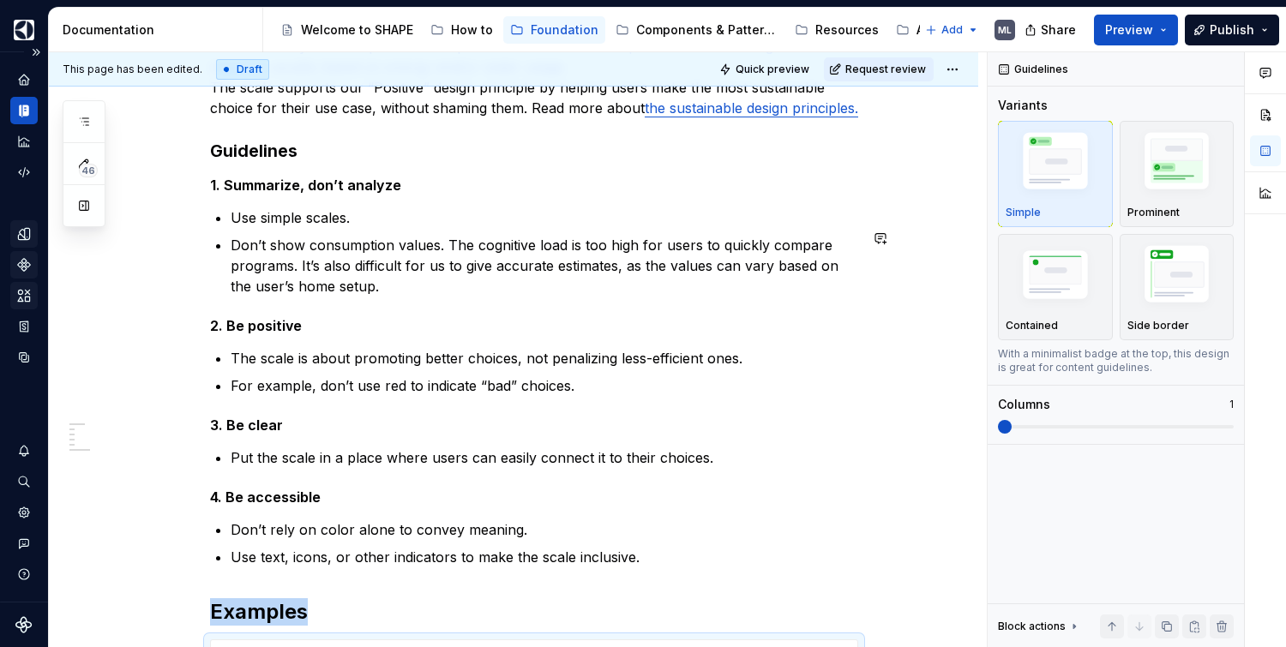
scroll to position [0, 0]
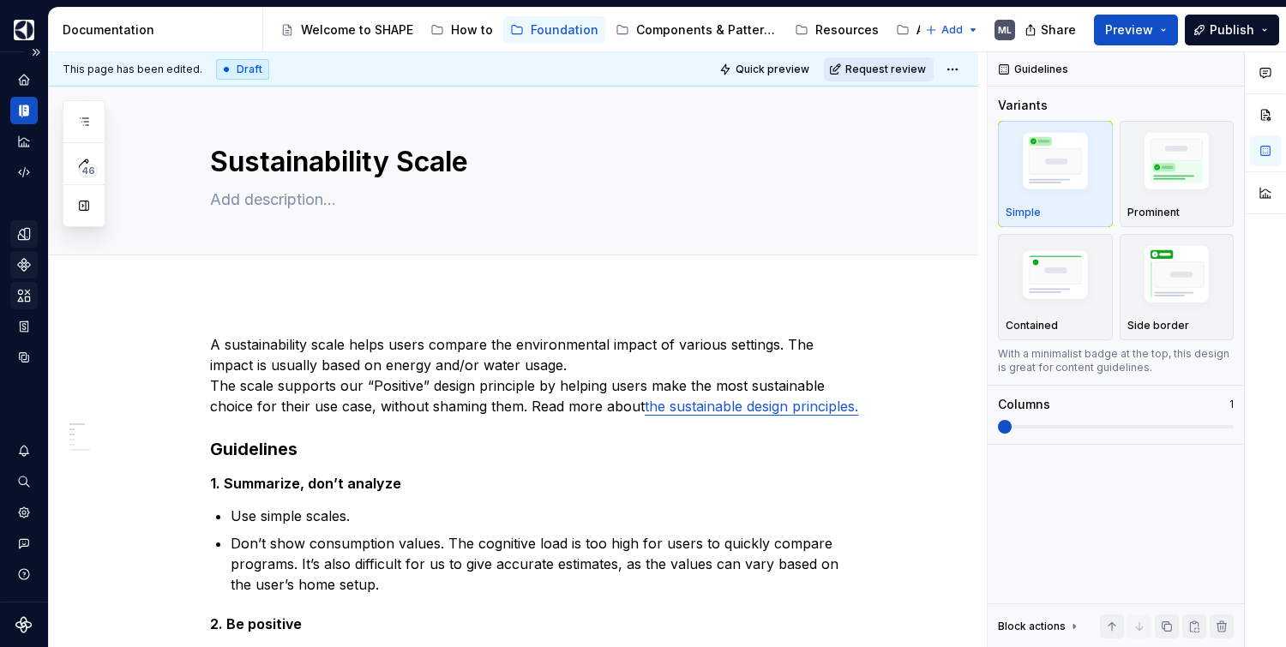
click at [901, 69] on span "Request review" at bounding box center [885, 70] width 81 height 14
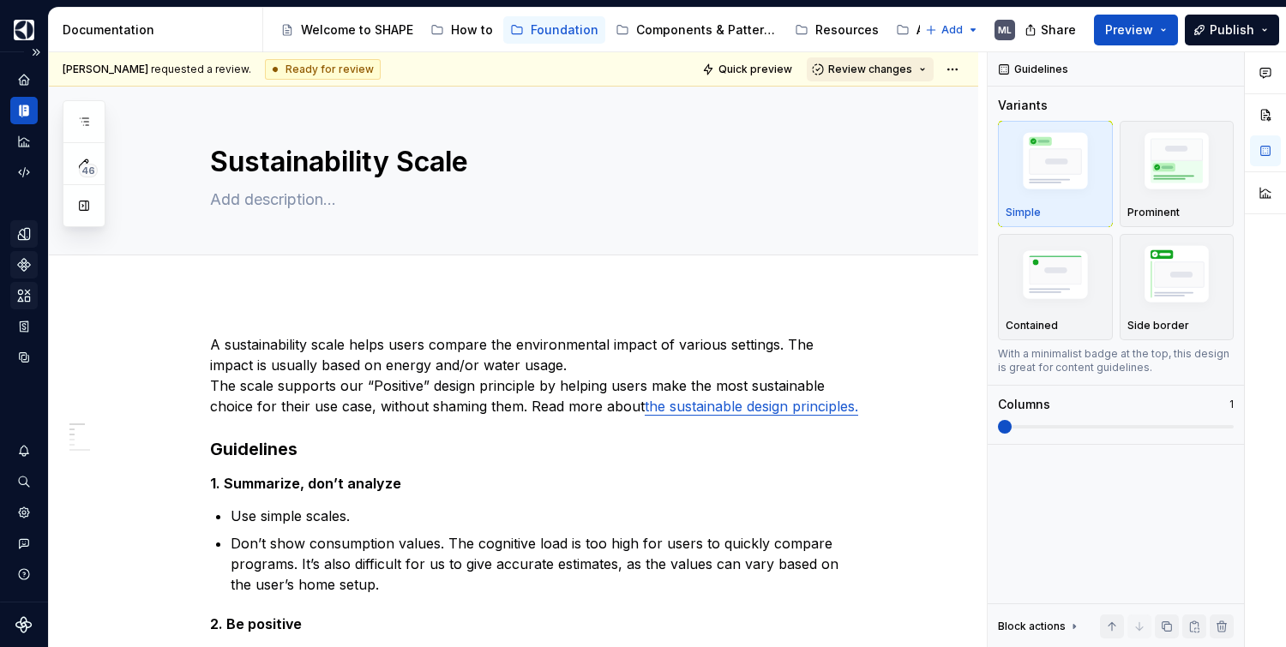
click at [864, 72] on span "Review changes" at bounding box center [870, 70] width 84 height 14
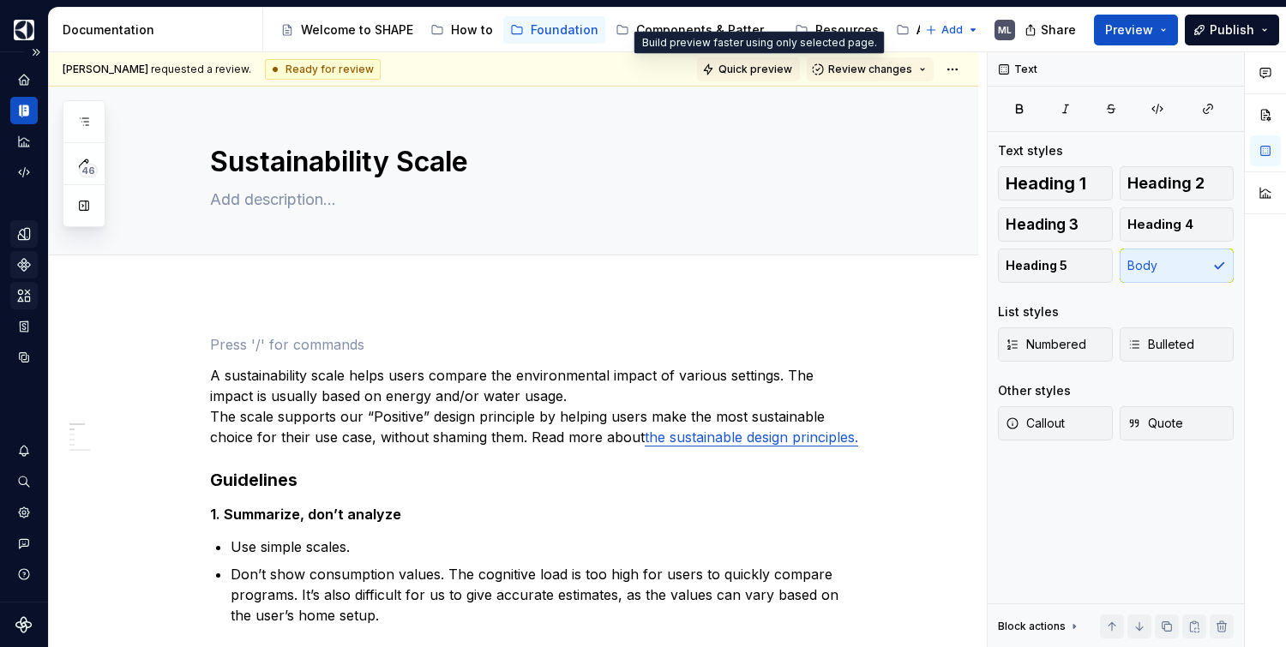
click at [752, 72] on span "Quick preview" at bounding box center [755, 70] width 74 height 14
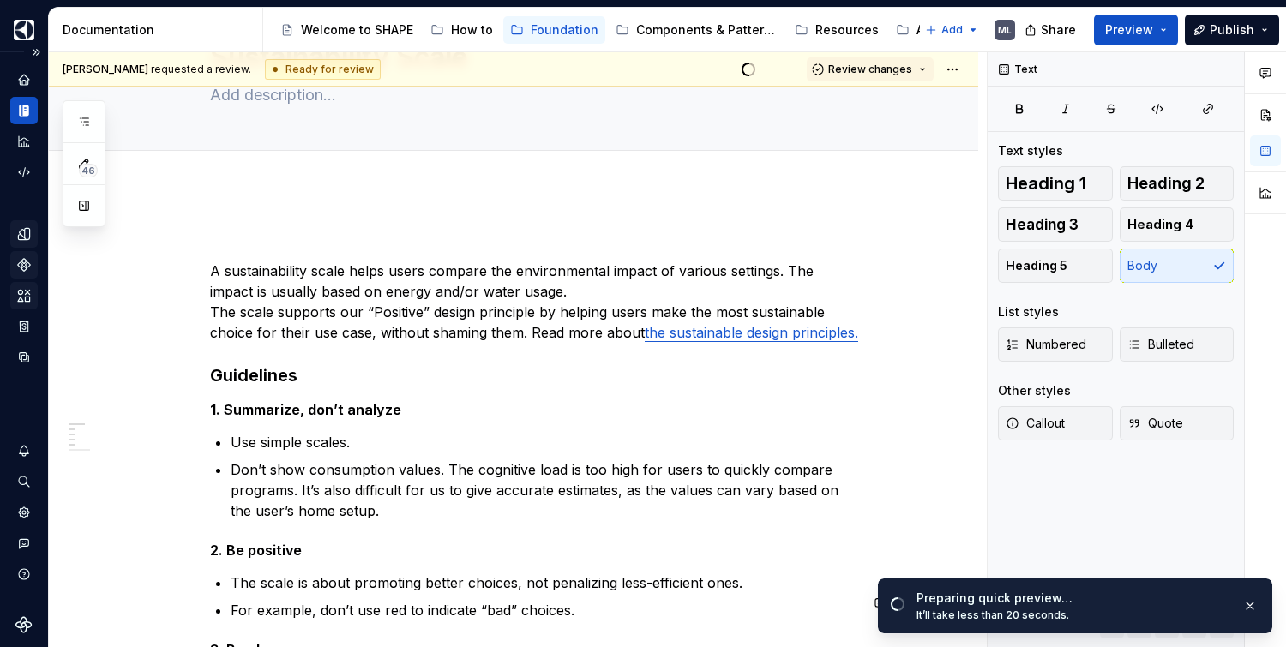
scroll to position [9, 0]
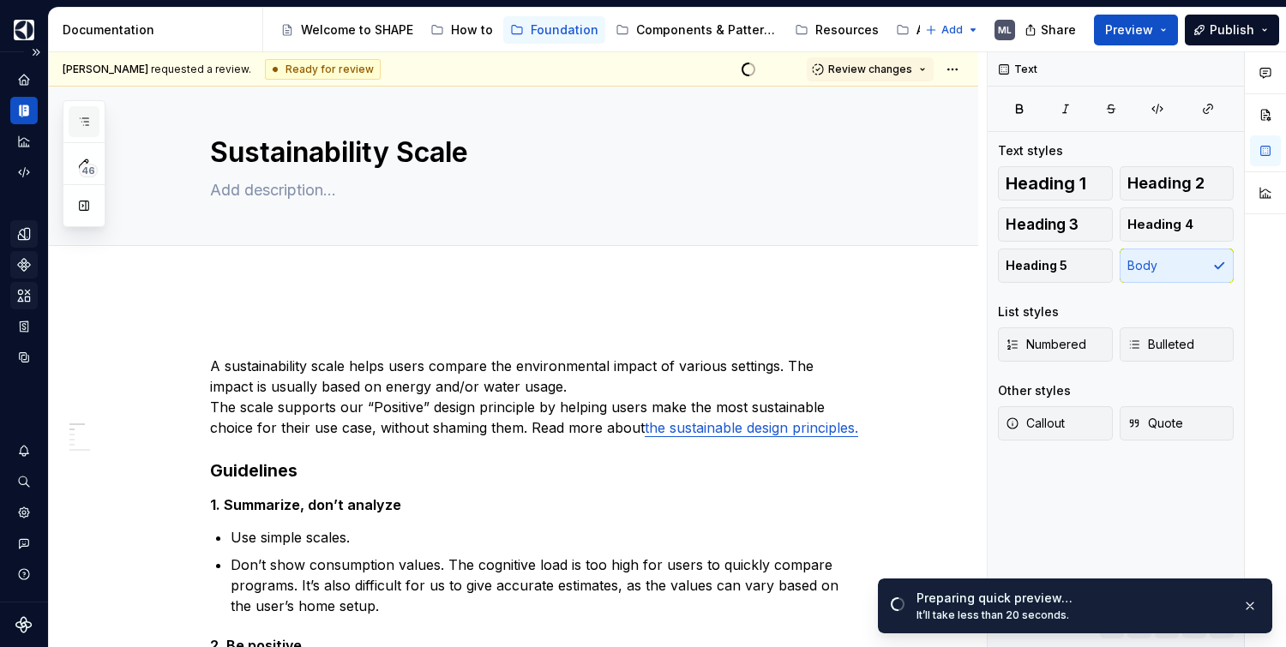
click at [85, 129] on button "button" at bounding box center [84, 121] width 31 height 31
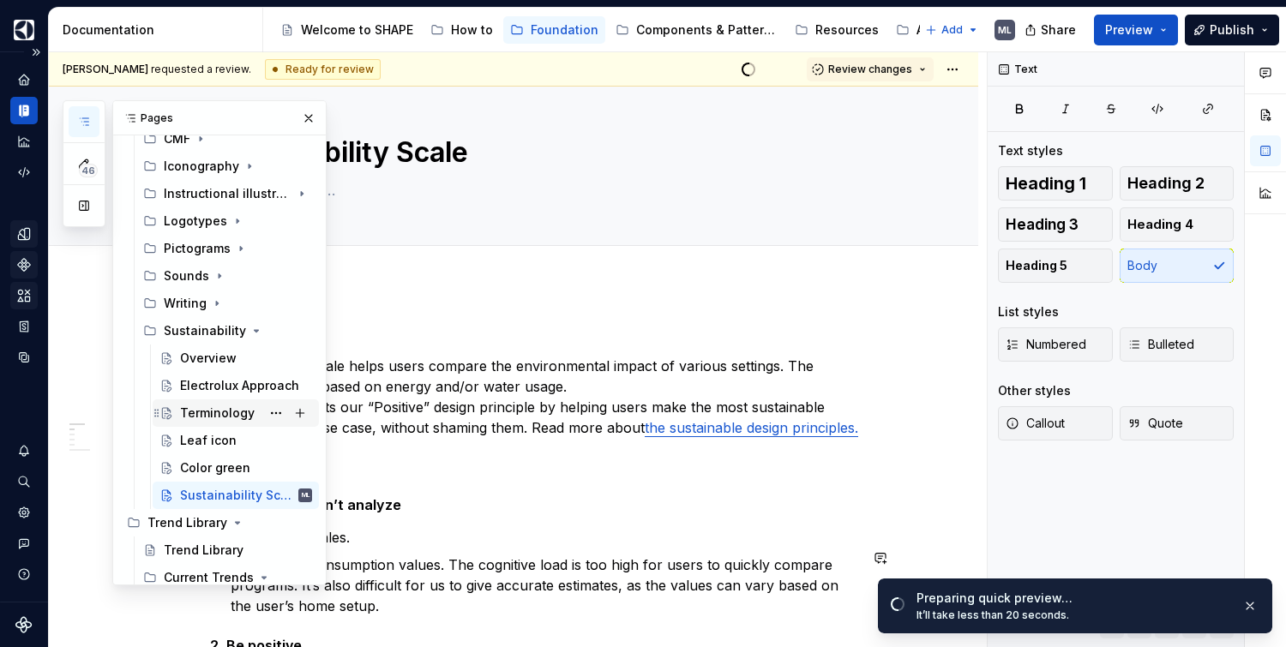
scroll to position [198, 0]
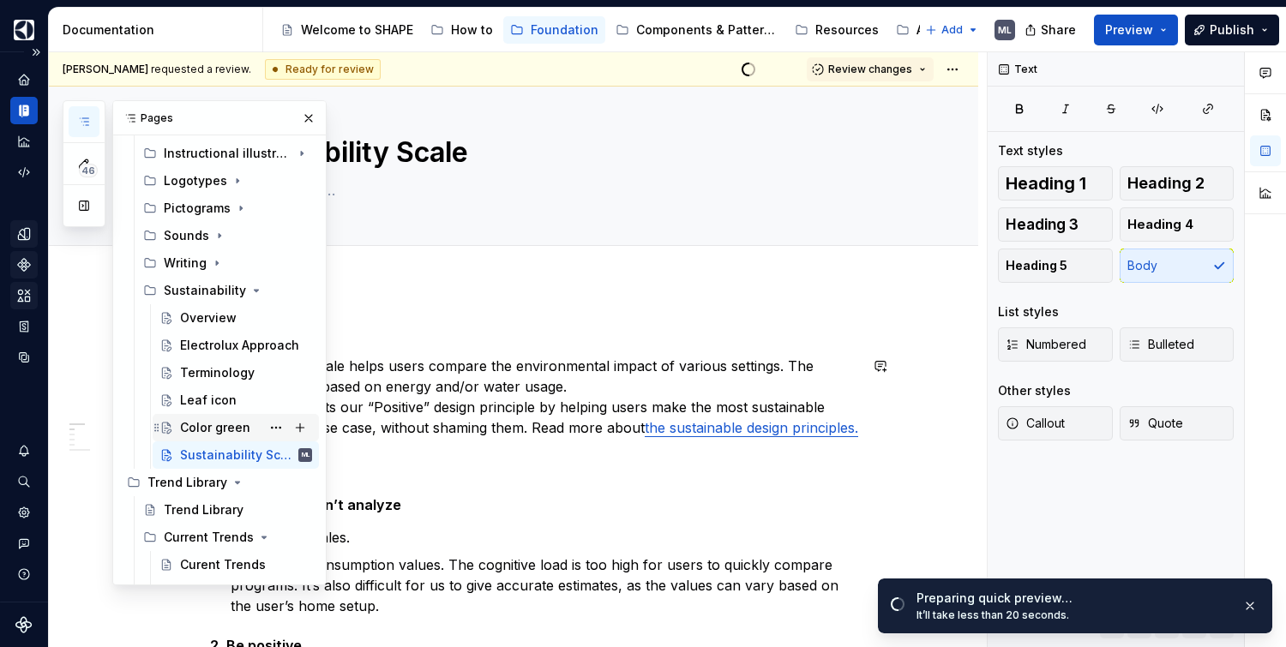
click at [210, 431] on div "Color green" at bounding box center [215, 427] width 70 height 17
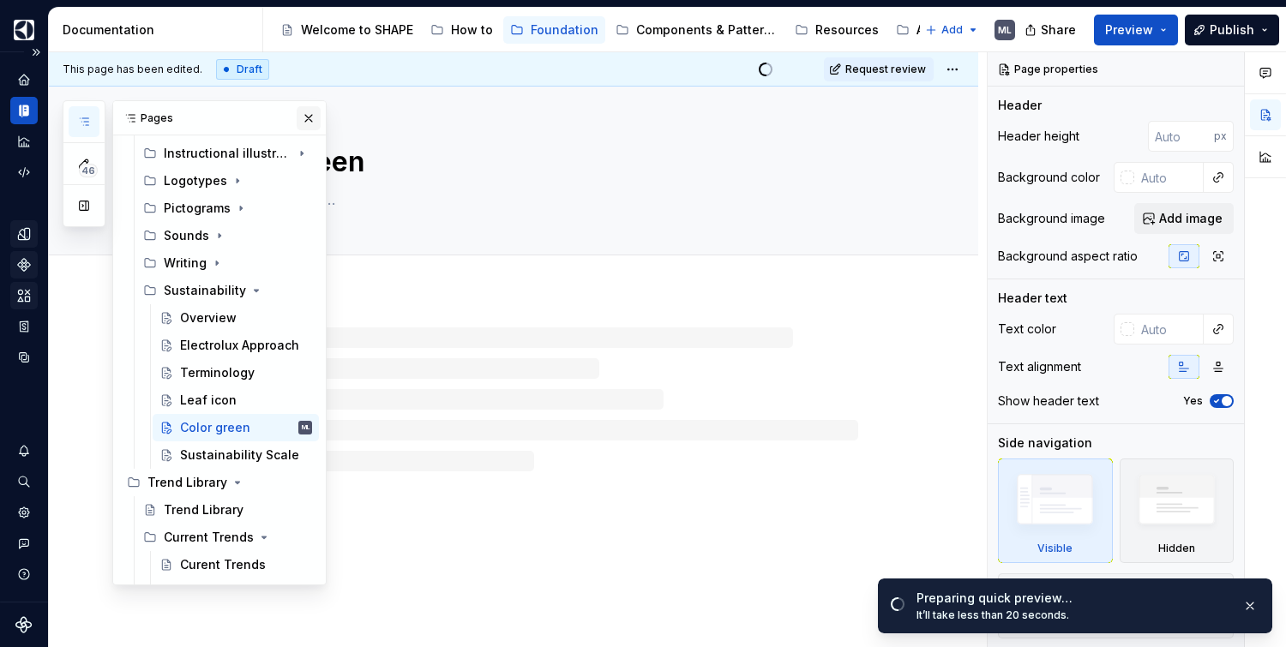
click at [301, 117] on button "button" at bounding box center [309, 118] width 24 height 24
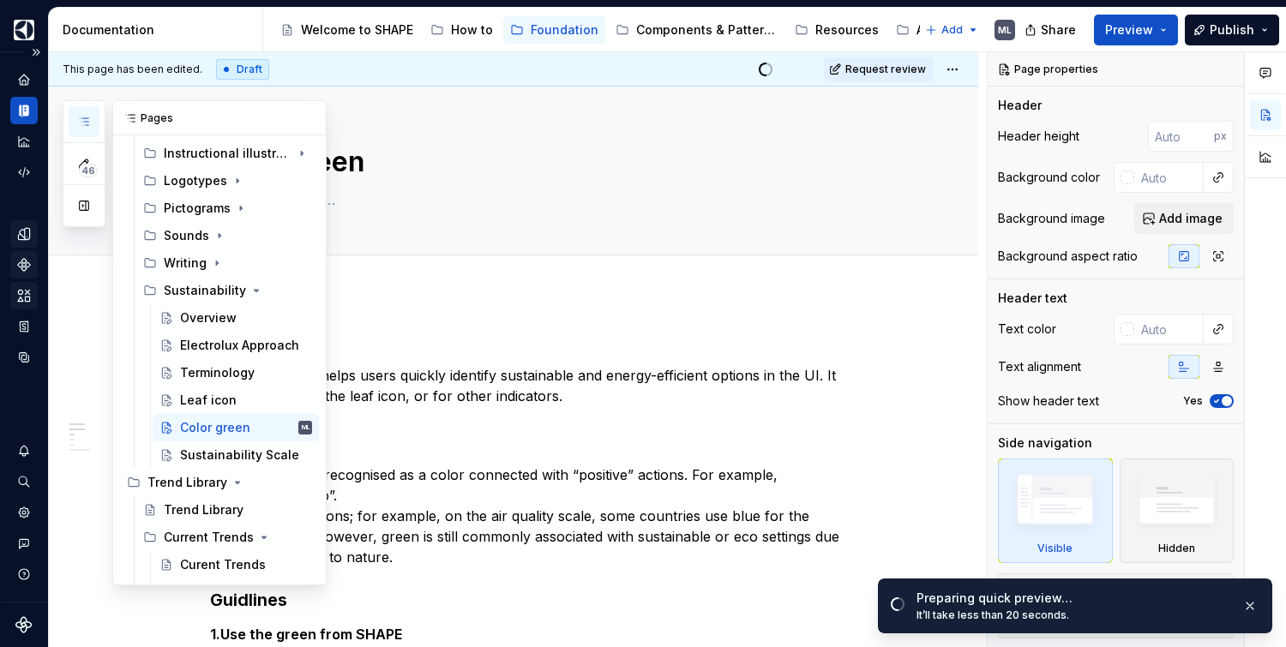
click at [81, 113] on button "button" at bounding box center [84, 121] width 31 height 31
click at [216, 395] on div "Leaf icon" at bounding box center [208, 400] width 57 height 17
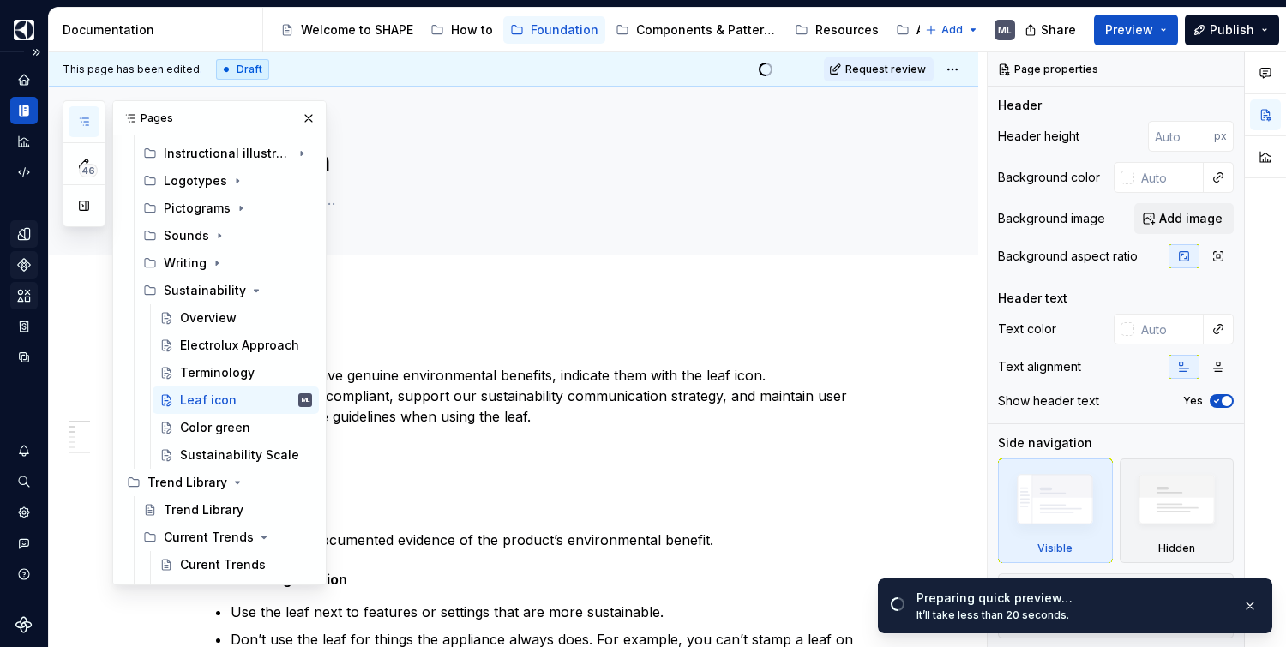
click at [297, 119] on button "button" at bounding box center [309, 118] width 24 height 24
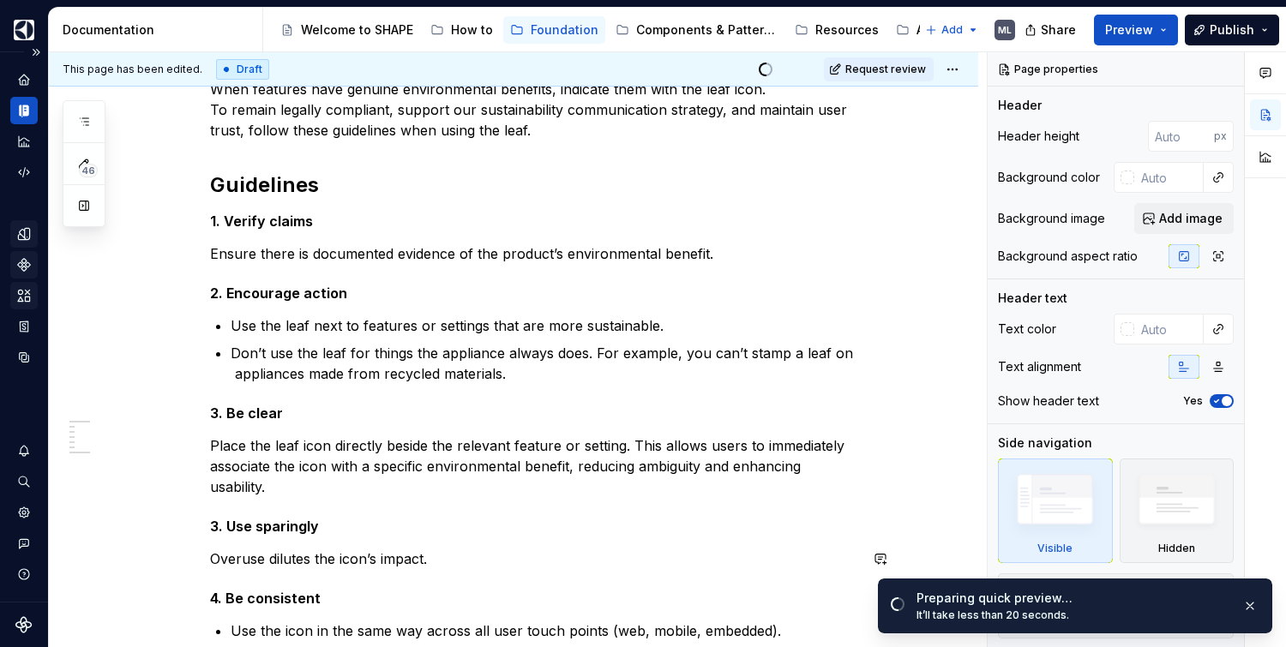
scroll to position [283, 0]
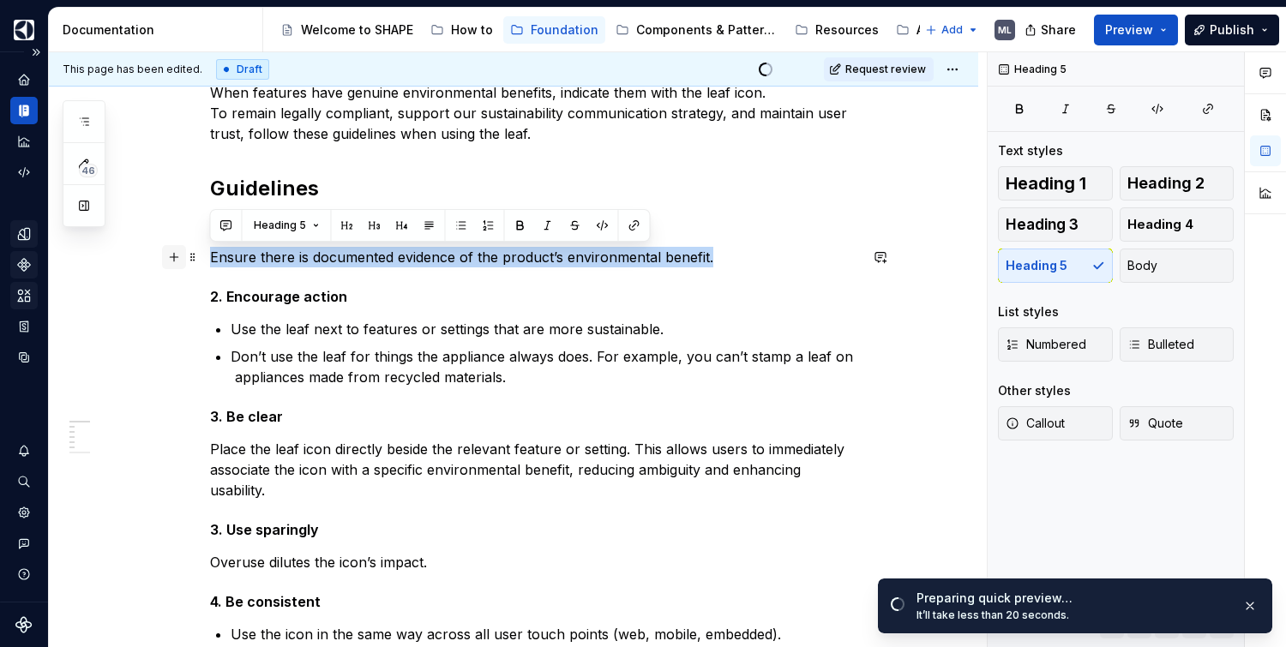
drag, startPoint x: 722, startPoint y: 256, endPoint x: 175, endPoint y: 264, distance: 547.0
click at [1205, 346] on button "Bulleted" at bounding box center [1177, 345] width 115 height 34
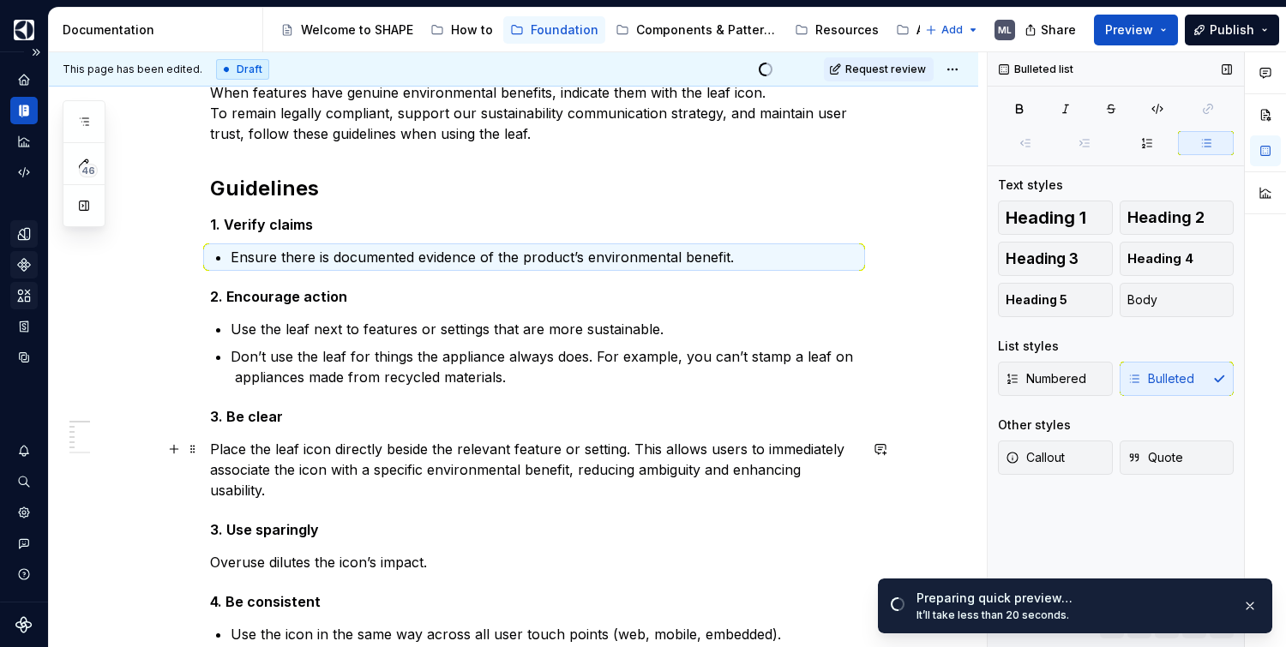
scroll to position [390, 0]
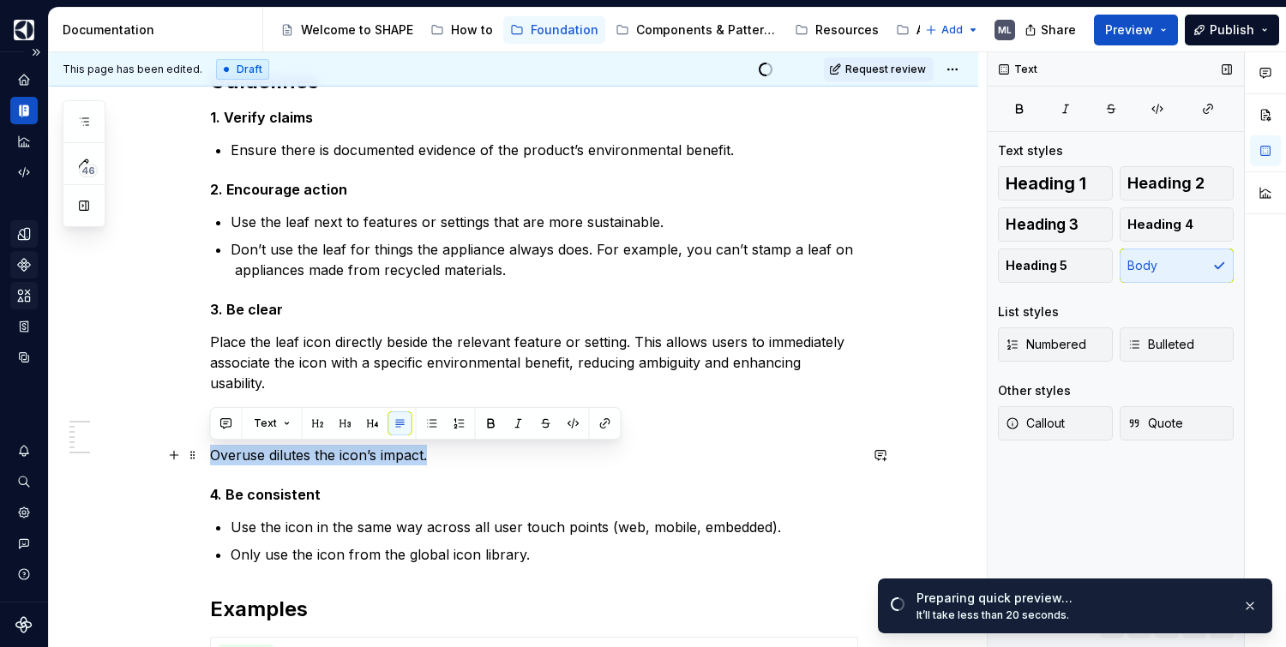
drag, startPoint x: 444, startPoint y: 454, endPoint x: 204, endPoint y: 460, distance: 240.1
click at [1180, 340] on span "Bulleted" at bounding box center [1160, 344] width 67 height 17
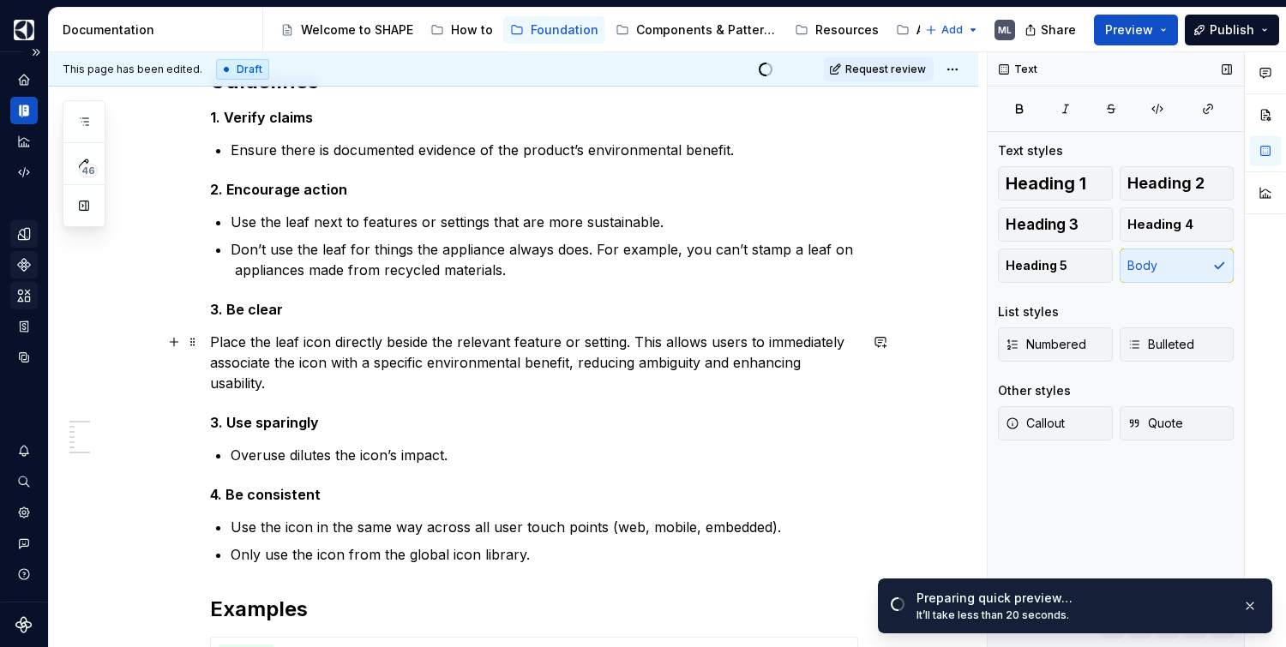
click at [854, 340] on p "Place the leaf icon directly beside the relevant feature or setting. This allow…" at bounding box center [534, 363] width 648 height 62
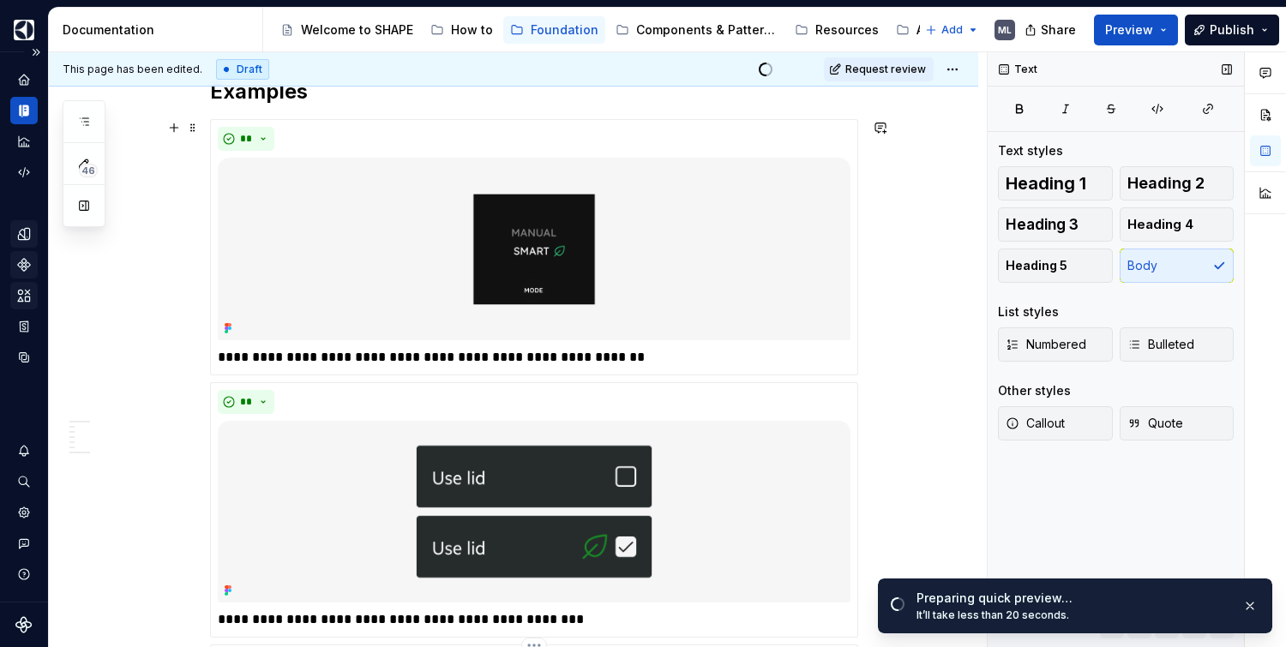
scroll to position [805, 0]
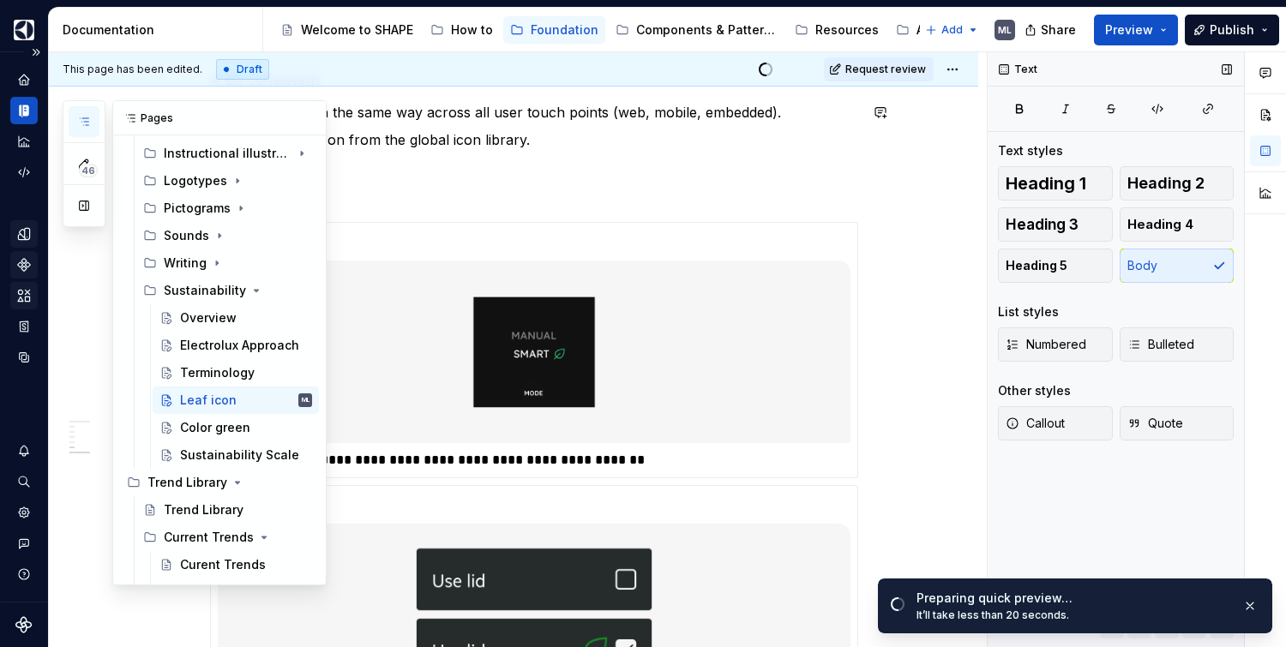
click at [93, 127] on button "button" at bounding box center [84, 121] width 31 height 31
click at [207, 369] on div "Terminology" at bounding box center [217, 372] width 75 height 17
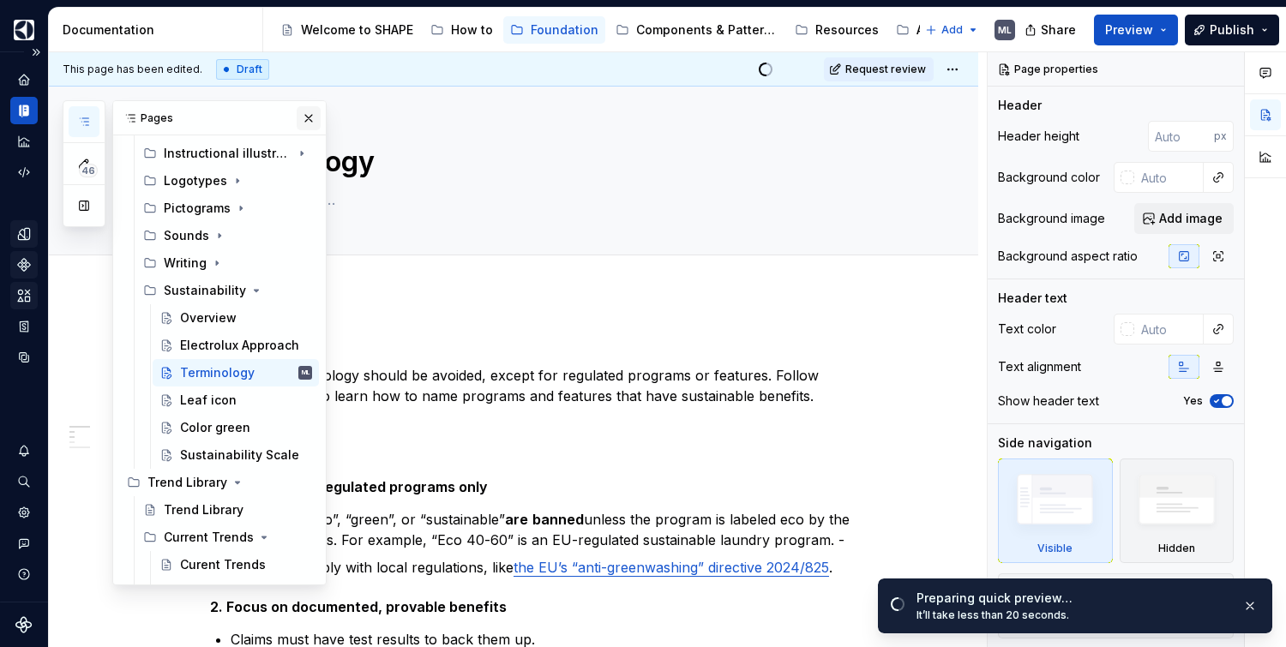
click at [297, 120] on button "button" at bounding box center [309, 118] width 24 height 24
click at [76, 123] on button "button" at bounding box center [84, 121] width 31 height 31
click at [243, 340] on div "Electrolux Approach" at bounding box center [220, 345] width 81 height 17
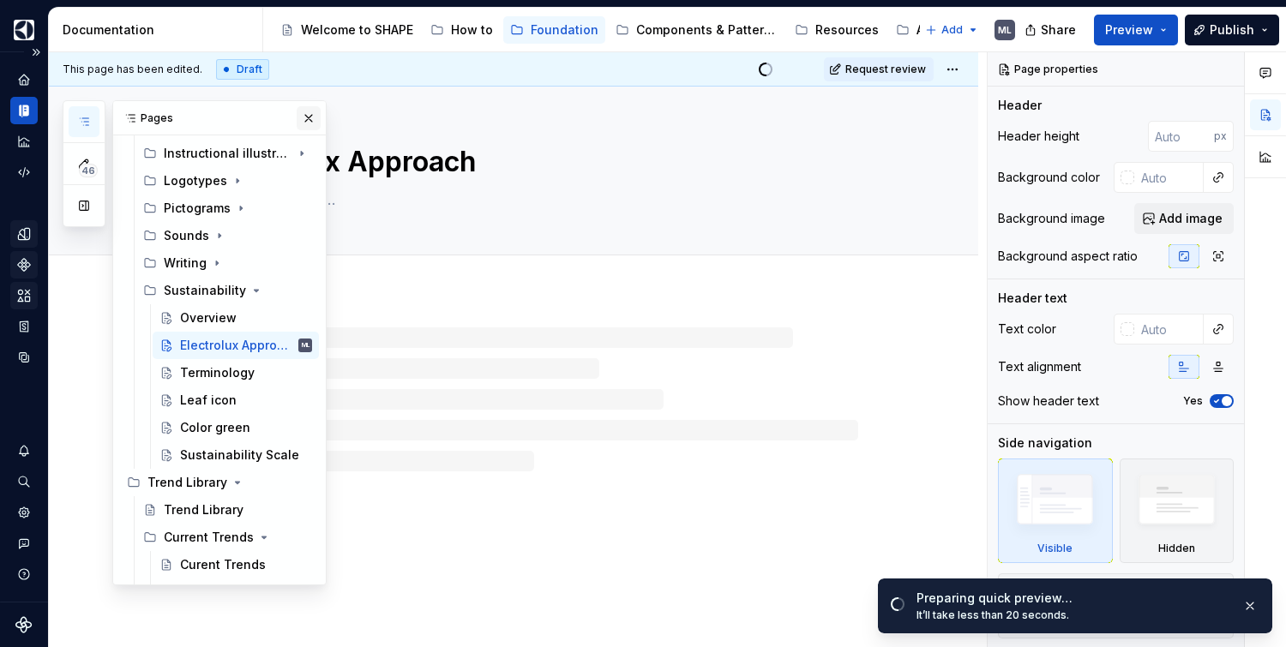
click at [301, 120] on button "button" at bounding box center [309, 118] width 24 height 24
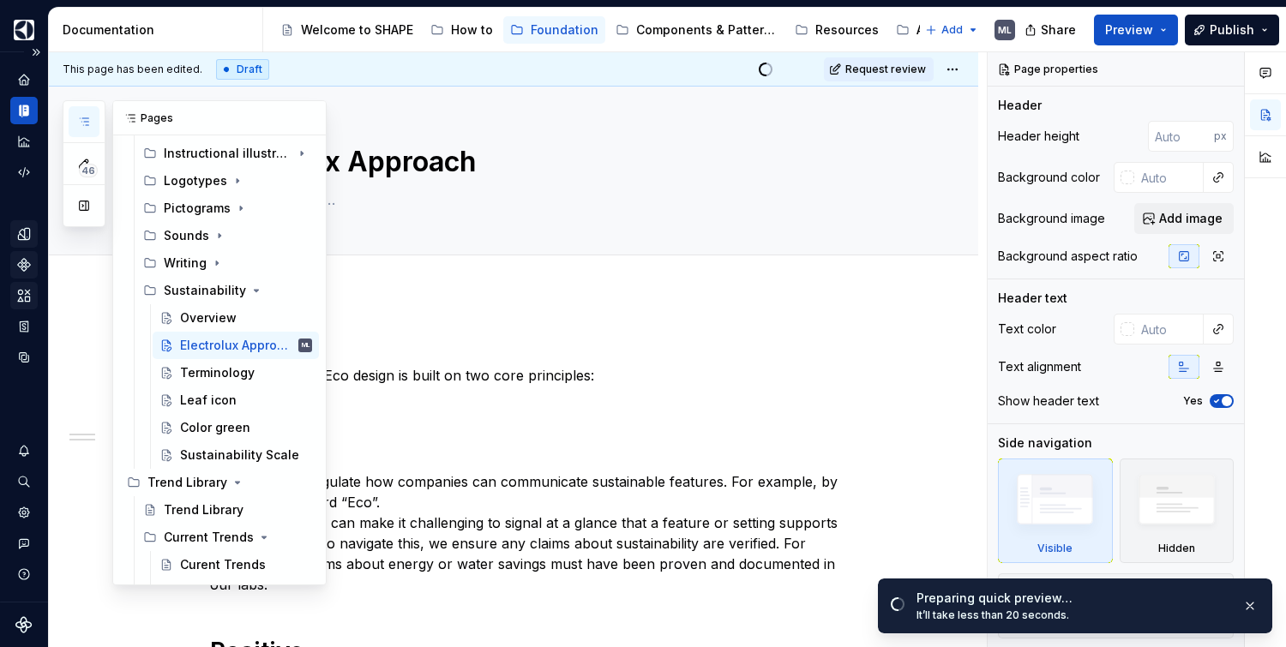
click at [91, 133] on button "button" at bounding box center [84, 121] width 31 height 31
click at [201, 322] on div "Overview" at bounding box center [208, 318] width 57 height 17
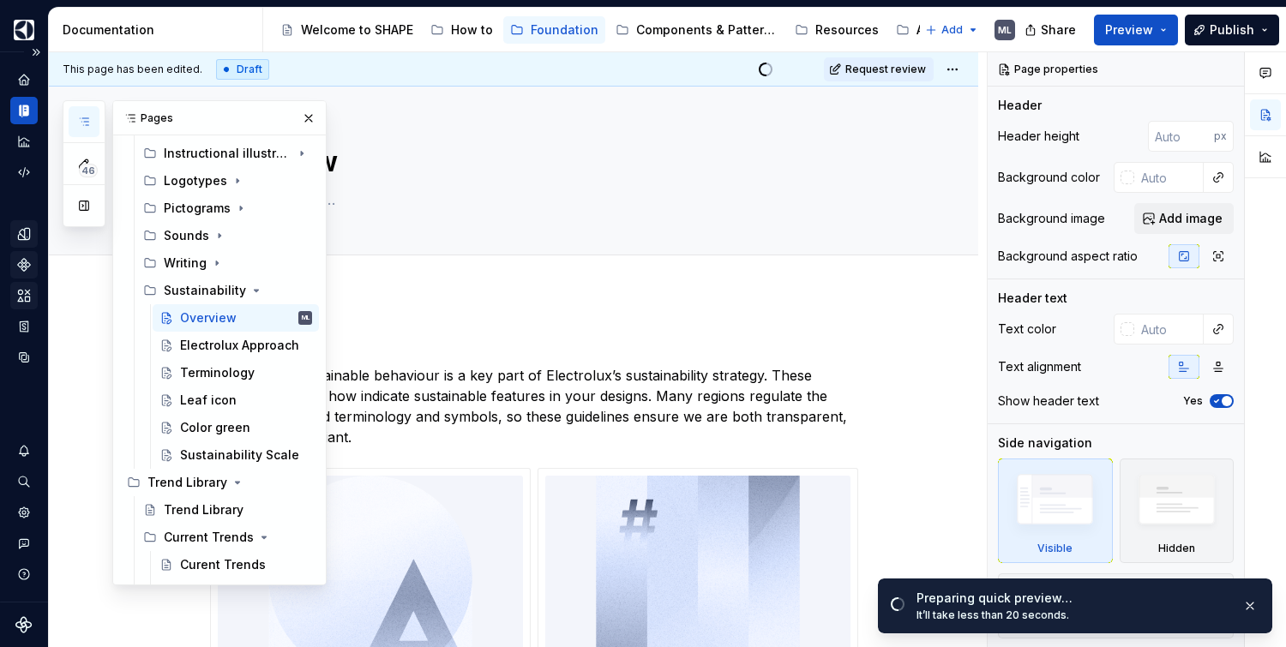
click at [297, 119] on button "button" at bounding box center [309, 118] width 24 height 24
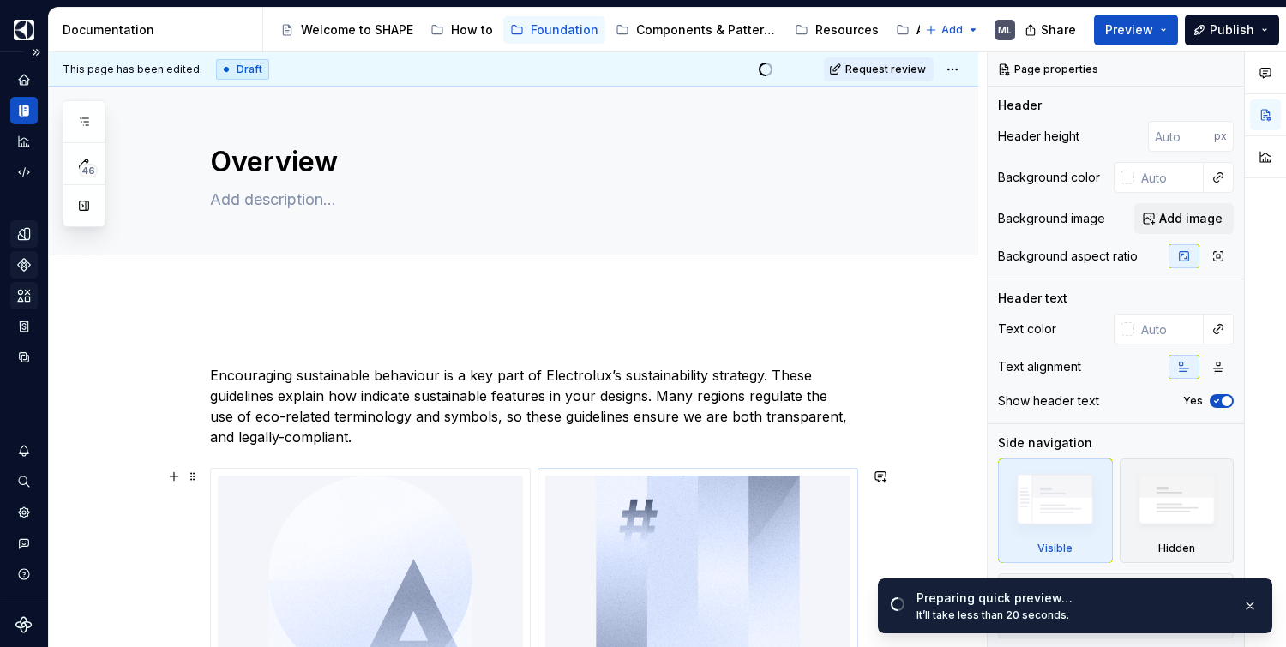
type textarea "*"
